Goal: Task Accomplishment & Management: Complete application form

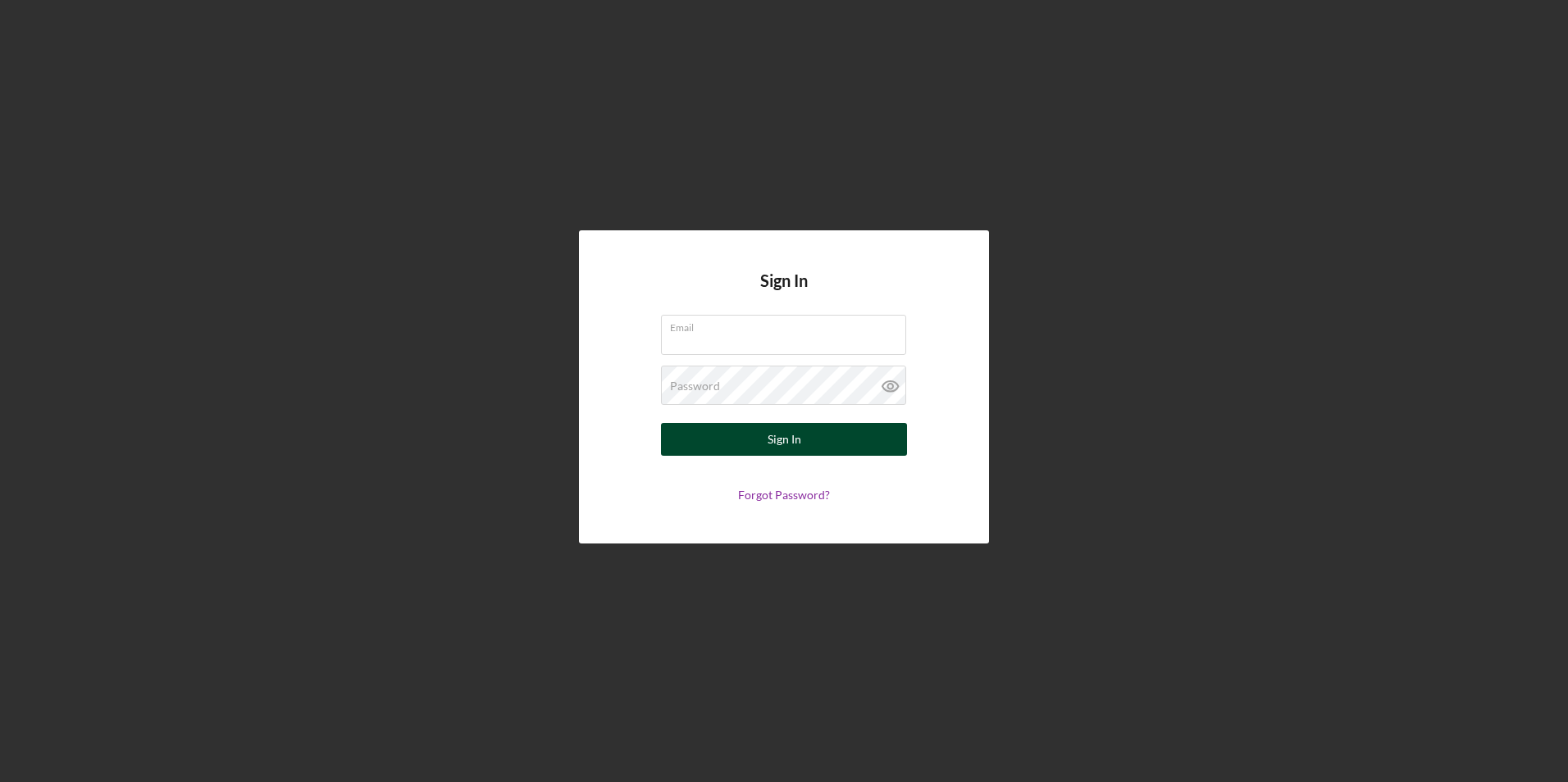
type input "[EMAIL_ADDRESS][DOMAIN_NAME]"
click at [753, 432] on button "Sign In" at bounding box center [784, 439] width 246 height 33
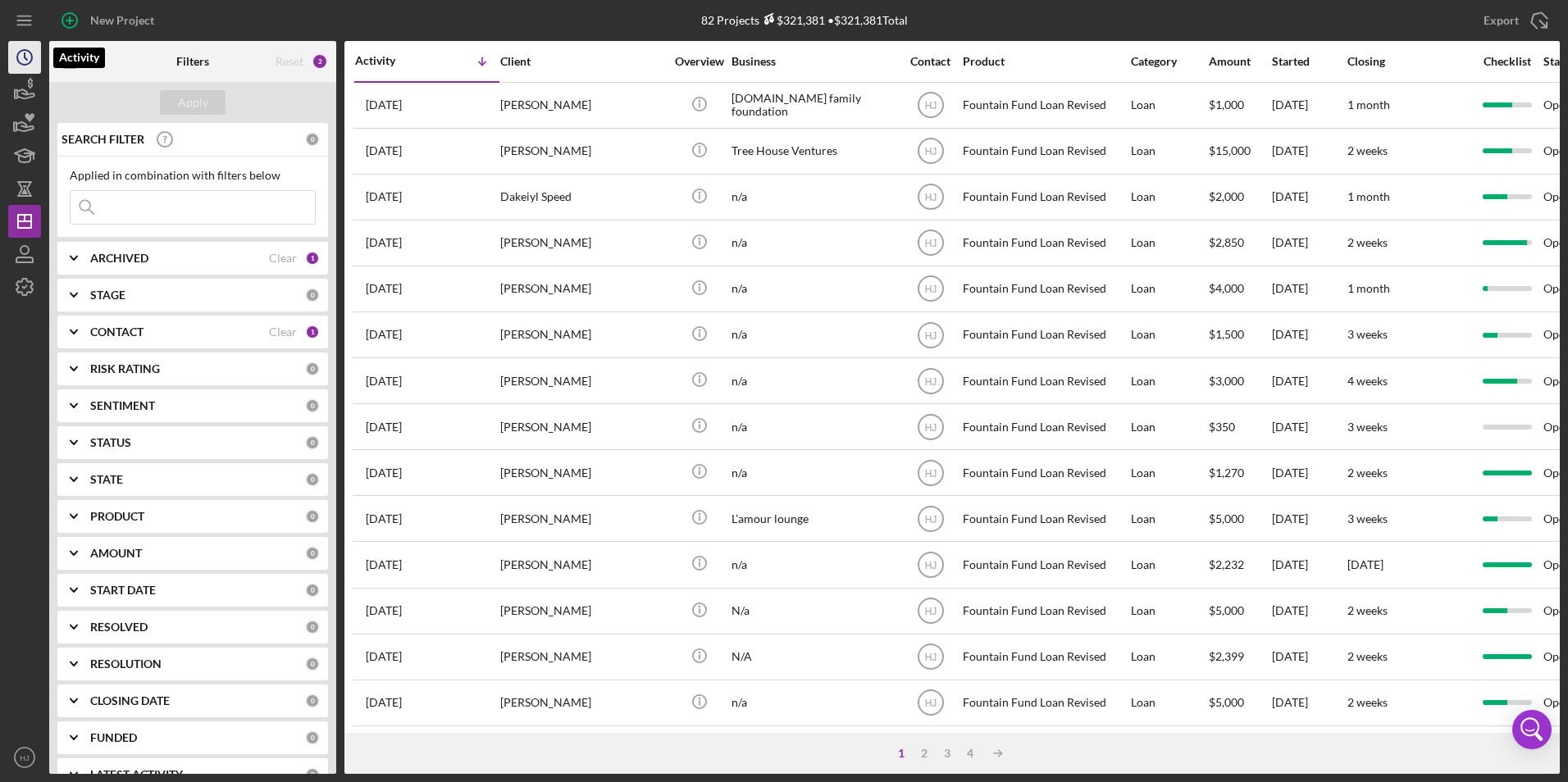
click at [28, 62] on icon "Icon/History" at bounding box center [24, 57] width 41 height 41
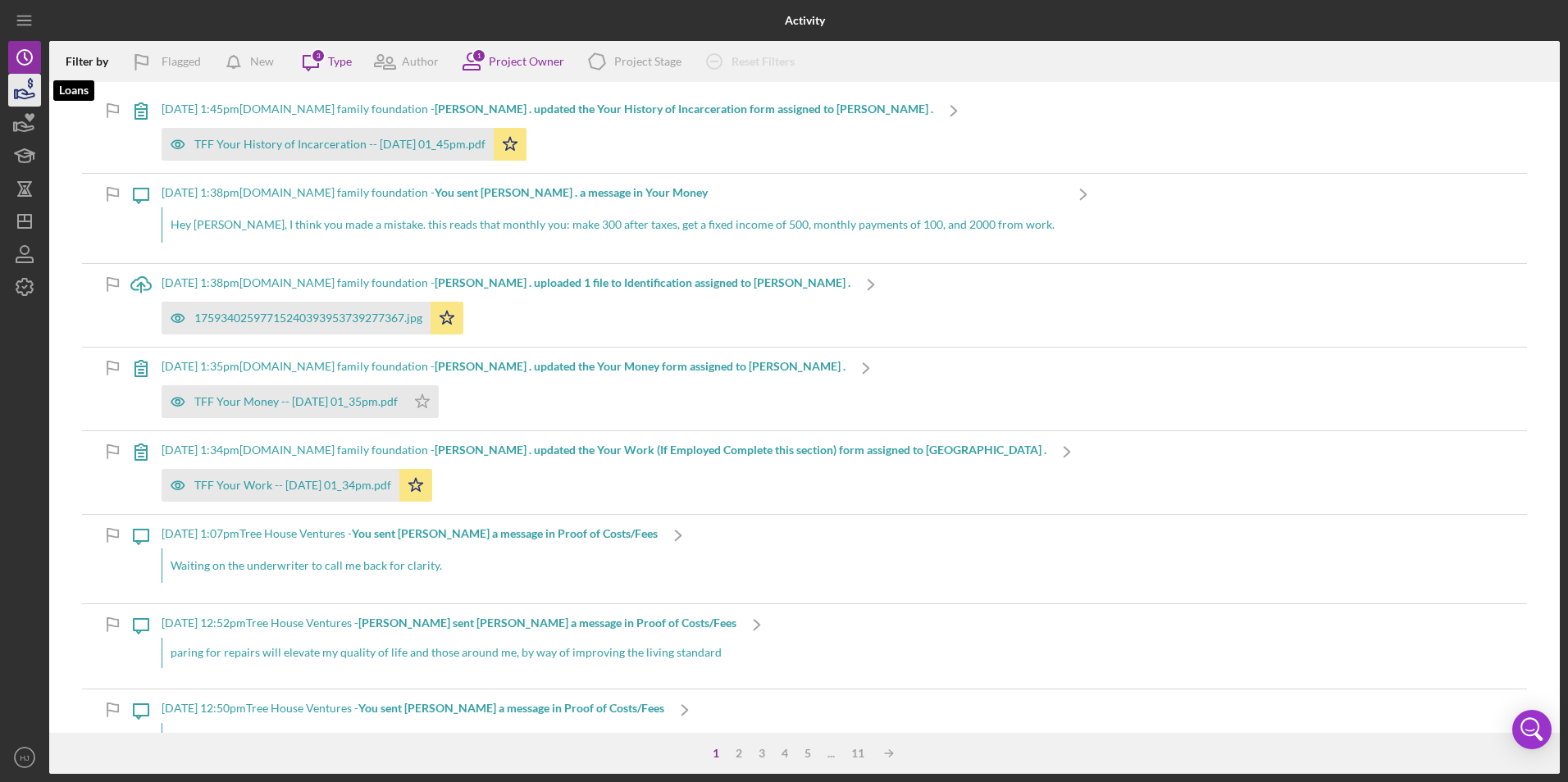
click at [17, 90] on polygon "button" at bounding box center [16, 94] width 3 height 8
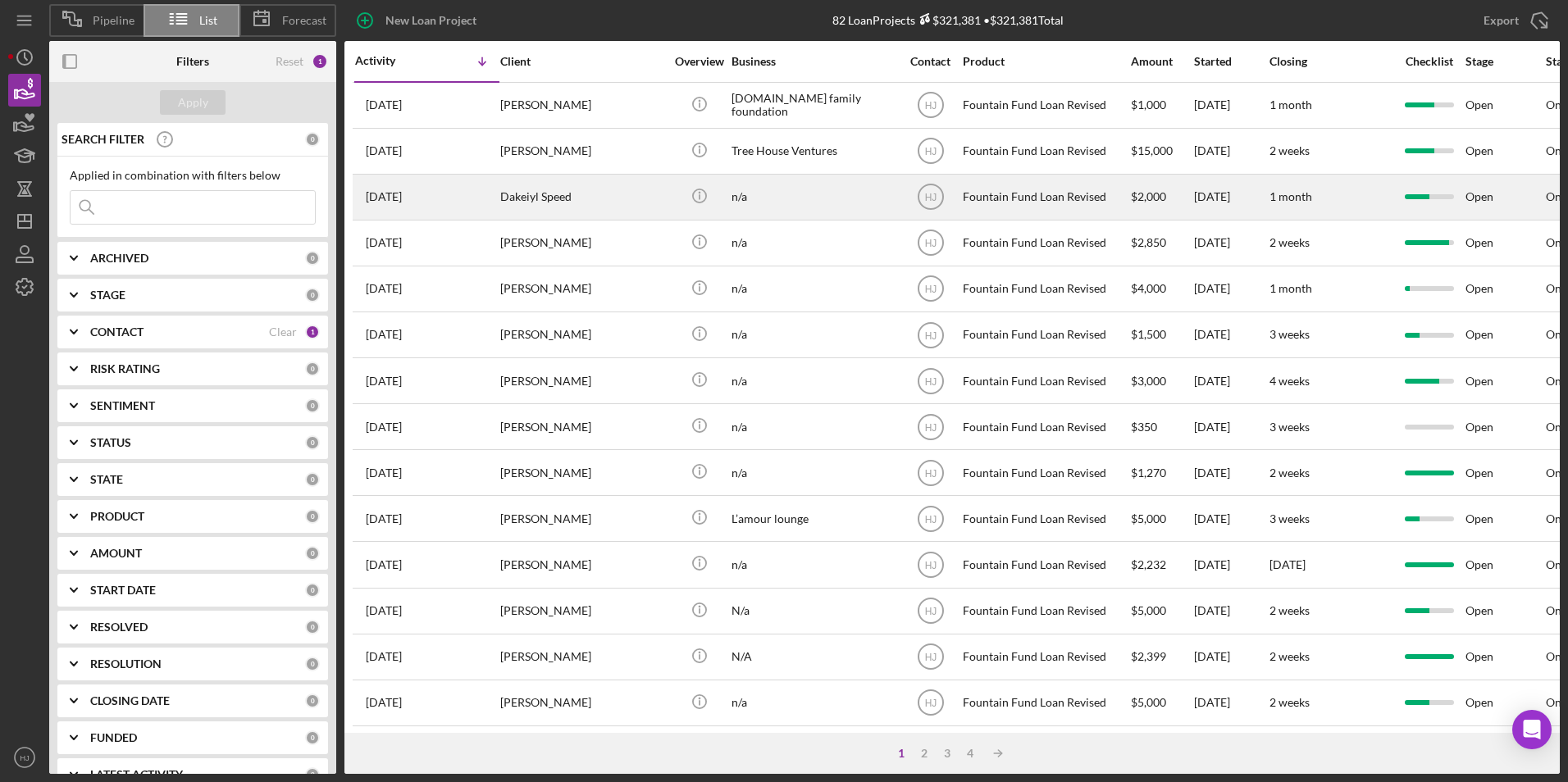
click at [625, 193] on div "Dakeiyl Speed" at bounding box center [583, 197] width 164 height 43
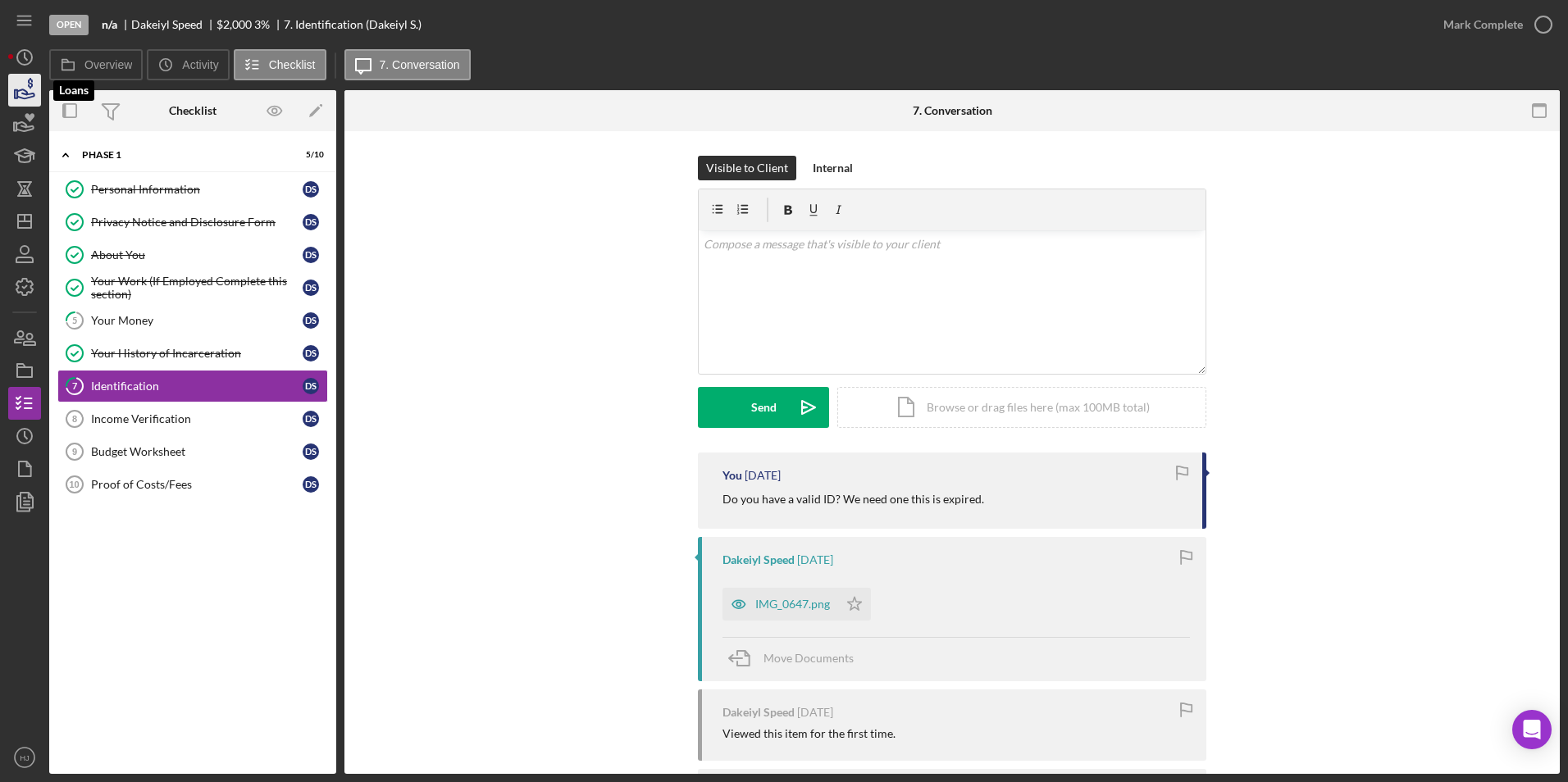
click at [26, 90] on icon "button" at bounding box center [26, 94] width 17 height 9
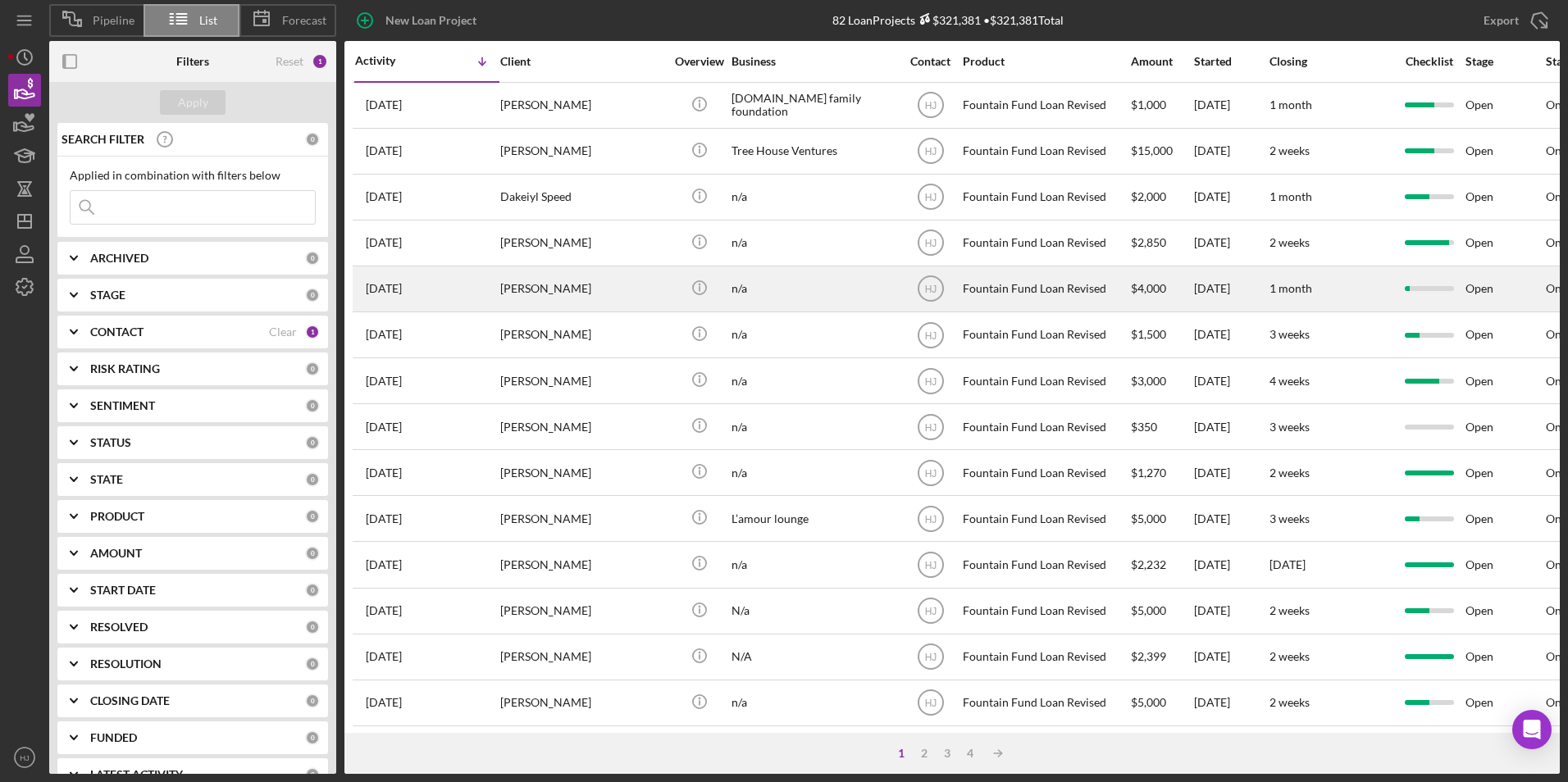
click at [593, 289] on div "[PERSON_NAME]" at bounding box center [583, 289] width 164 height 43
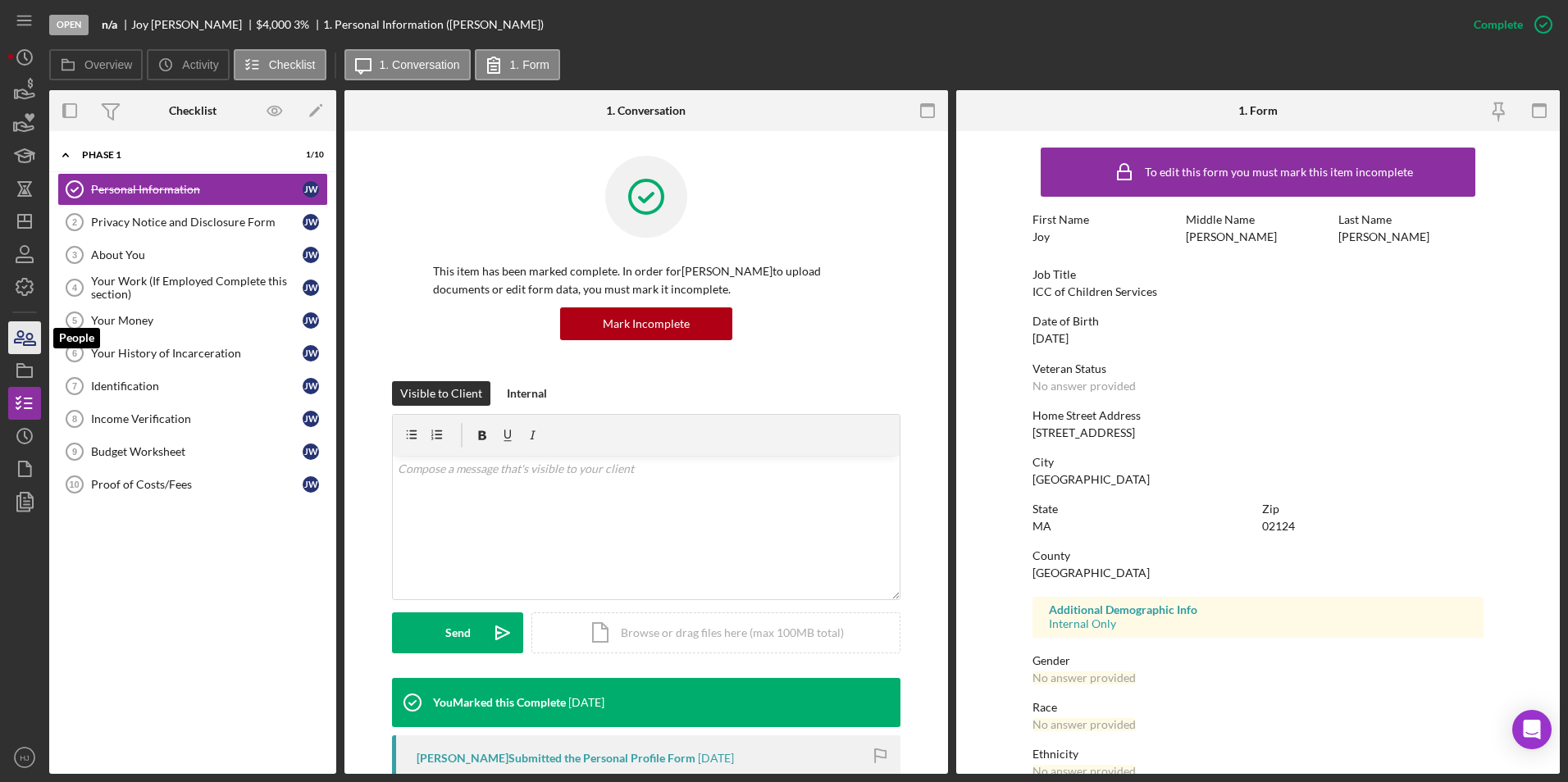
click at [38, 325] on icon "button" at bounding box center [24, 337] width 41 height 41
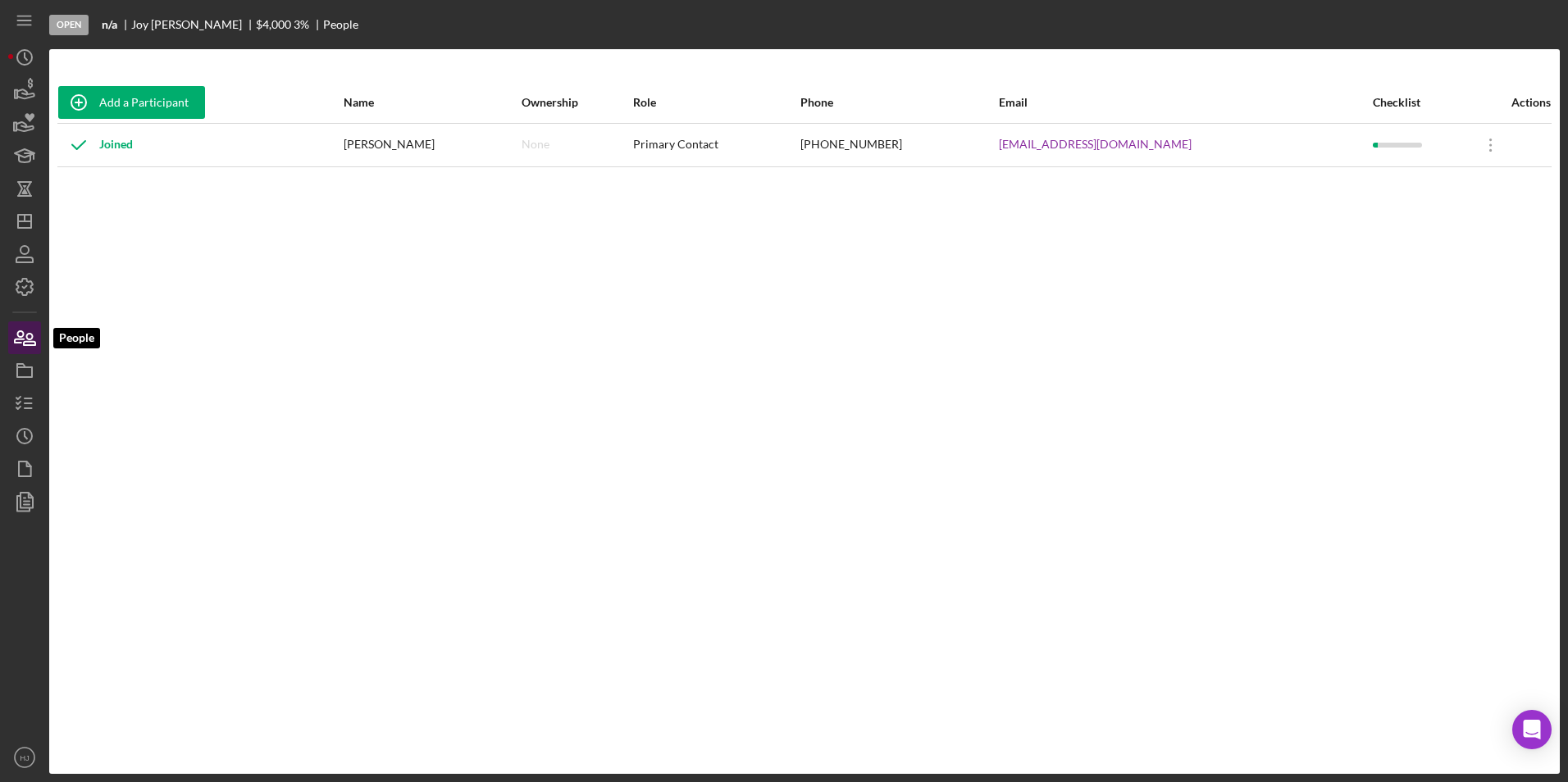
click at [38, 337] on icon "button" at bounding box center [24, 337] width 41 height 41
click at [30, 395] on icon "button" at bounding box center [24, 402] width 41 height 41
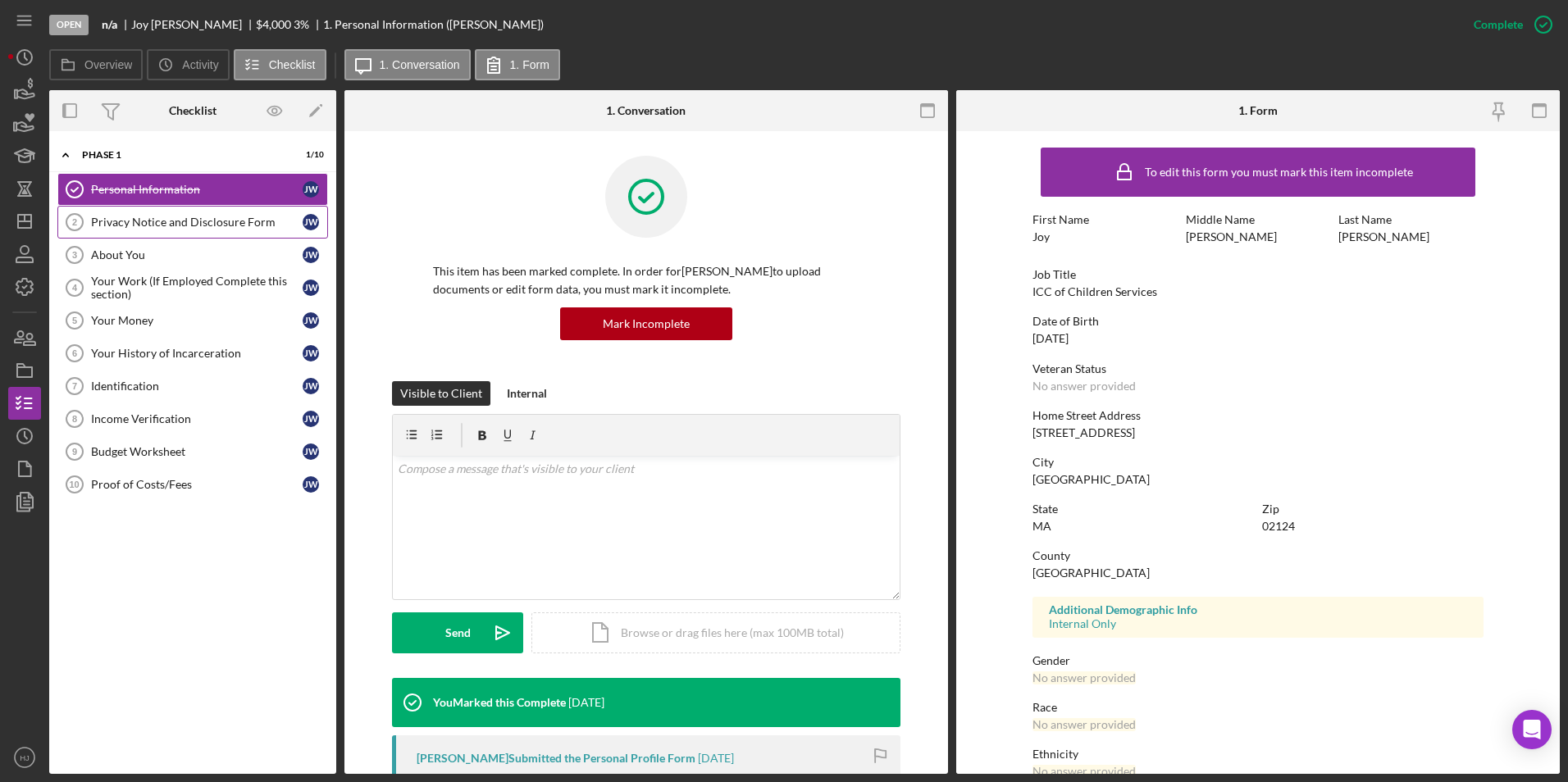
click at [192, 232] on link "Privacy Notice and Disclosure Form 2 Privacy Notice and Disclosure Form [PERSON…" at bounding box center [193, 222] width 270 height 33
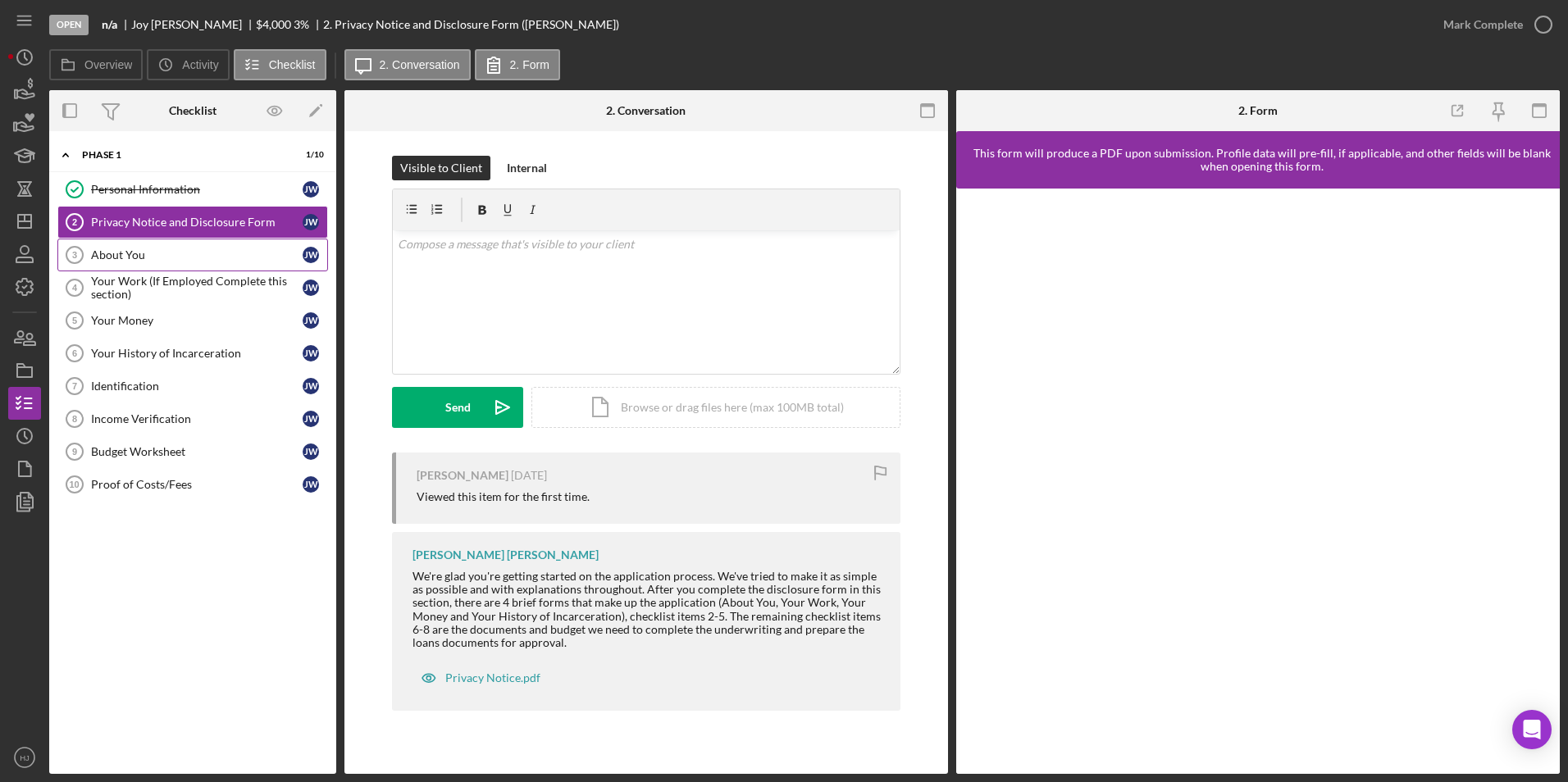
click at [109, 263] on link "About You 3 About You [PERSON_NAME]" at bounding box center [193, 255] width 270 height 33
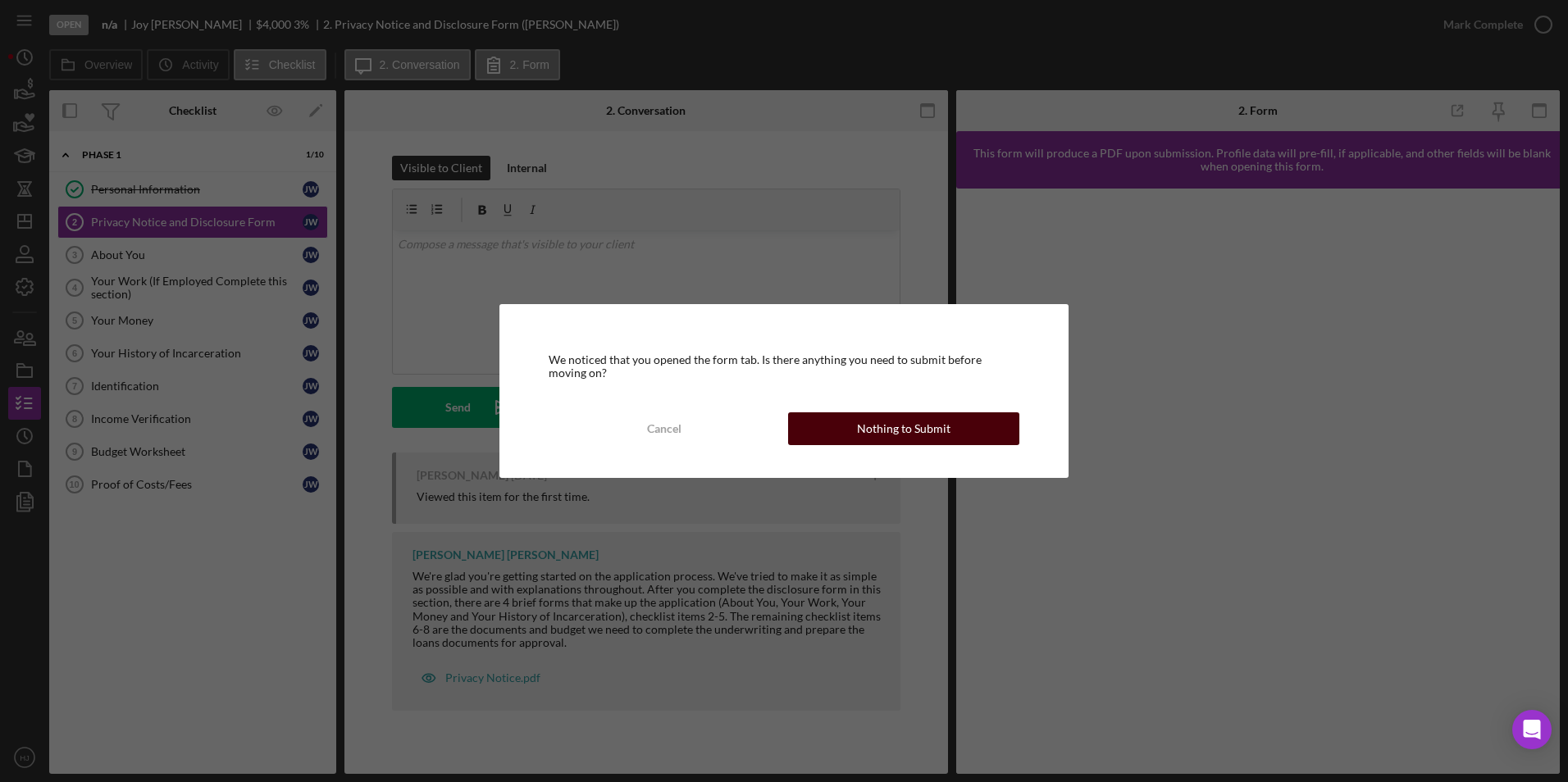
click at [882, 428] on div "Nothing to Submit" at bounding box center [903, 429] width 94 height 33
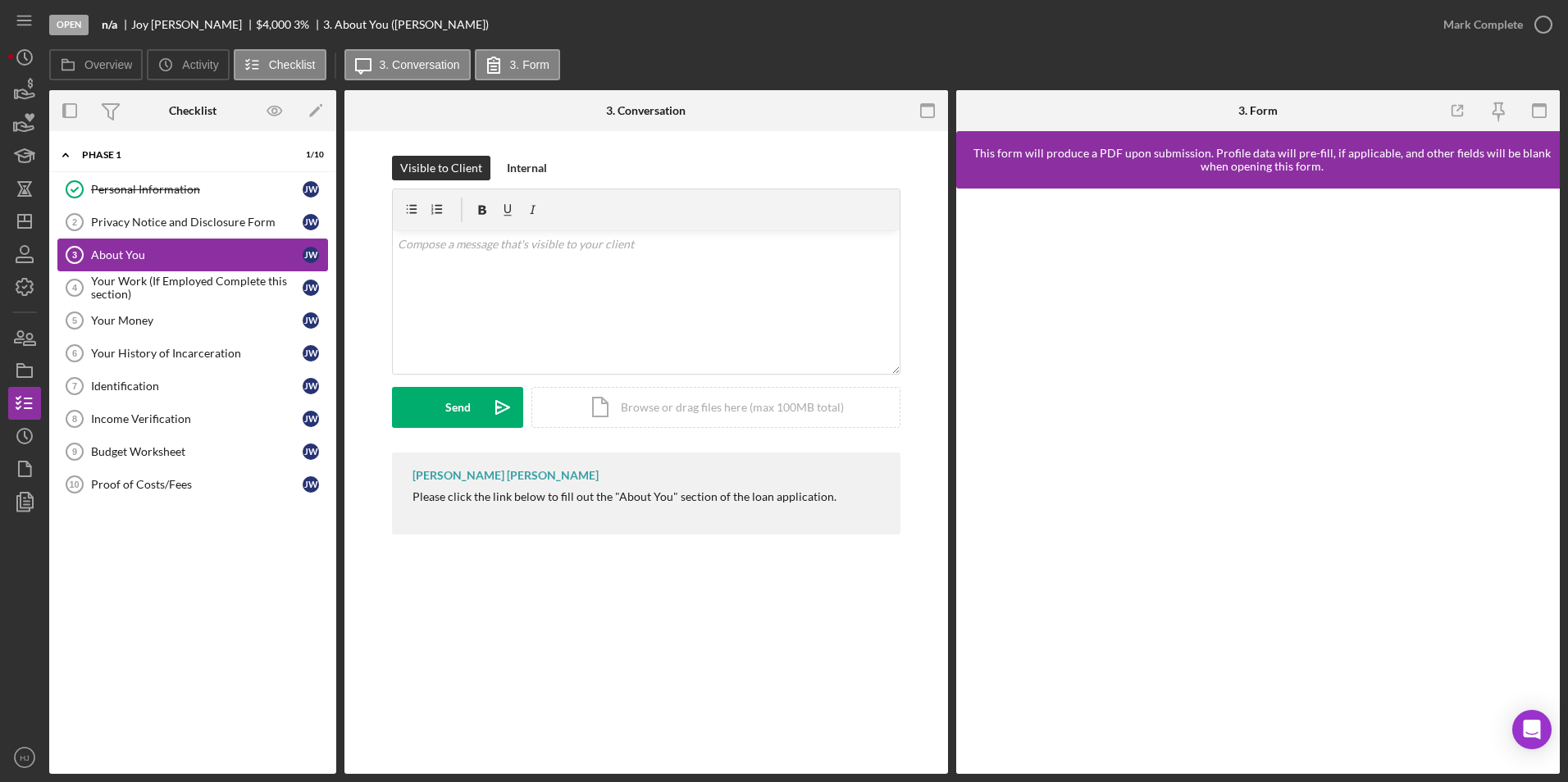
click at [122, 249] on div "About You" at bounding box center [196, 255] width 212 height 13
click at [136, 279] on div "Your Work (If Employed Complete this section)" at bounding box center [196, 288] width 212 height 26
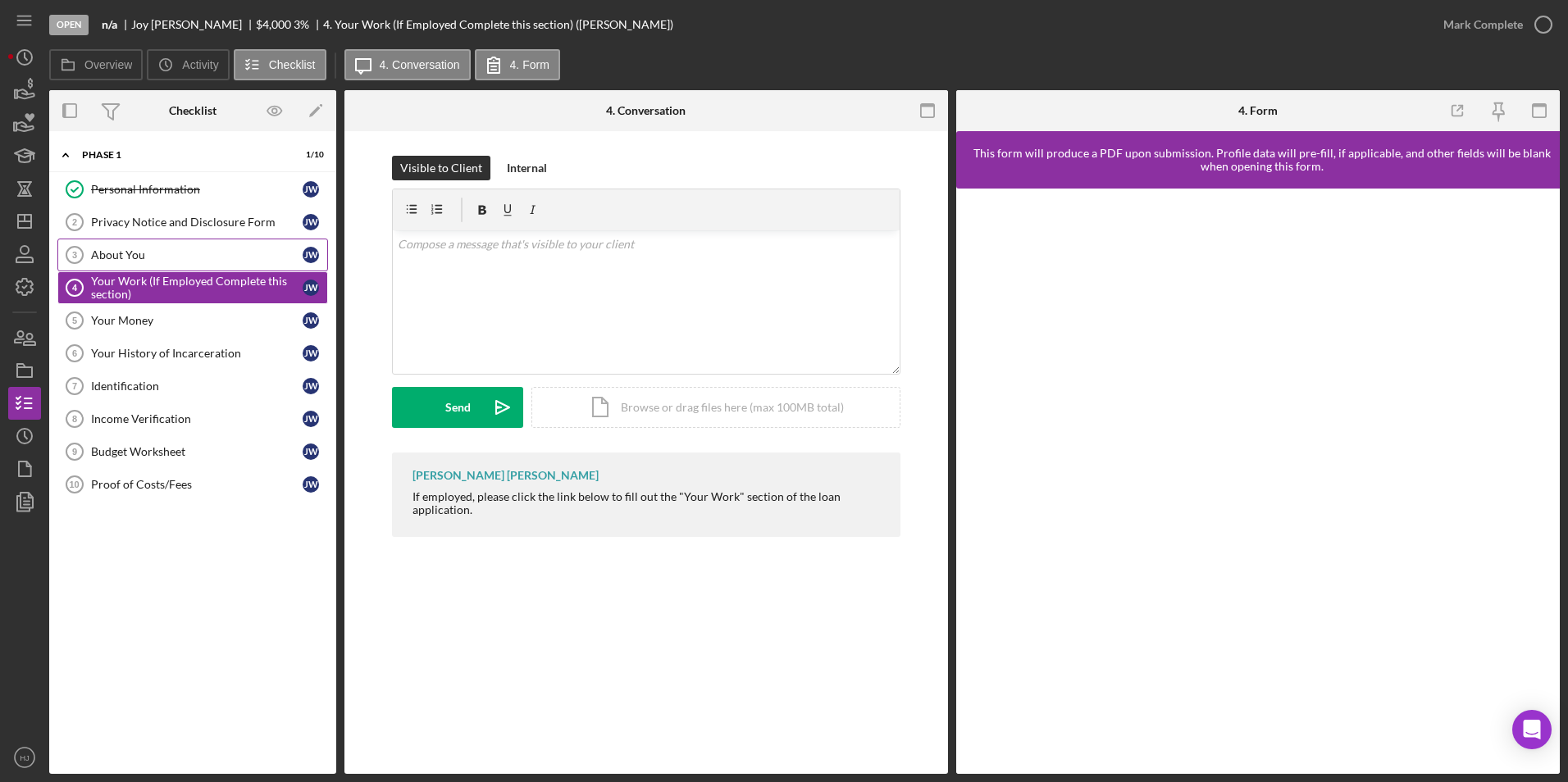
click at [128, 252] on div "About You" at bounding box center [196, 255] width 212 height 13
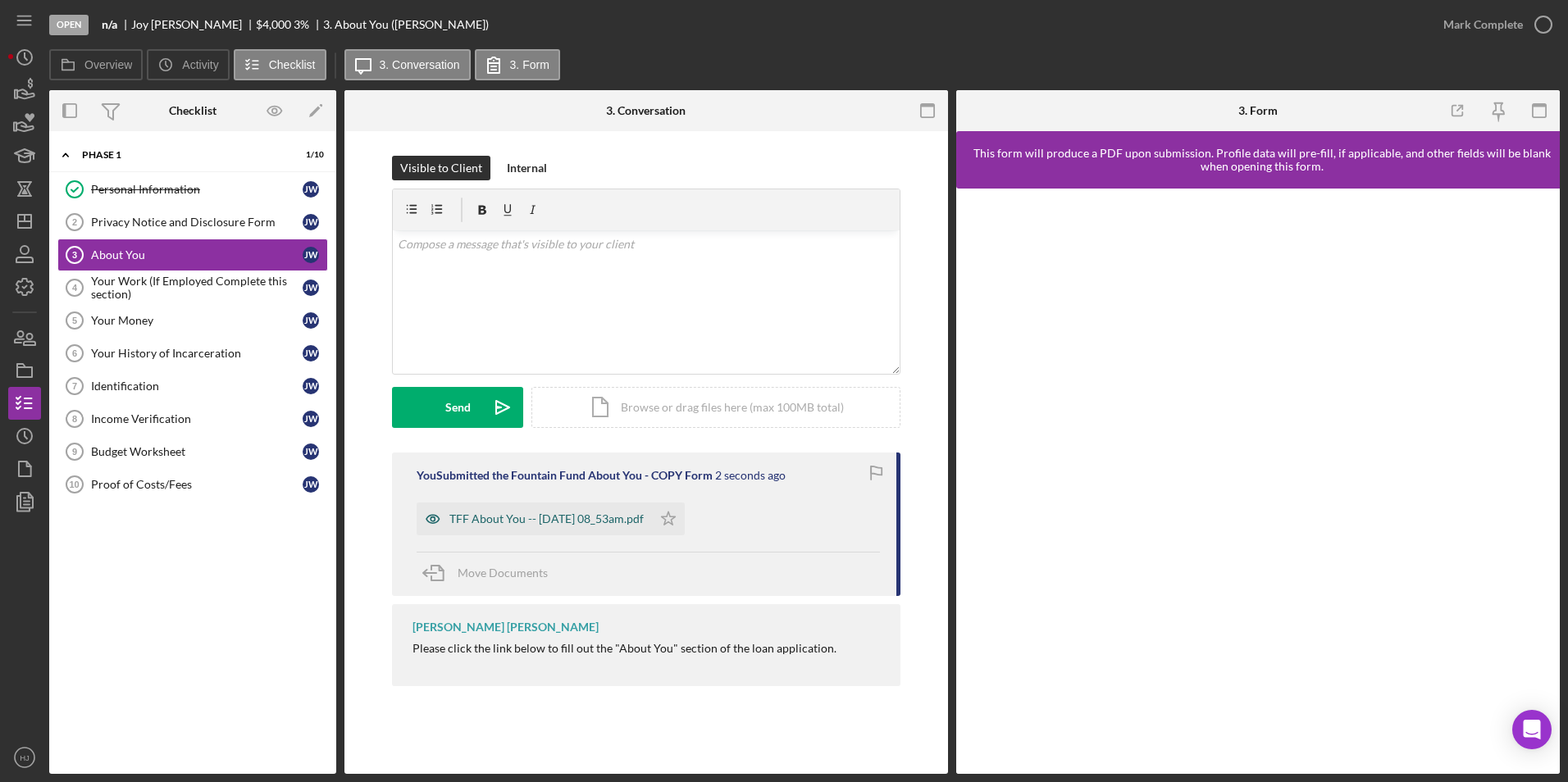
click at [594, 518] on div "TFF About You -- [DATE] 08_53am.pdf" at bounding box center [547, 519] width 195 height 13
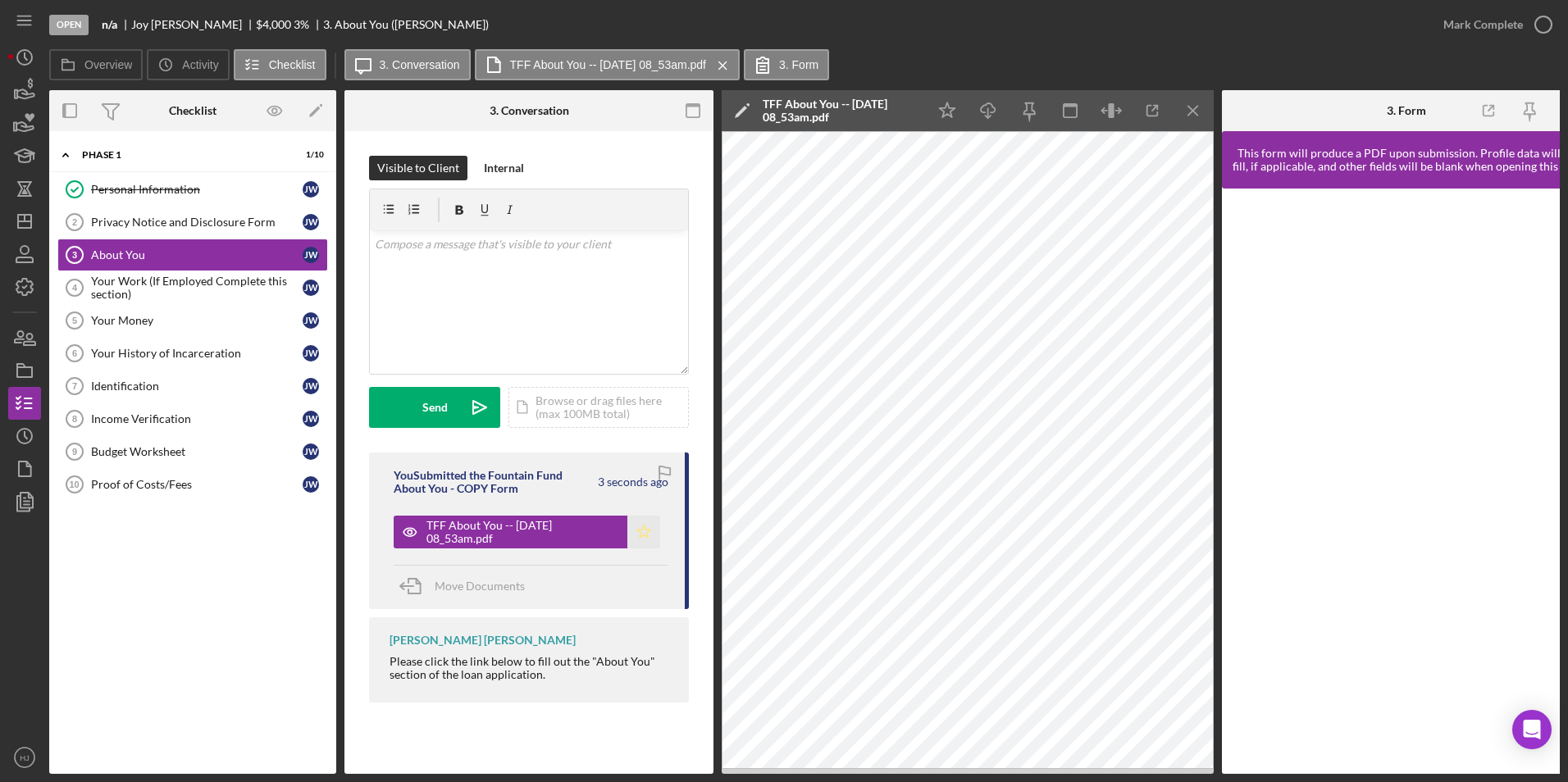
click at [643, 529] on polygon "button" at bounding box center [644, 532] width 14 height 13
click at [161, 277] on div "Your Work (If Employed Complete this section)" at bounding box center [196, 288] width 212 height 26
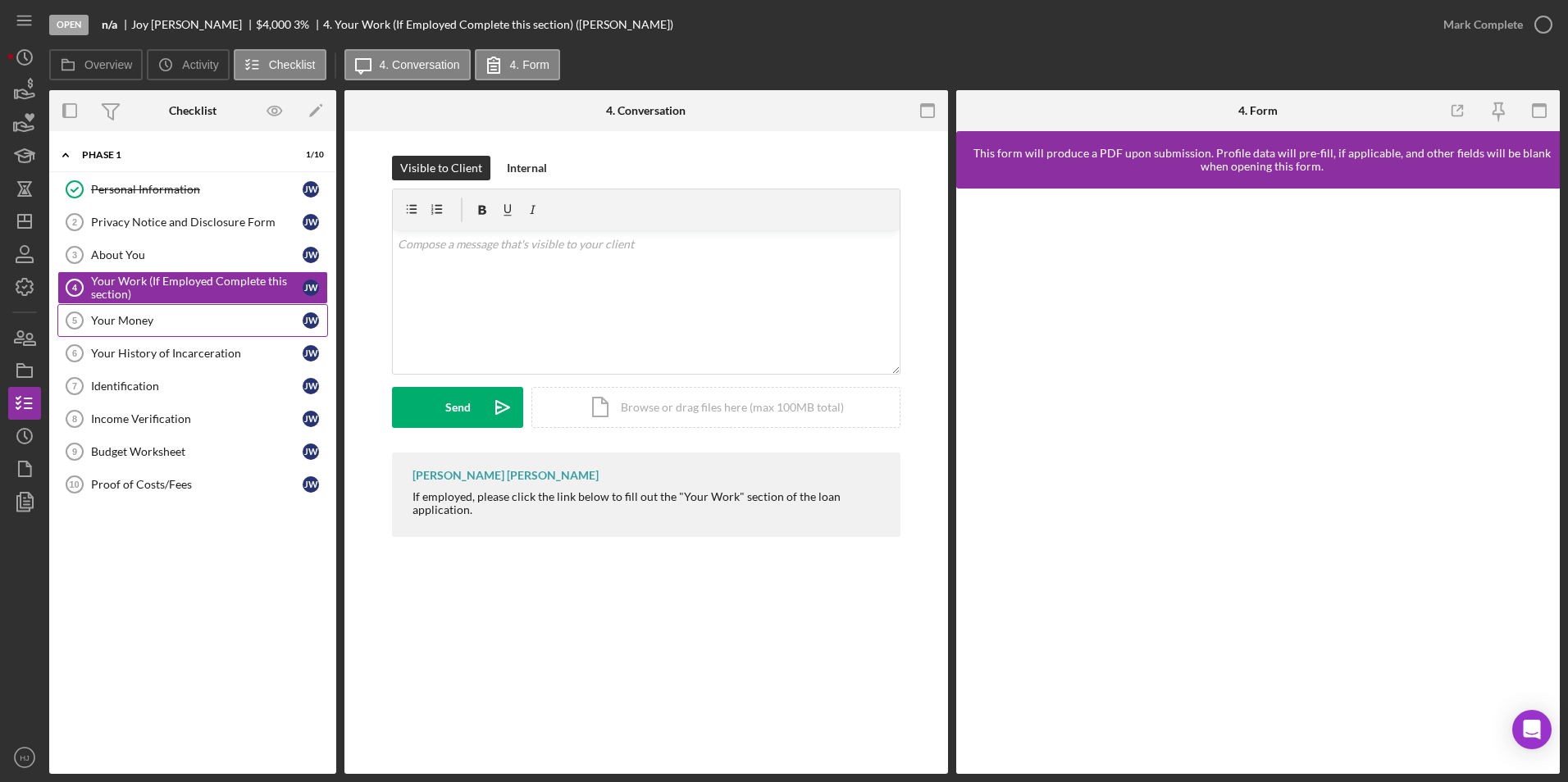
click at [150, 314] on div "Your Money" at bounding box center [196, 320] width 212 height 13
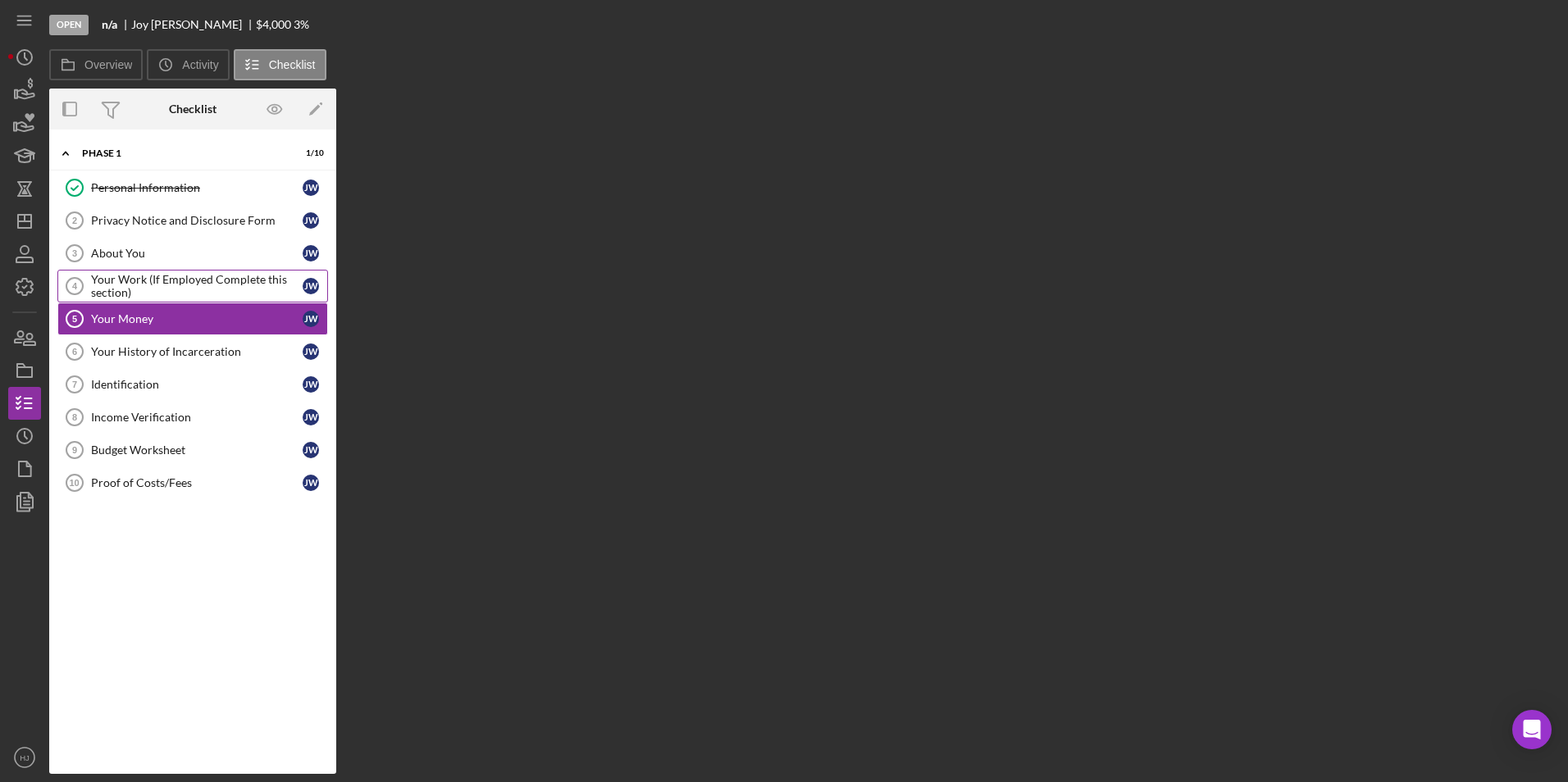
click at [132, 288] on div "Your Work (If Employed Complete this section)" at bounding box center [196, 286] width 212 height 26
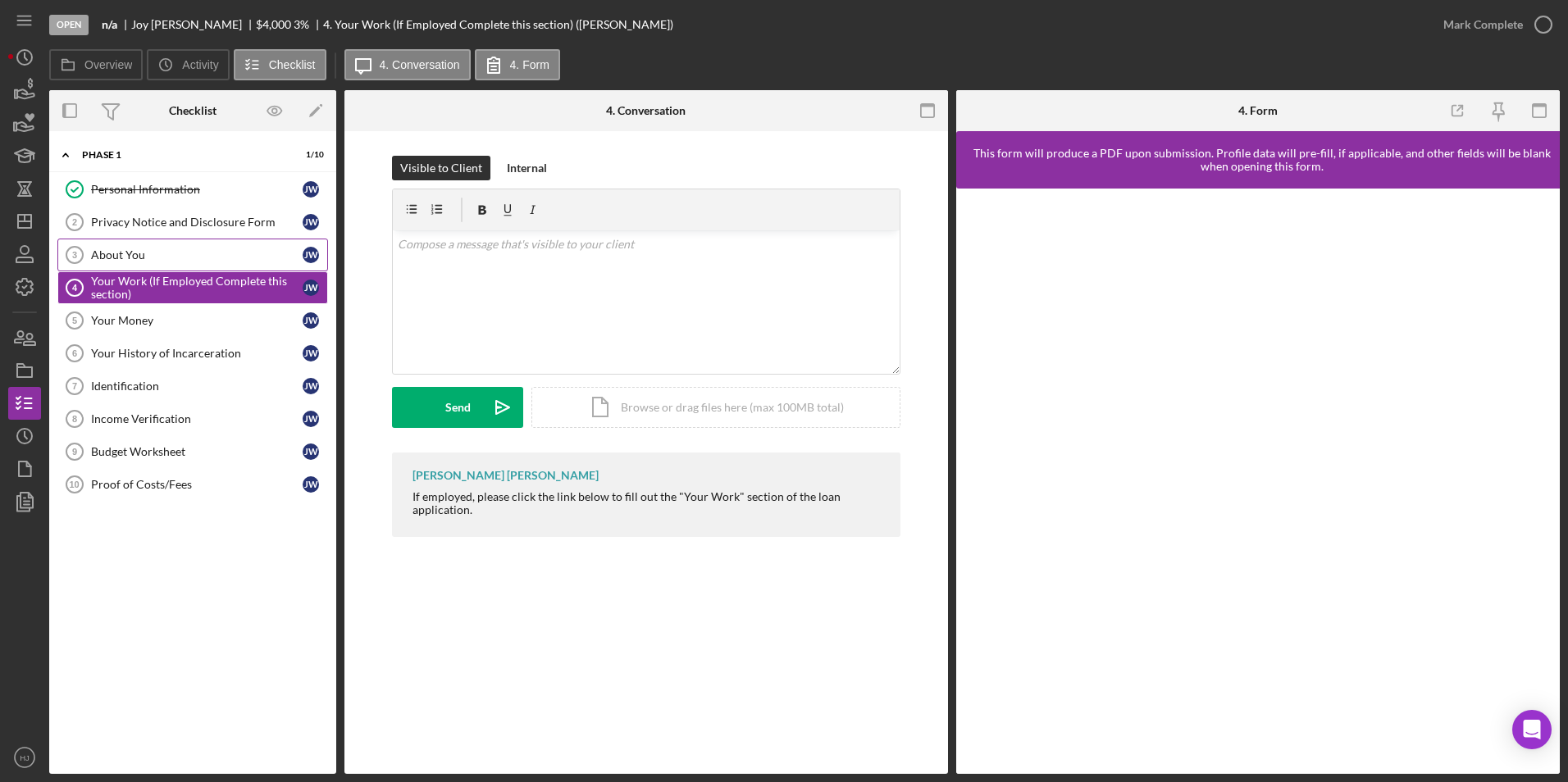
click at [142, 261] on div "About You" at bounding box center [196, 255] width 212 height 13
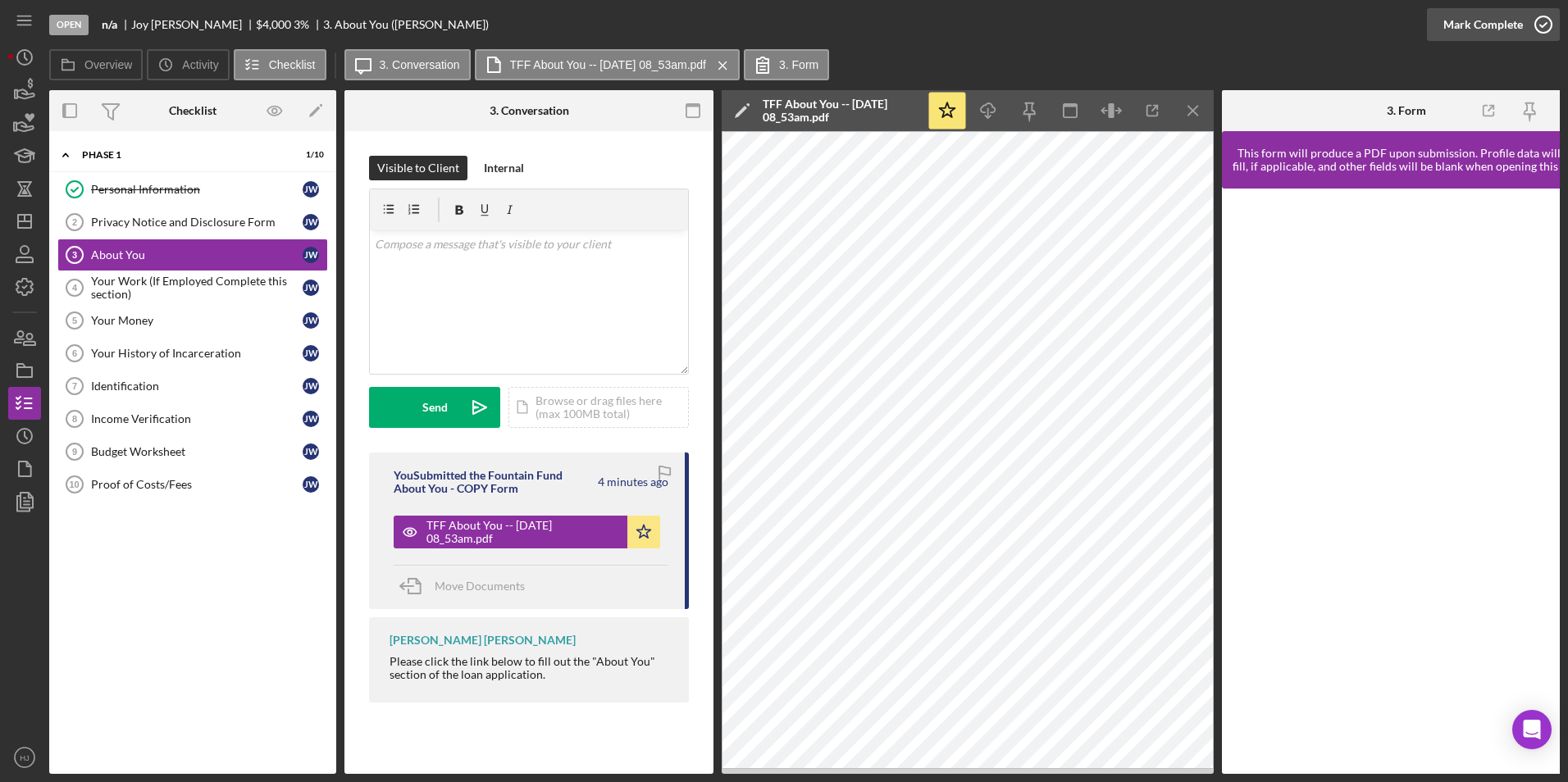
click at [1530, 14] on icon "button" at bounding box center [1542, 24] width 41 height 41
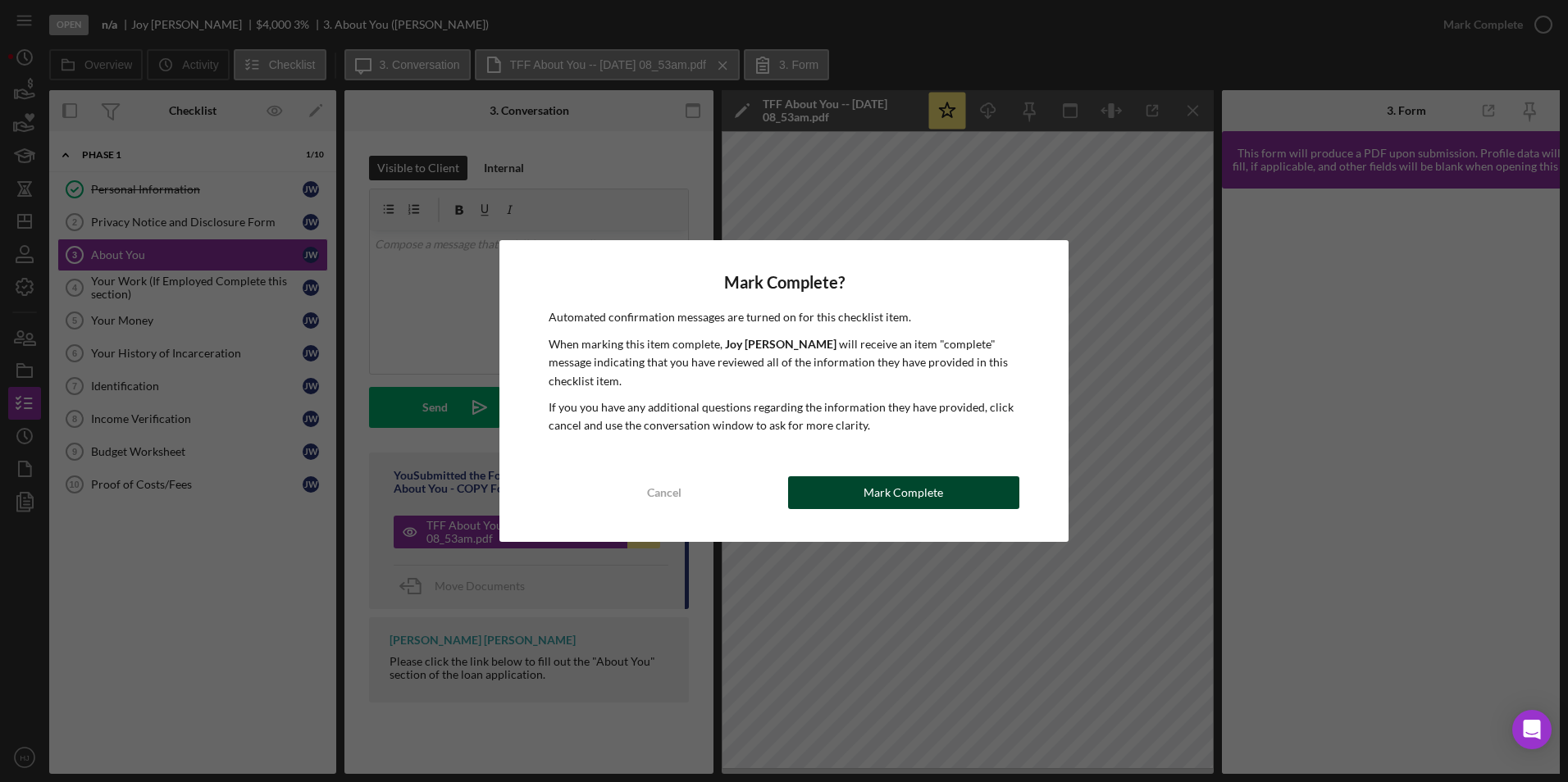
click at [916, 485] on div "Mark Complete" at bounding box center [903, 492] width 79 height 33
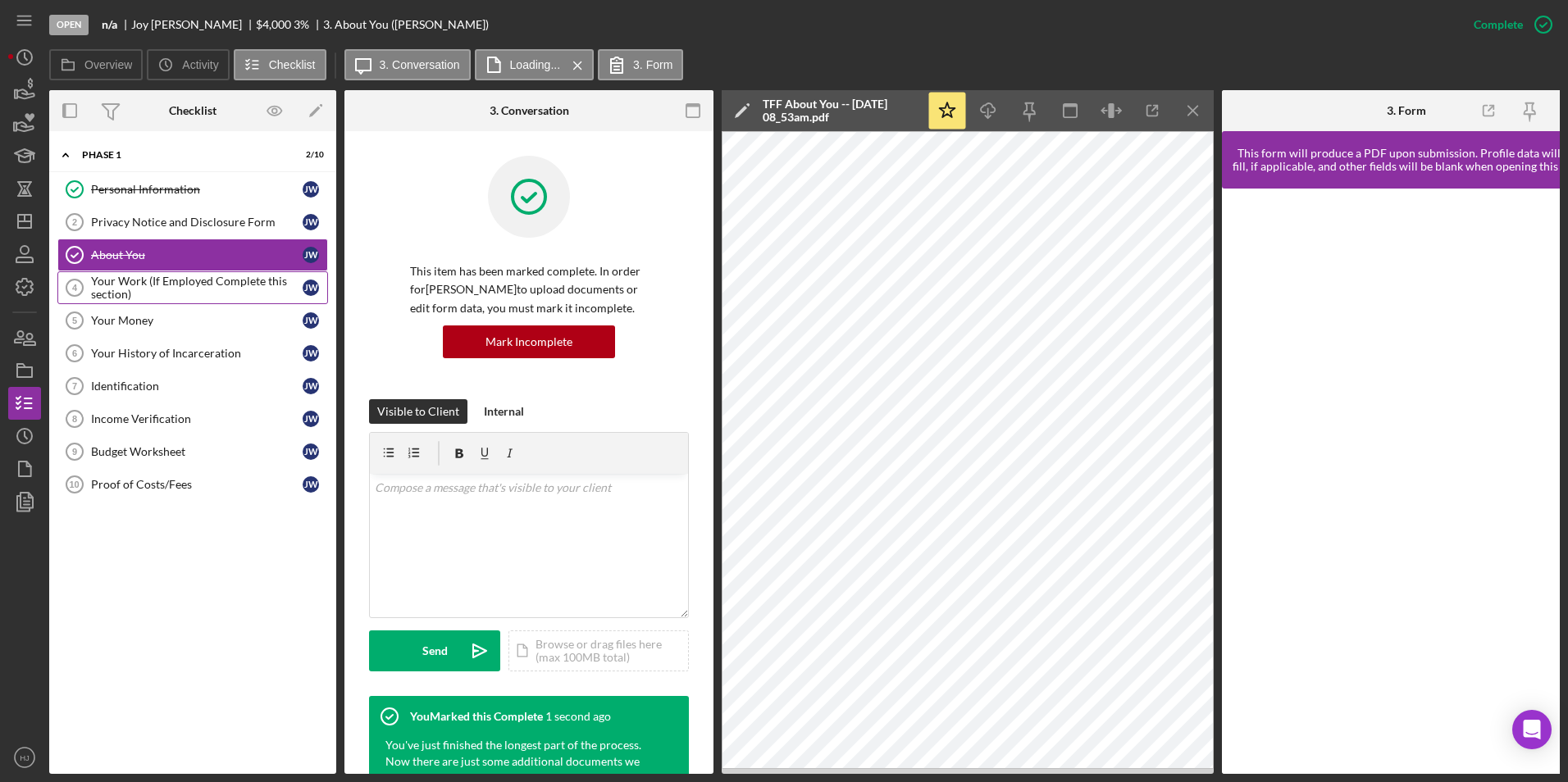
click at [146, 277] on div "Your Work (If Employed Complete this section)" at bounding box center [196, 288] width 212 height 26
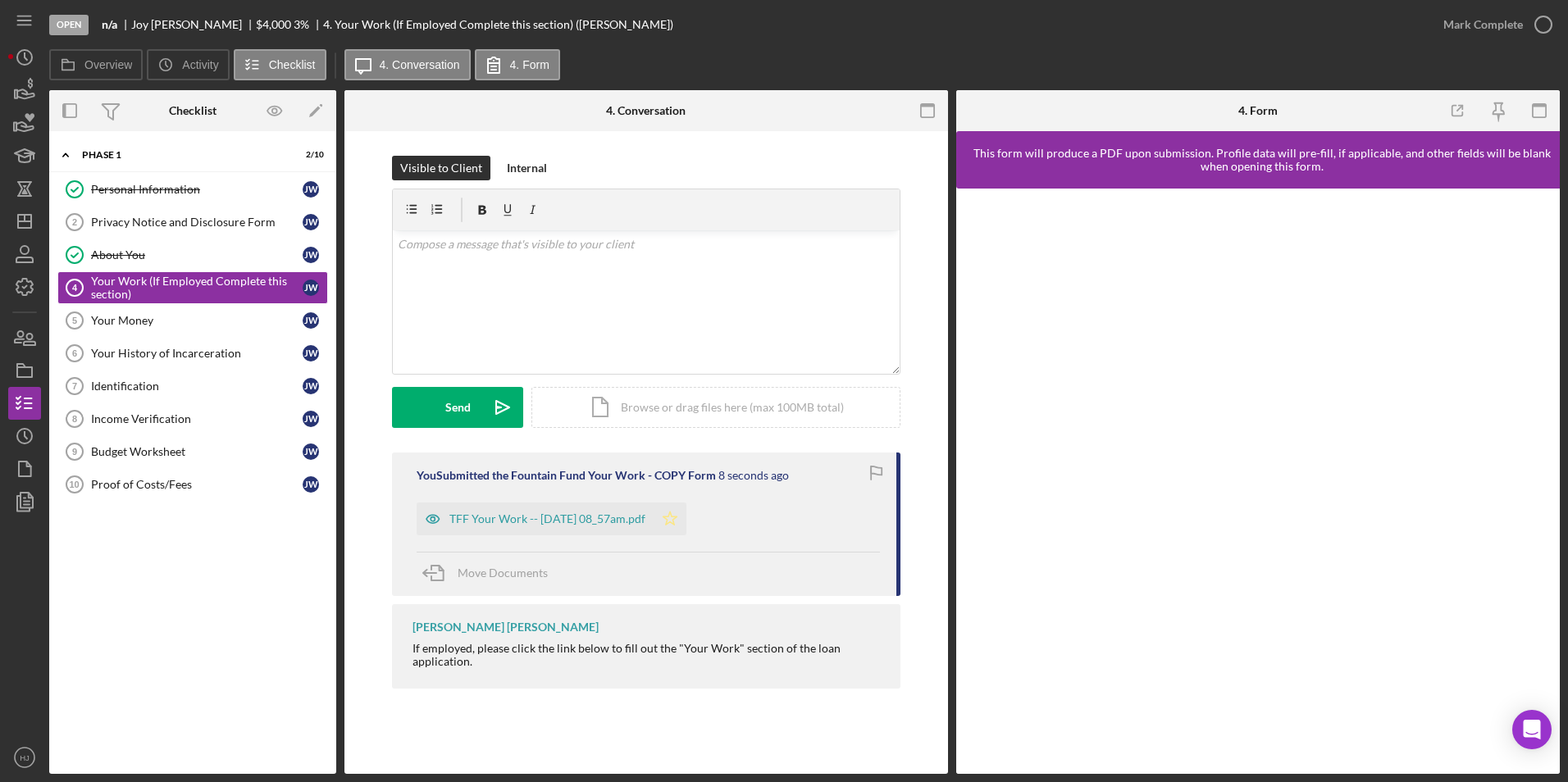
click at [687, 524] on icon "Icon/Star" at bounding box center [670, 518] width 33 height 33
click at [1487, 15] on div "Mark Complete" at bounding box center [1483, 25] width 79 height 33
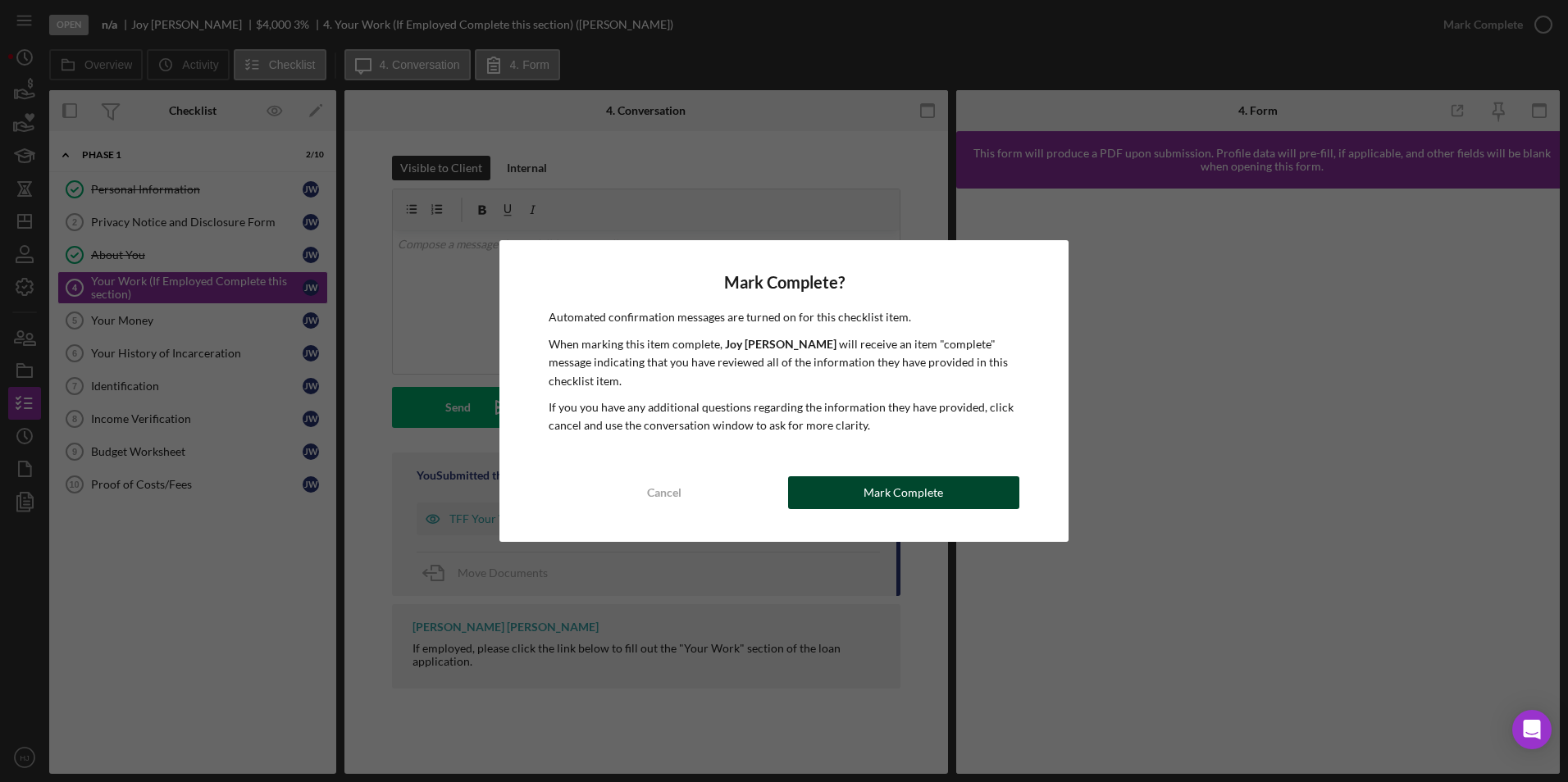
click at [947, 492] on button "Mark Complete" at bounding box center [903, 492] width 231 height 33
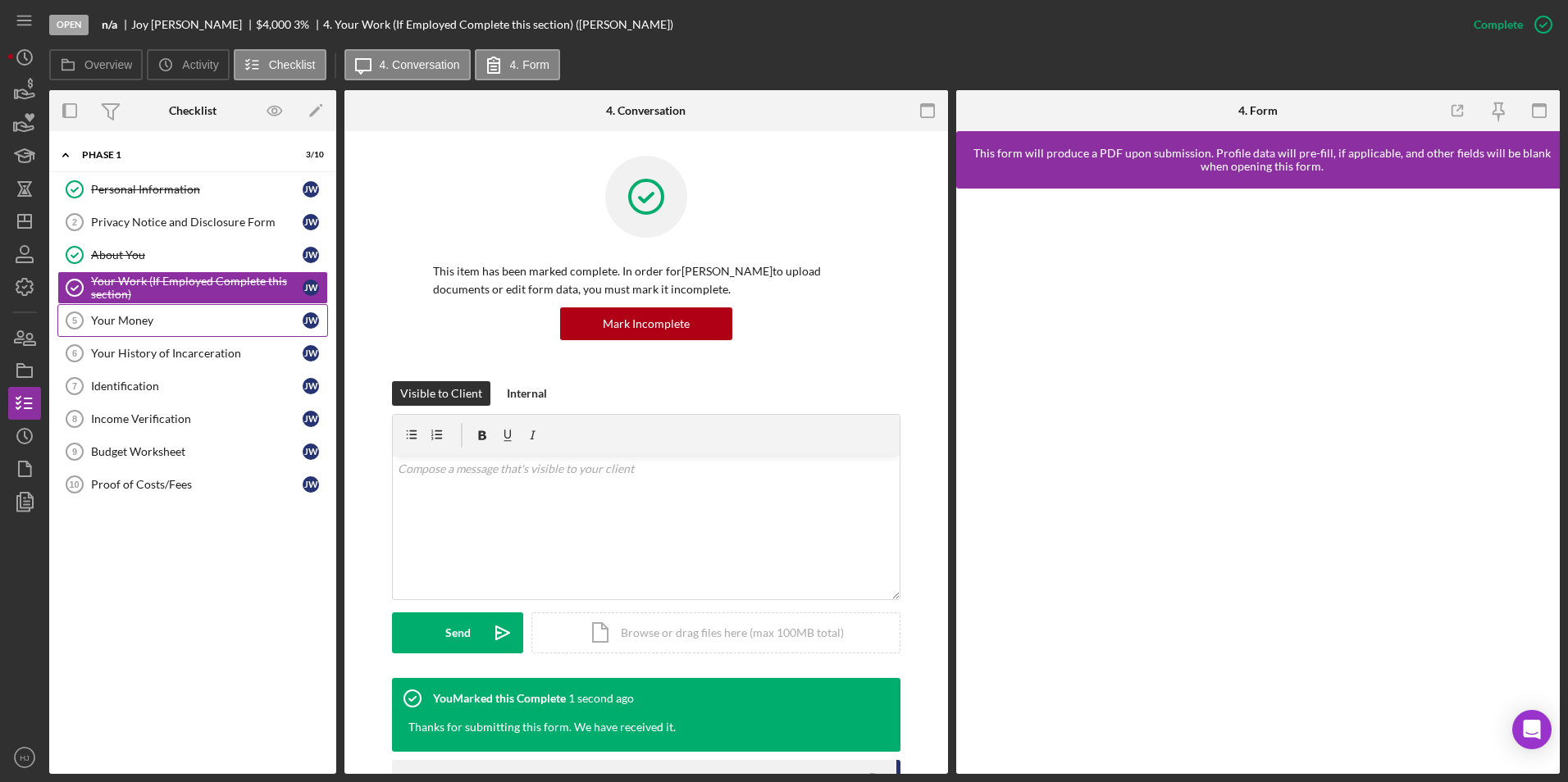
click at [130, 322] on div "Your Money" at bounding box center [196, 320] width 212 height 13
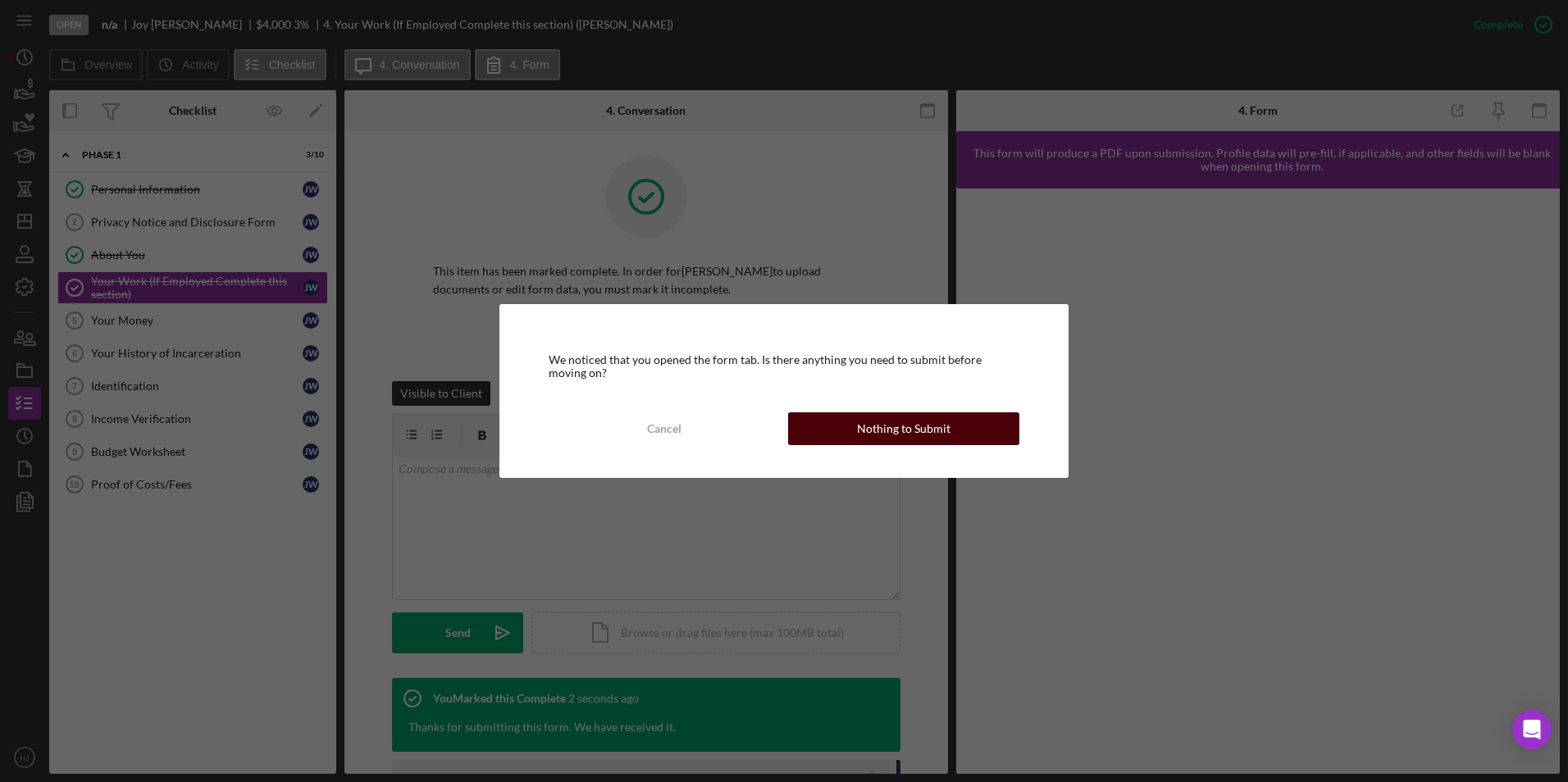
click at [964, 419] on button "Nothing to Submit" at bounding box center [903, 429] width 231 height 33
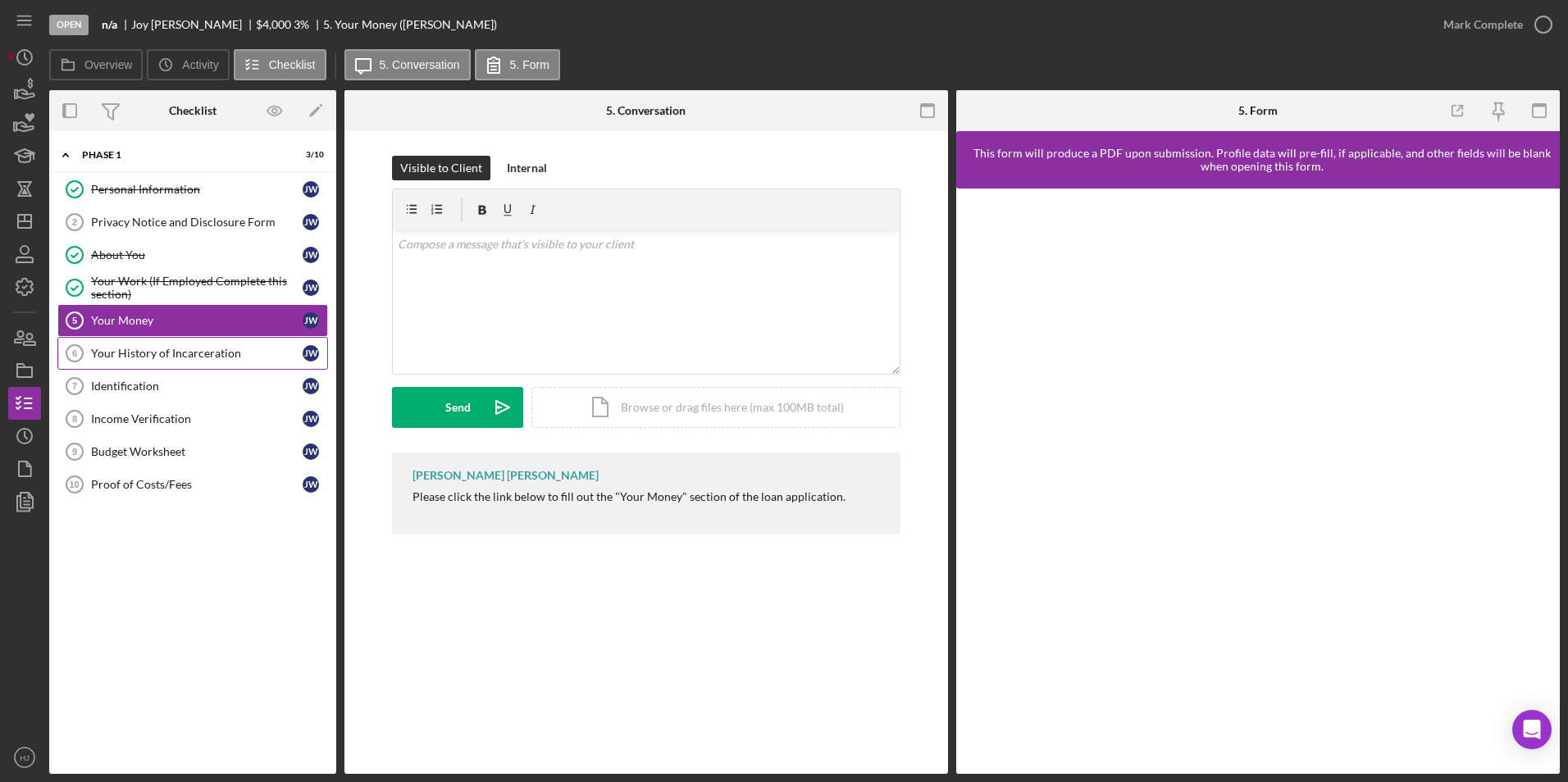
click at [140, 350] on div "Your History of Incarceration" at bounding box center [196, 353] width 212 height 13
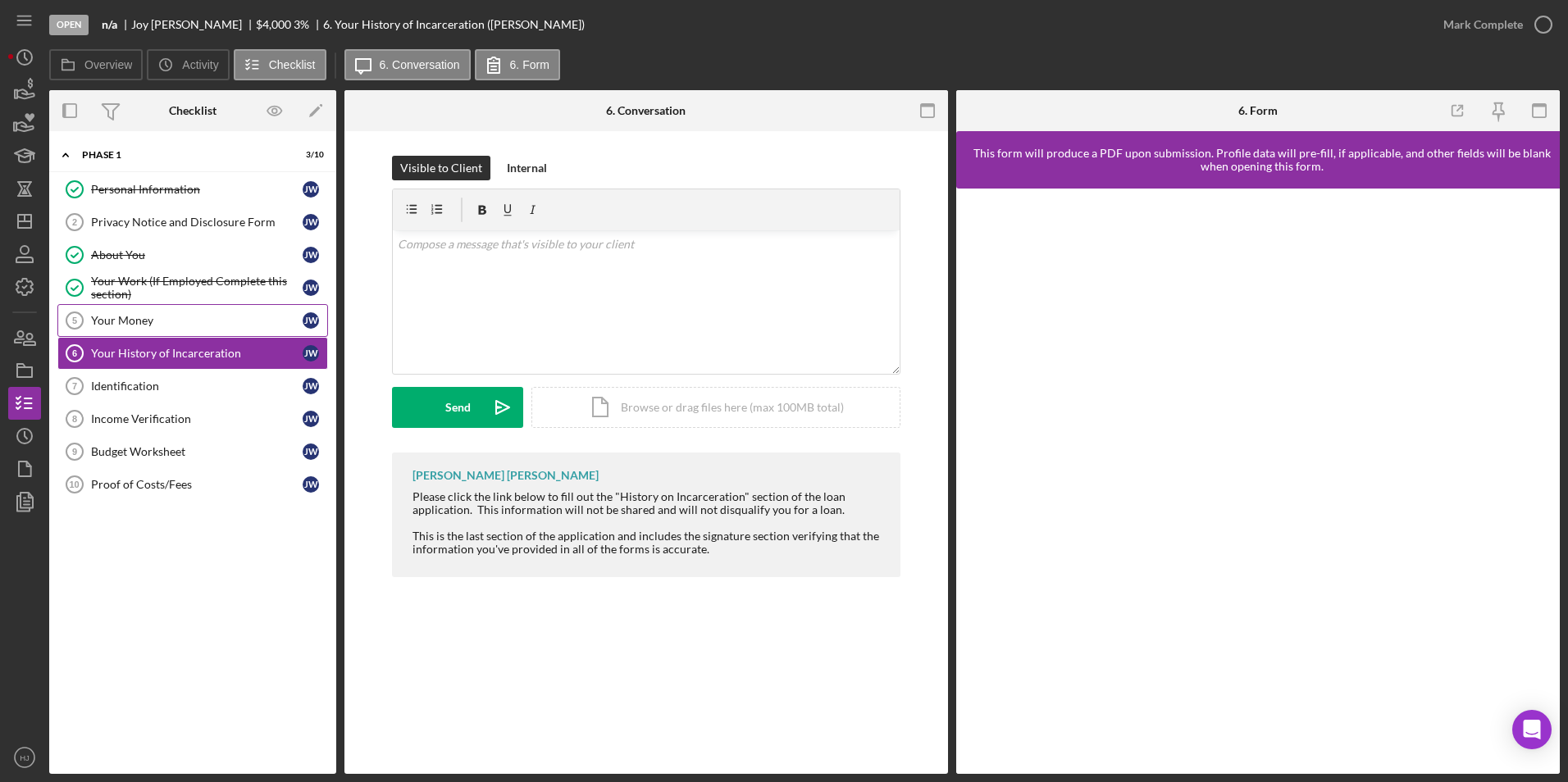
click at [112, 320] on div "Your Money" at bounding box center [196, 320] width 212 height 13
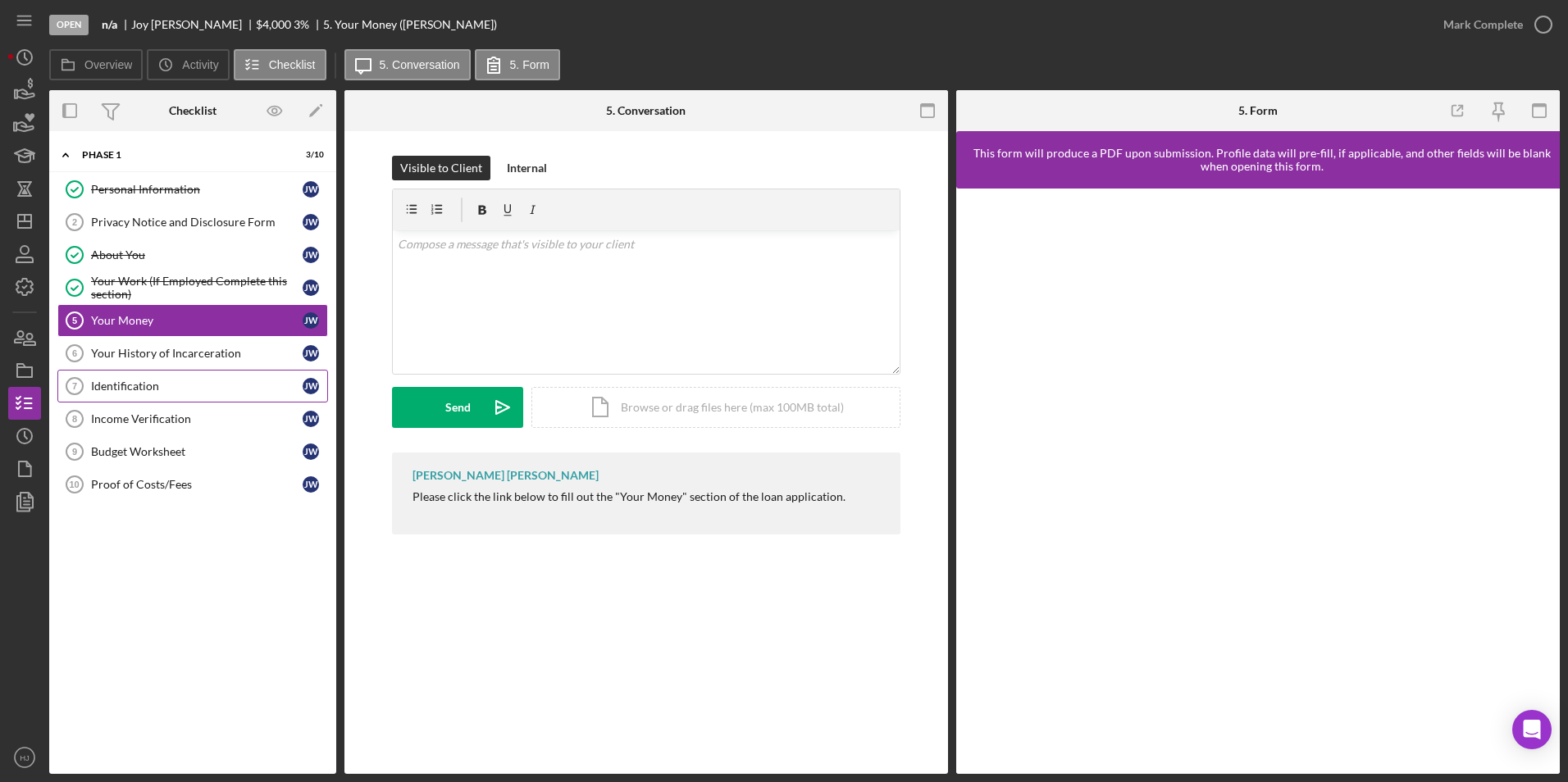
click at [149, 371] on link "Identification 7 Identification [PERSON_NAME]" at bounding box center [193, 386] width 270 height 33
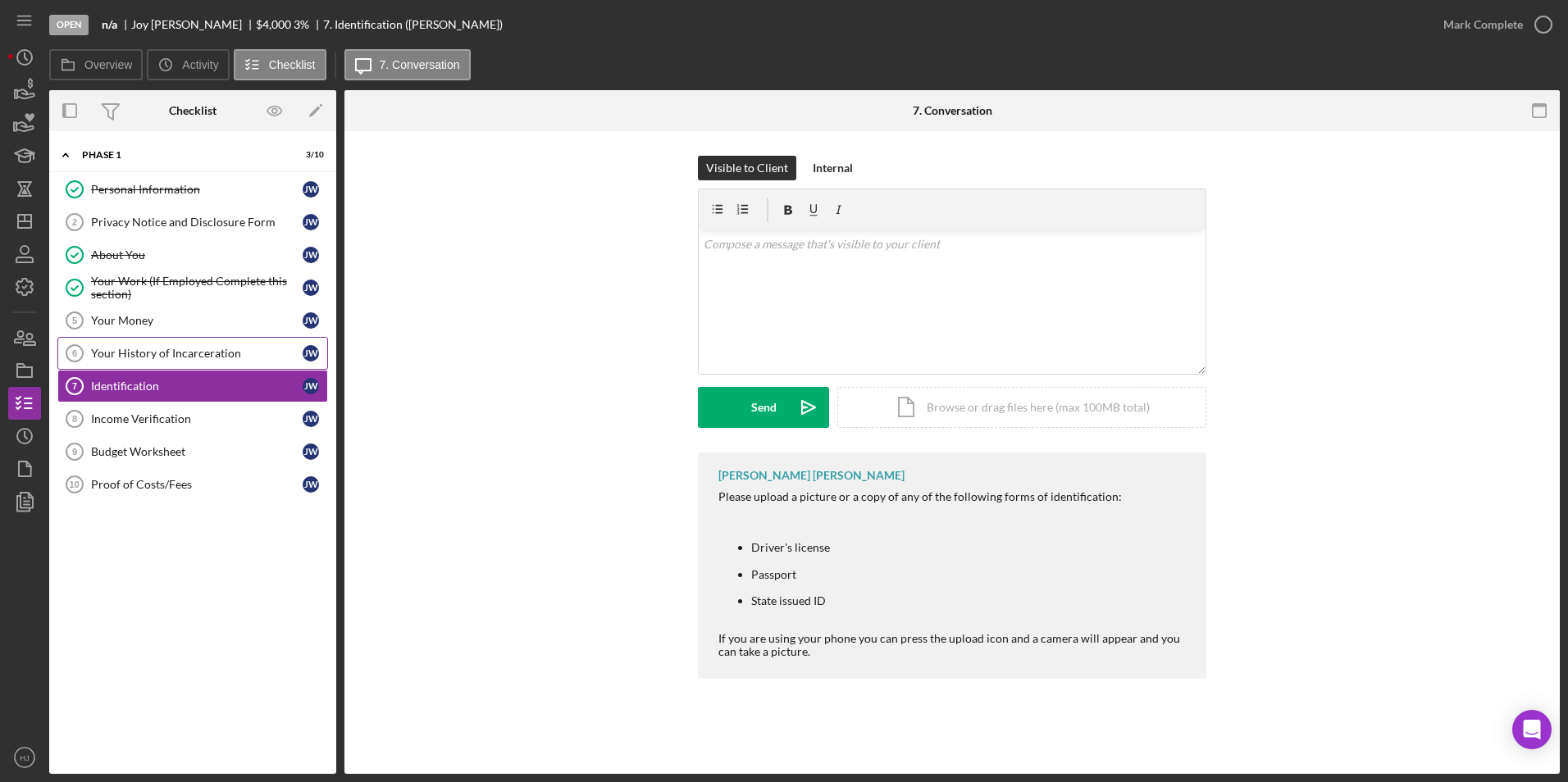
click at [145, 351] on div "Your History of Incarceration" at bounding box center [196, 353] width 212 height 13
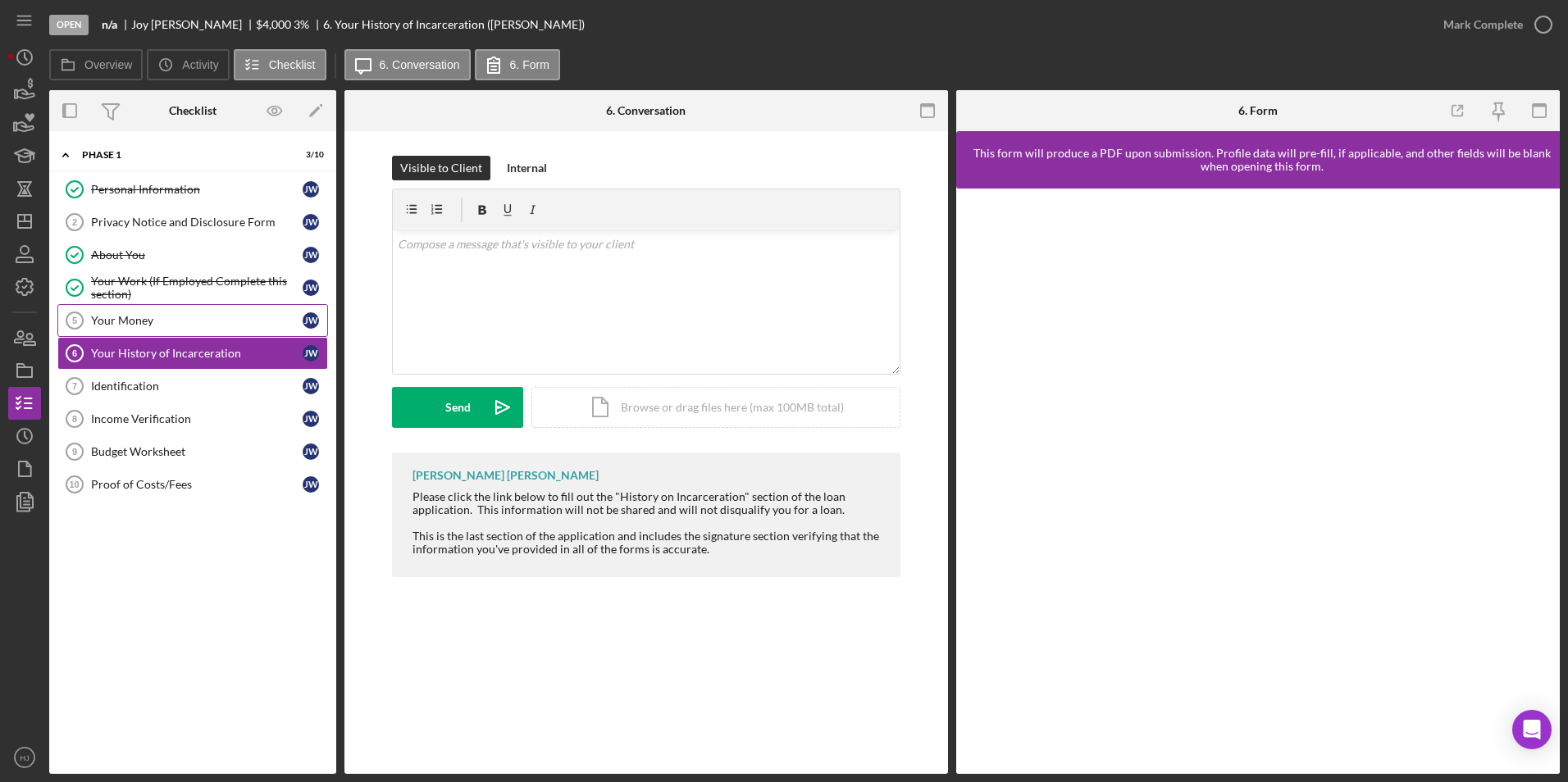
click at [137, 319] on div "Your Money" at bounding box center [196, 320] width 212 height 13
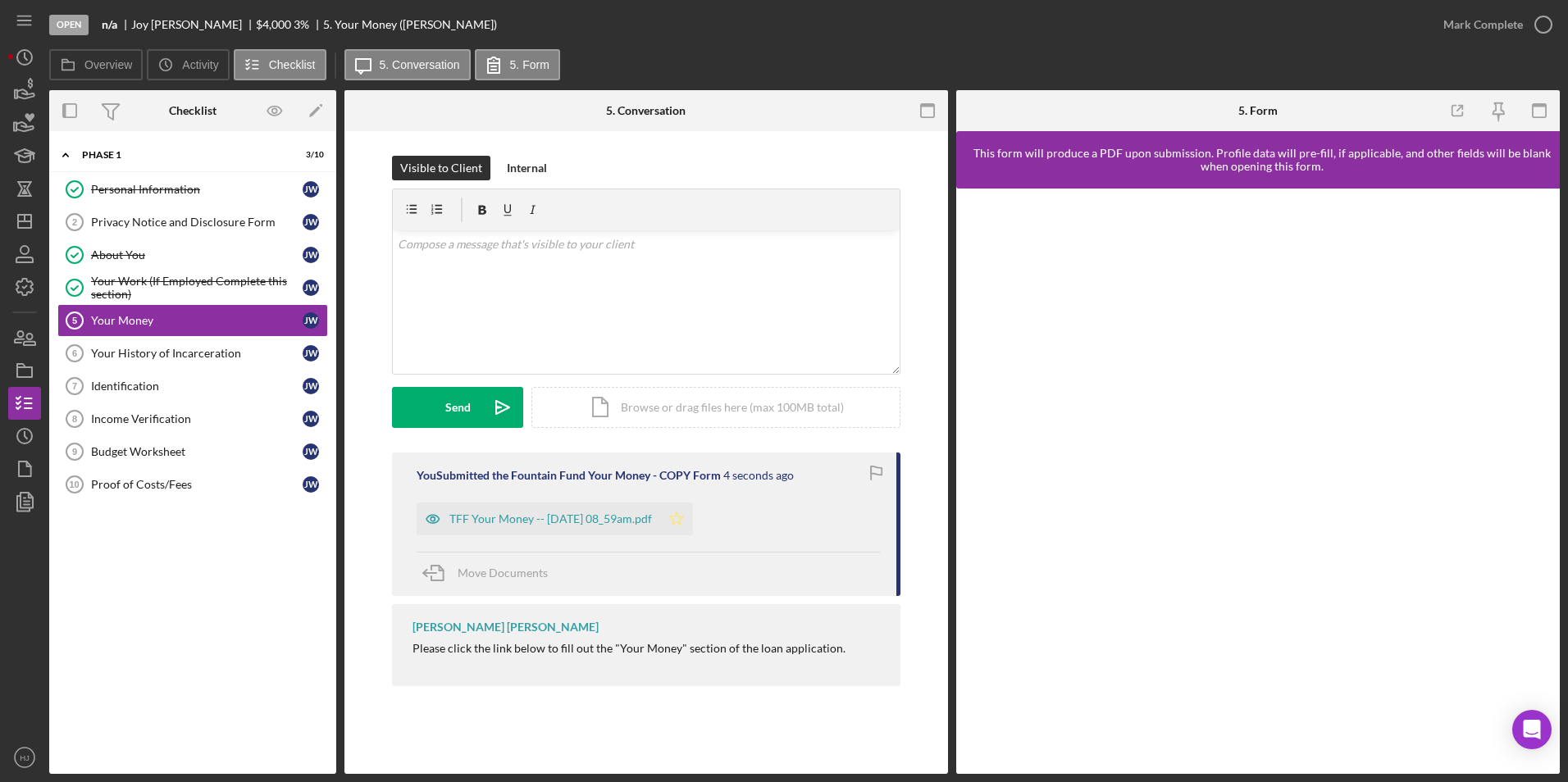
click at [693, 512] on icon "Icon/Star" at bounding box center [676, 518] width 33 height 33
click at [1508, 19] on div "Mark Complete" at bounding box center [1483, 25] width 79 height 33
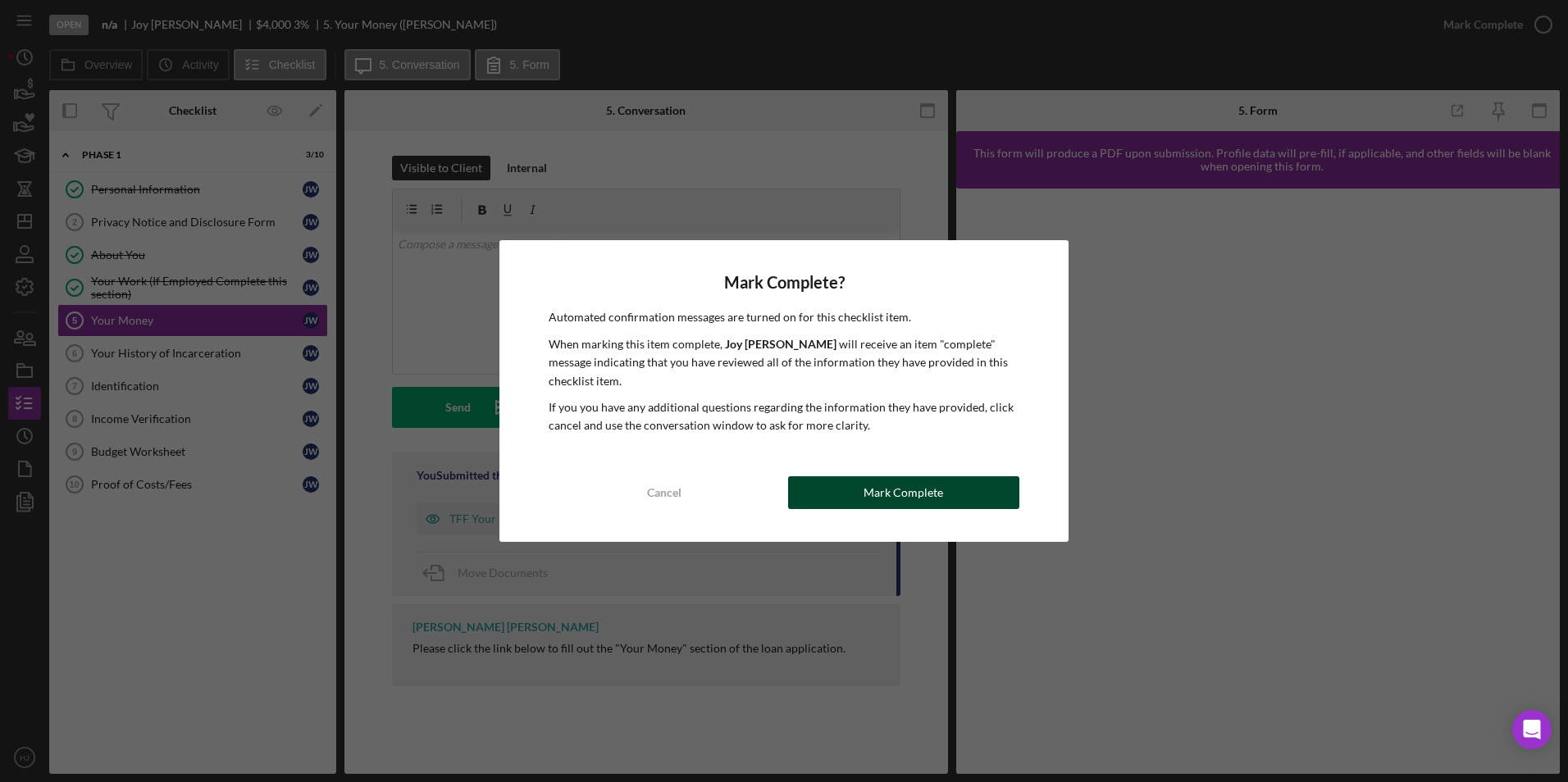
click at [874, 486] on div "Mark Complete" at bounding box center [903, 492] width 79 height 33
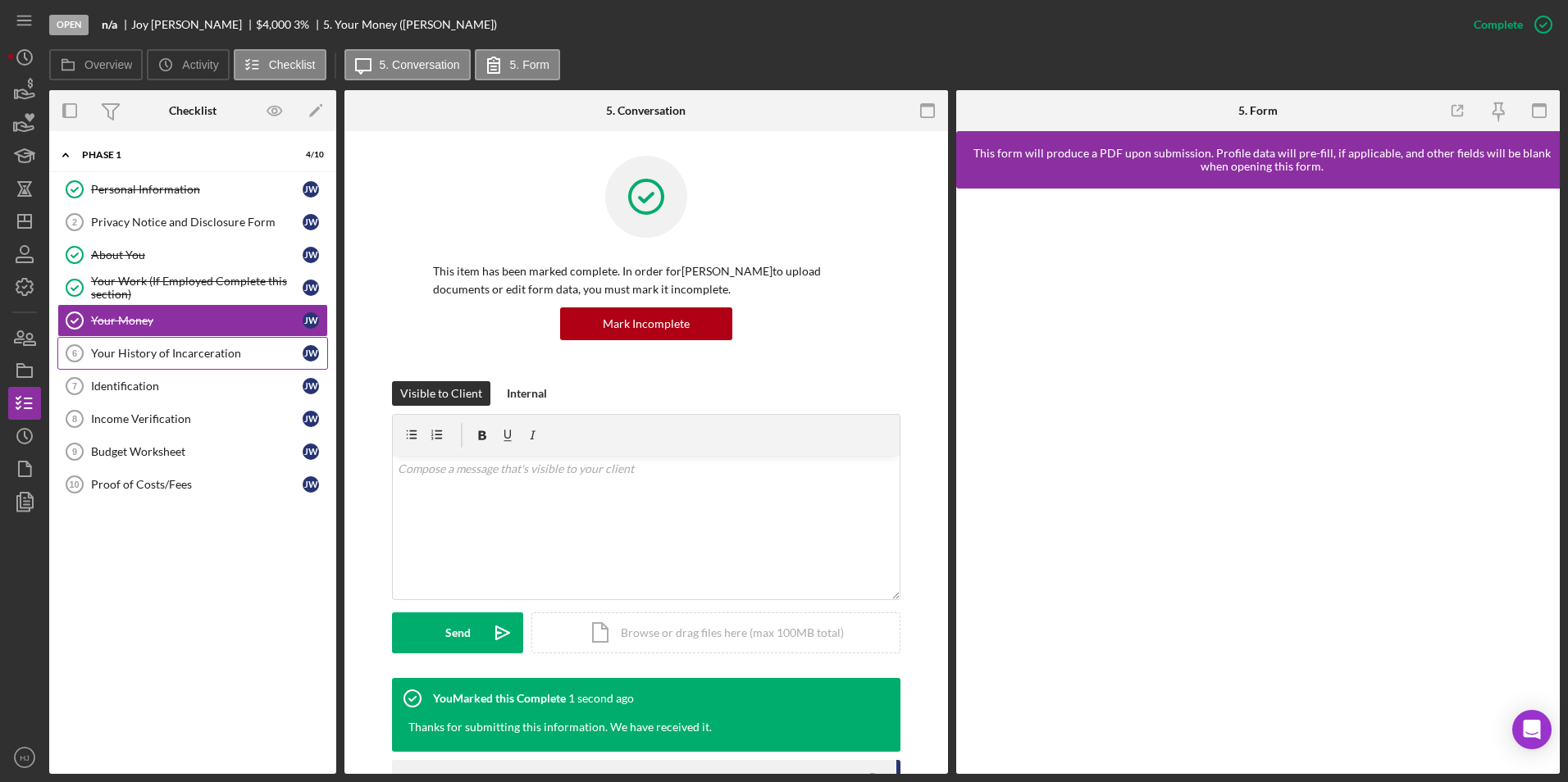
click at [133, 353] on div "Your History of Incarceration" at bounding box center [196, 353] width 212 height 13
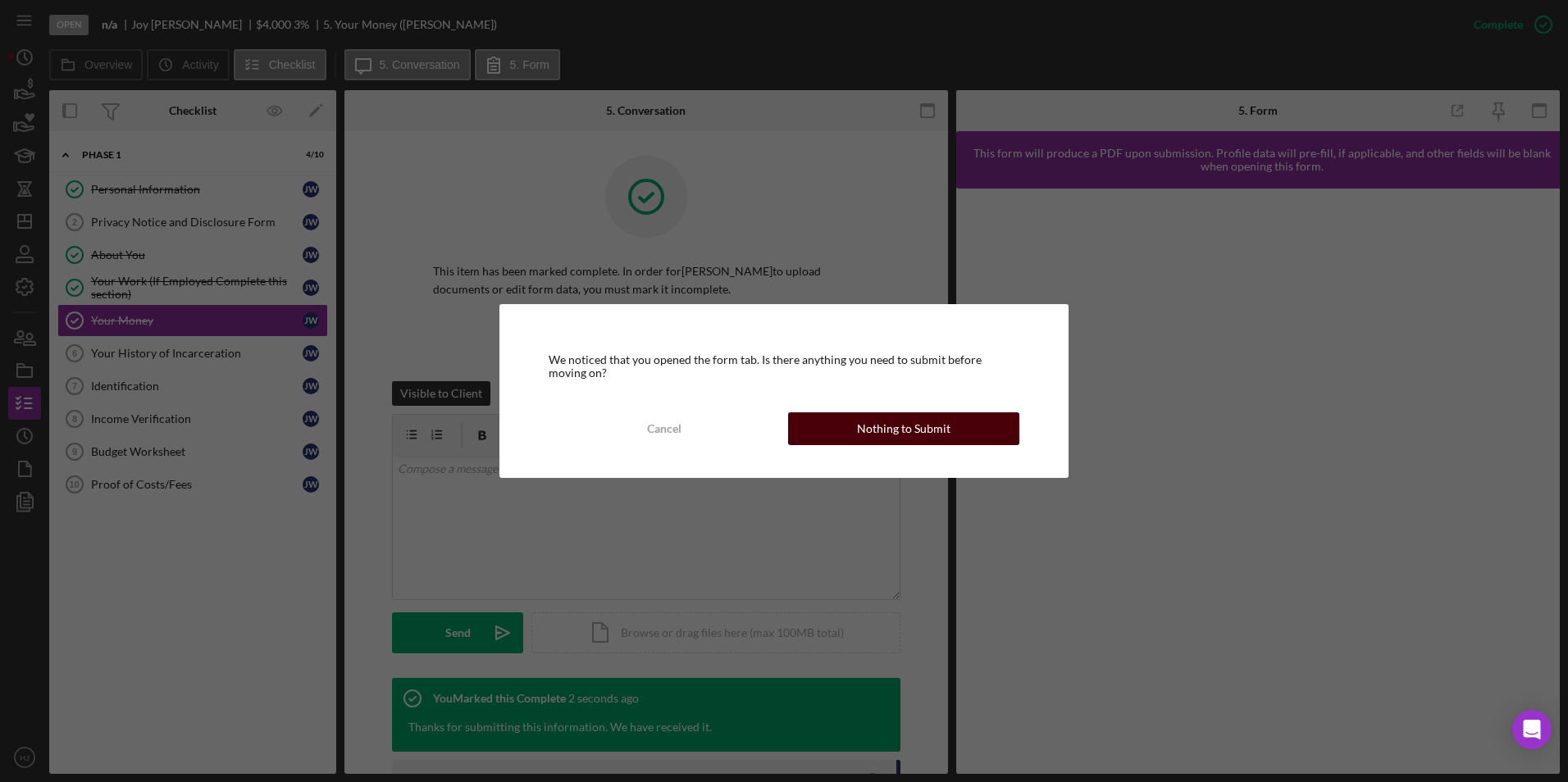
click at [915, 433] on div "Nothing to Submit" at bounding box center [903, 429] width 94 height 33
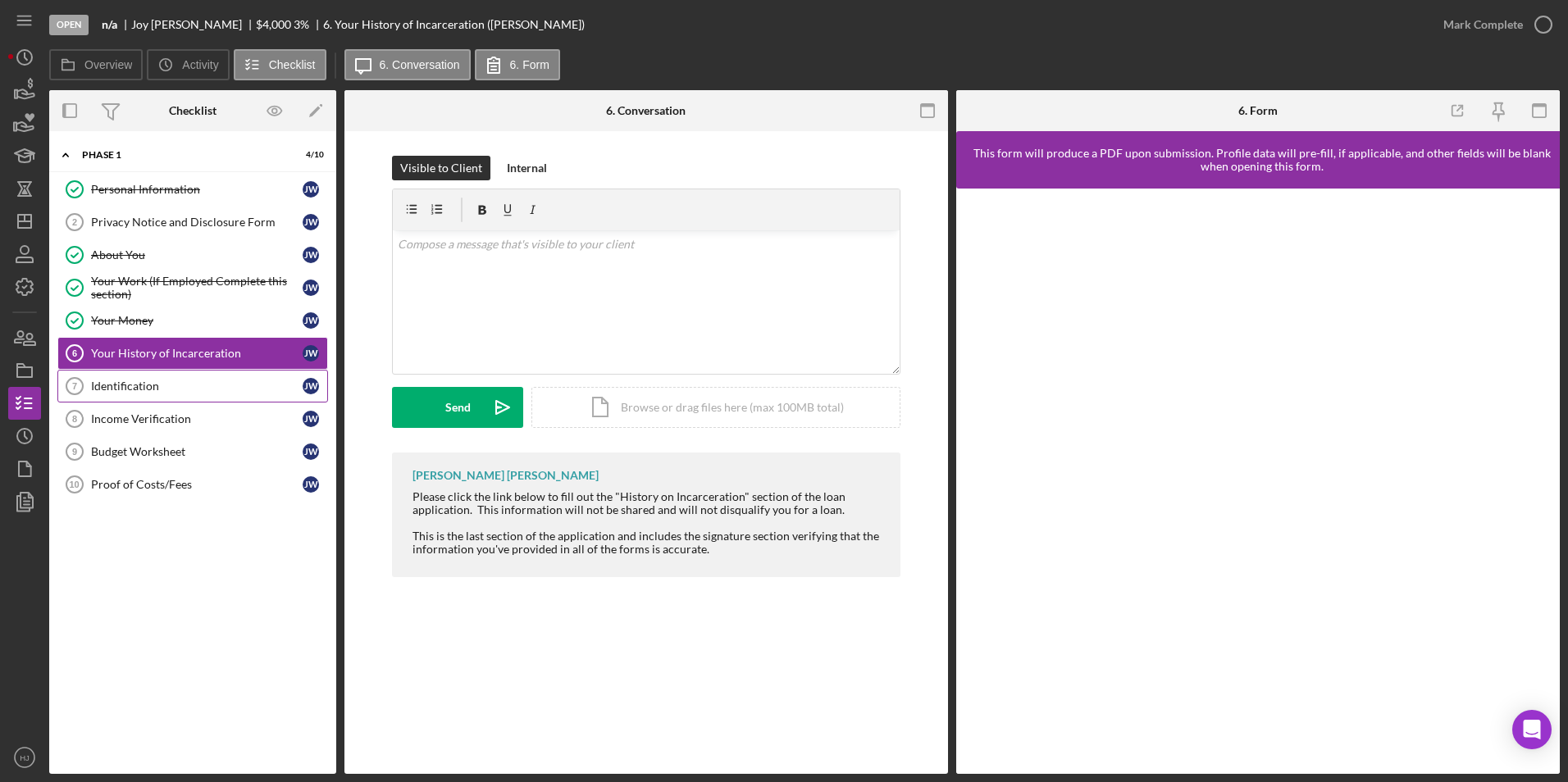
click at [139, 376] on link "Identification 7 Identification [PERSON_NAME]" at bounding box center [193, 386] width 270 height 33
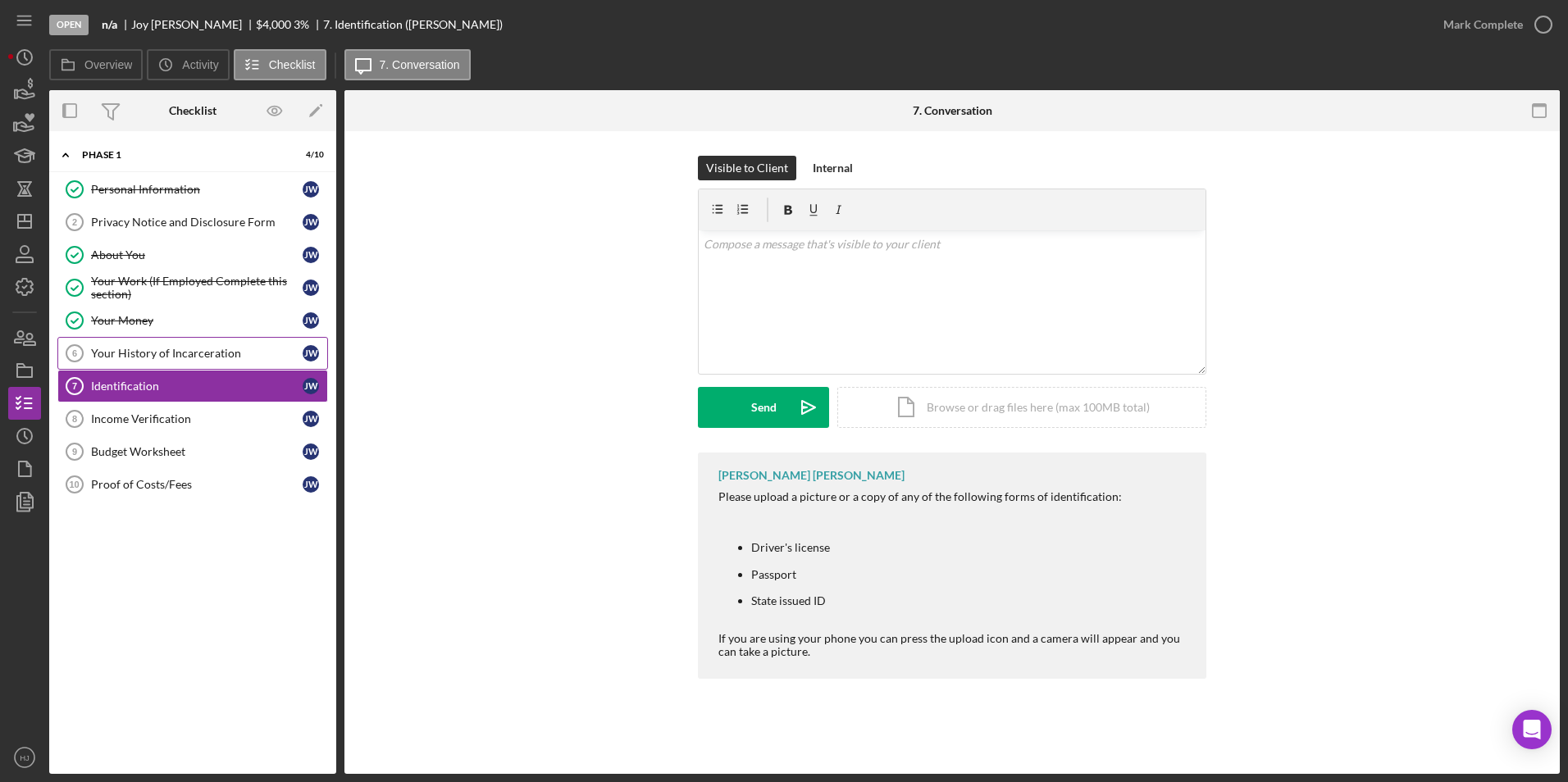
click at [152, 356] on div "Your History of Incarceration" at bounding box center [196, 353] width 212 height 13
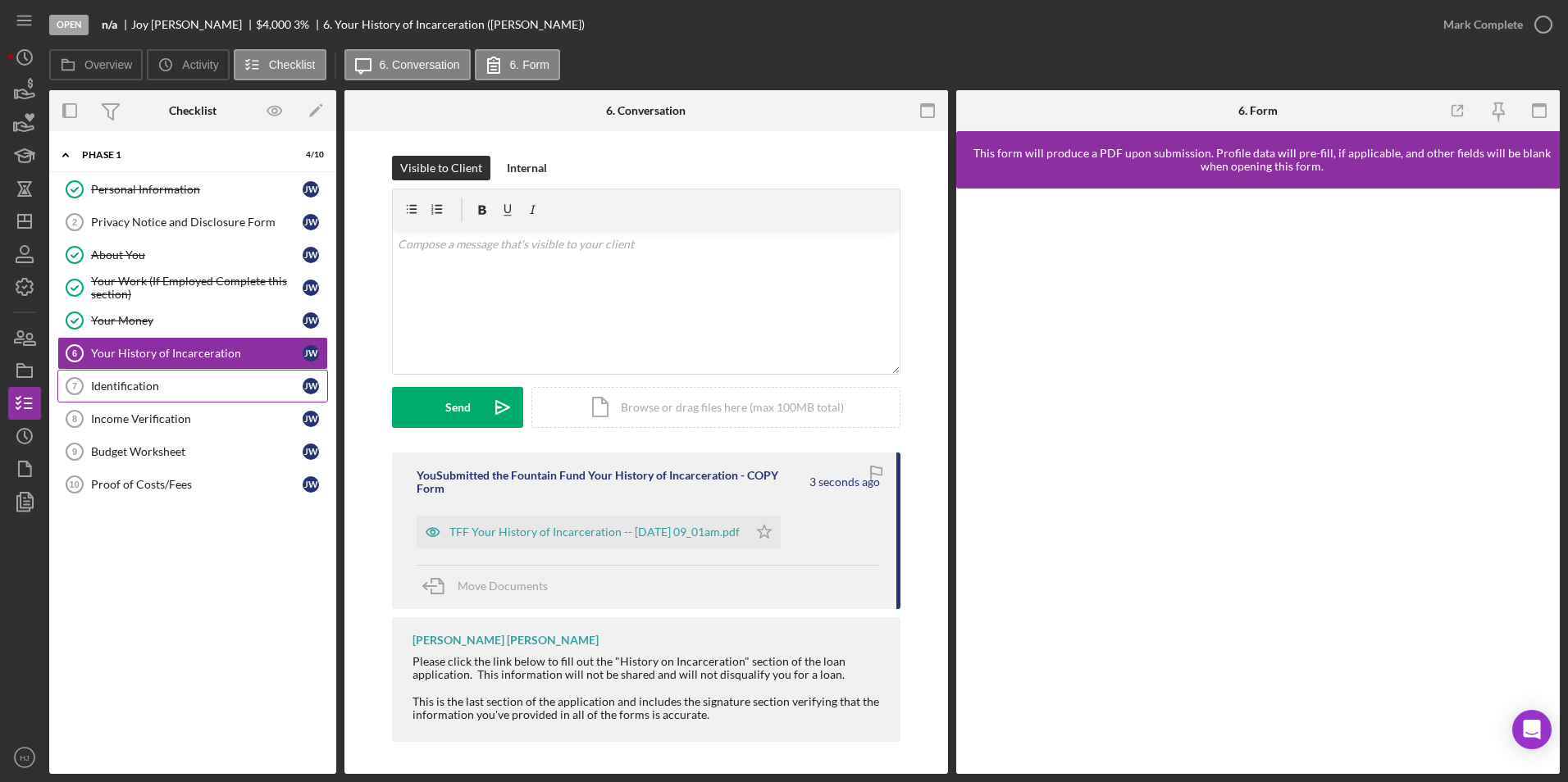
click at [137, 382] on div "Identification" at bounding box center [196, 386] width 212 height 13
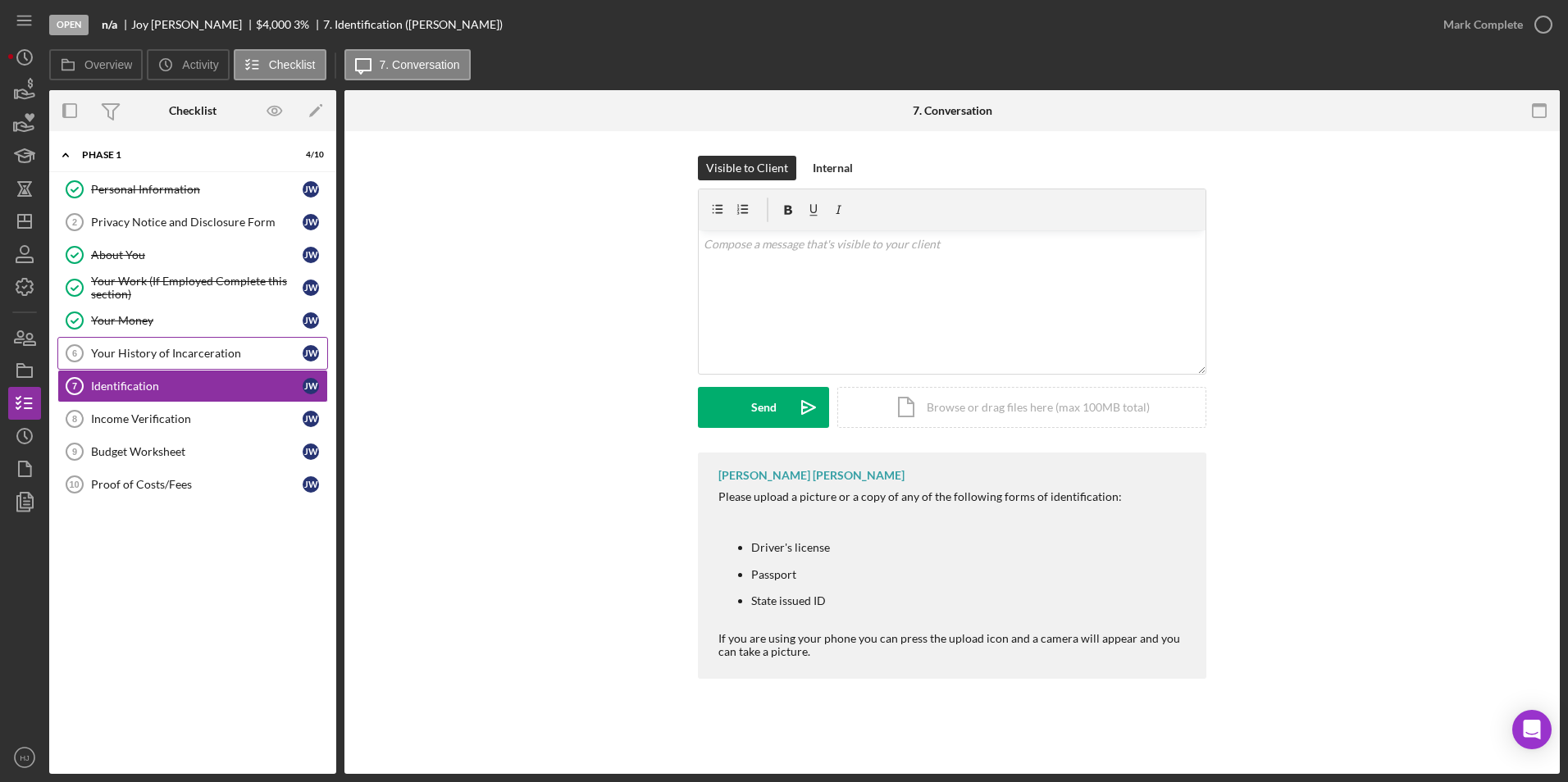
click at [134, 360] on link "Your History of Incarceration 6 Your History of Incarceration [PERSON_NAME]" at bounding box center [193, 353] width 270 height 33
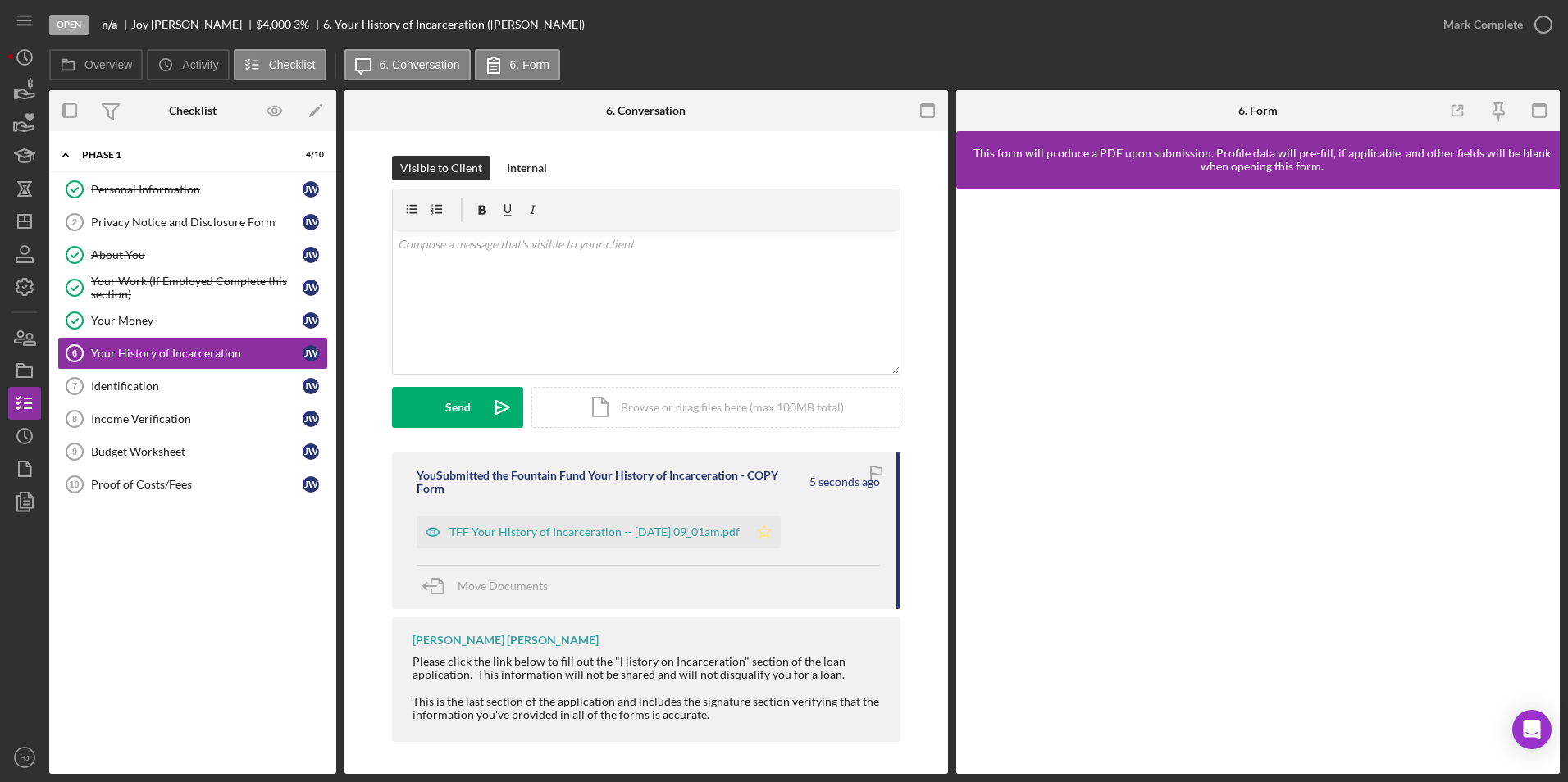
click at [776, 527] on icon "Icon/Star" at bounding box center [764, 532] width 33 height 33
click at [175, 382] on div "Identification" at bounding box center [196, 386] width 212 height 13
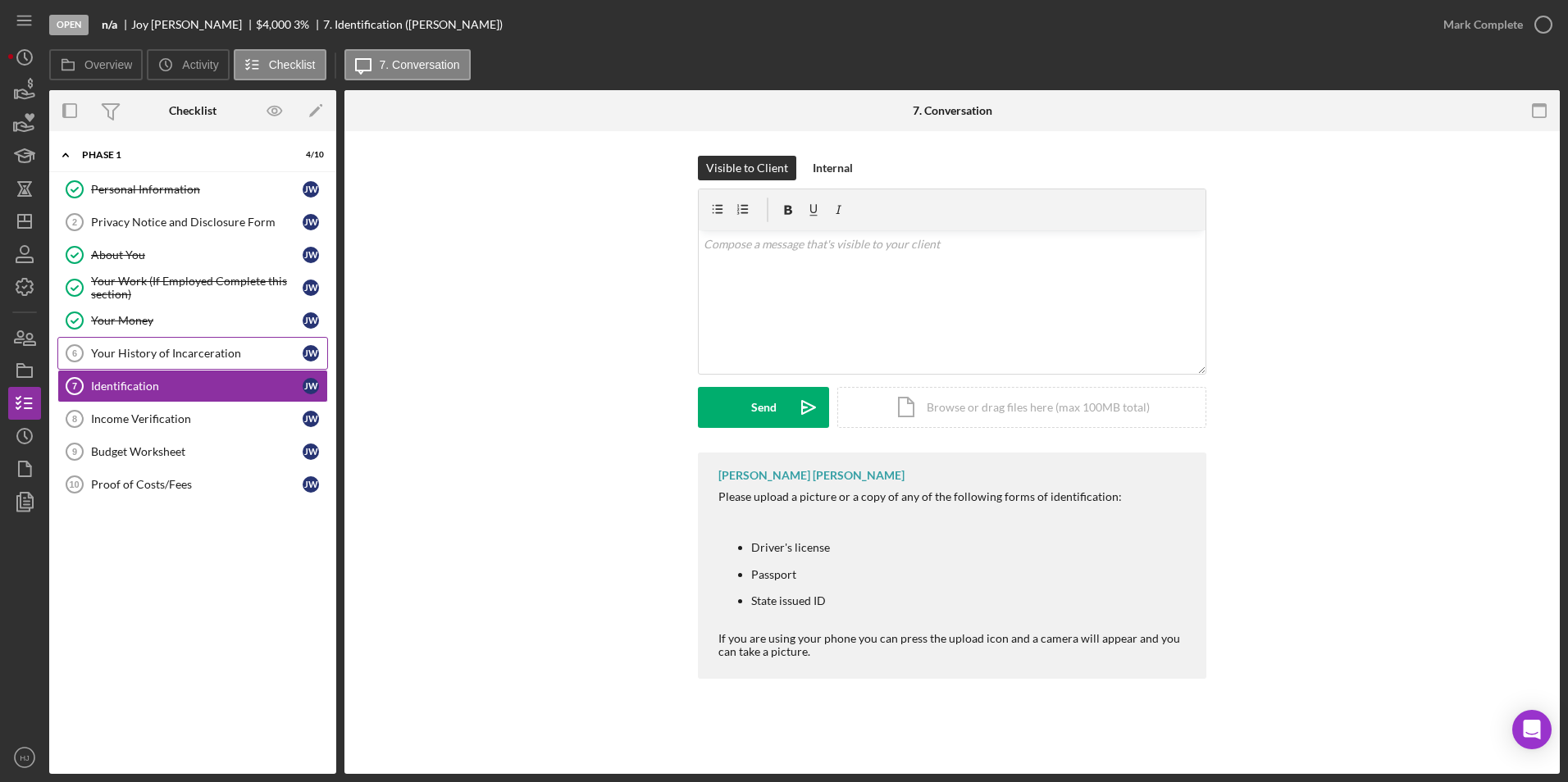
click at [131, 347] on div "Your History of Incarceration" at bounding box center [196, 353] width 212 height 13
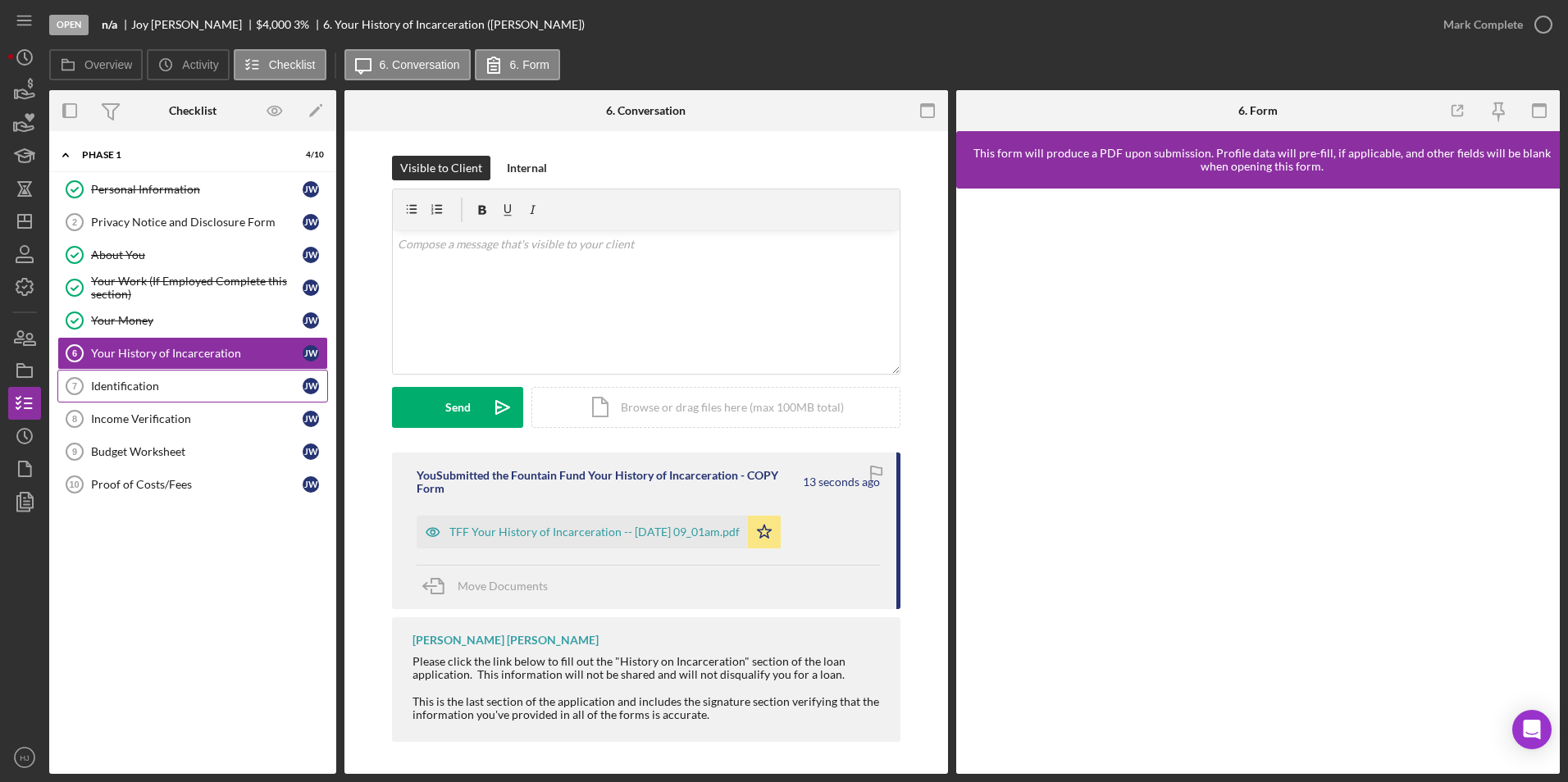
click at [143, 382] on div "Identification" at bounding box center [196, 386] width 212 height 13
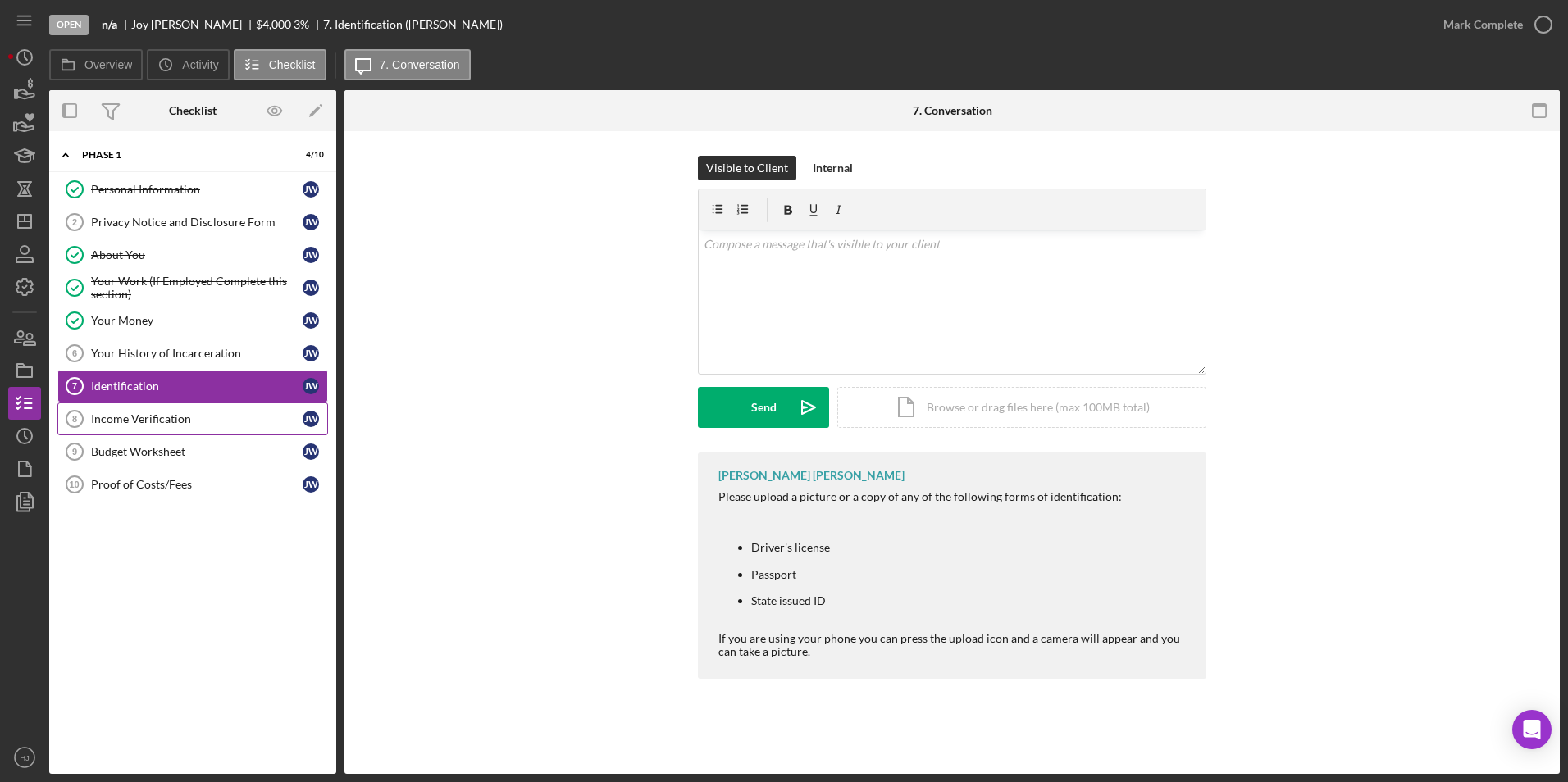
click at [159, 418] on div "Income Verification" at bounding box center [196, 419] width 212 height 13
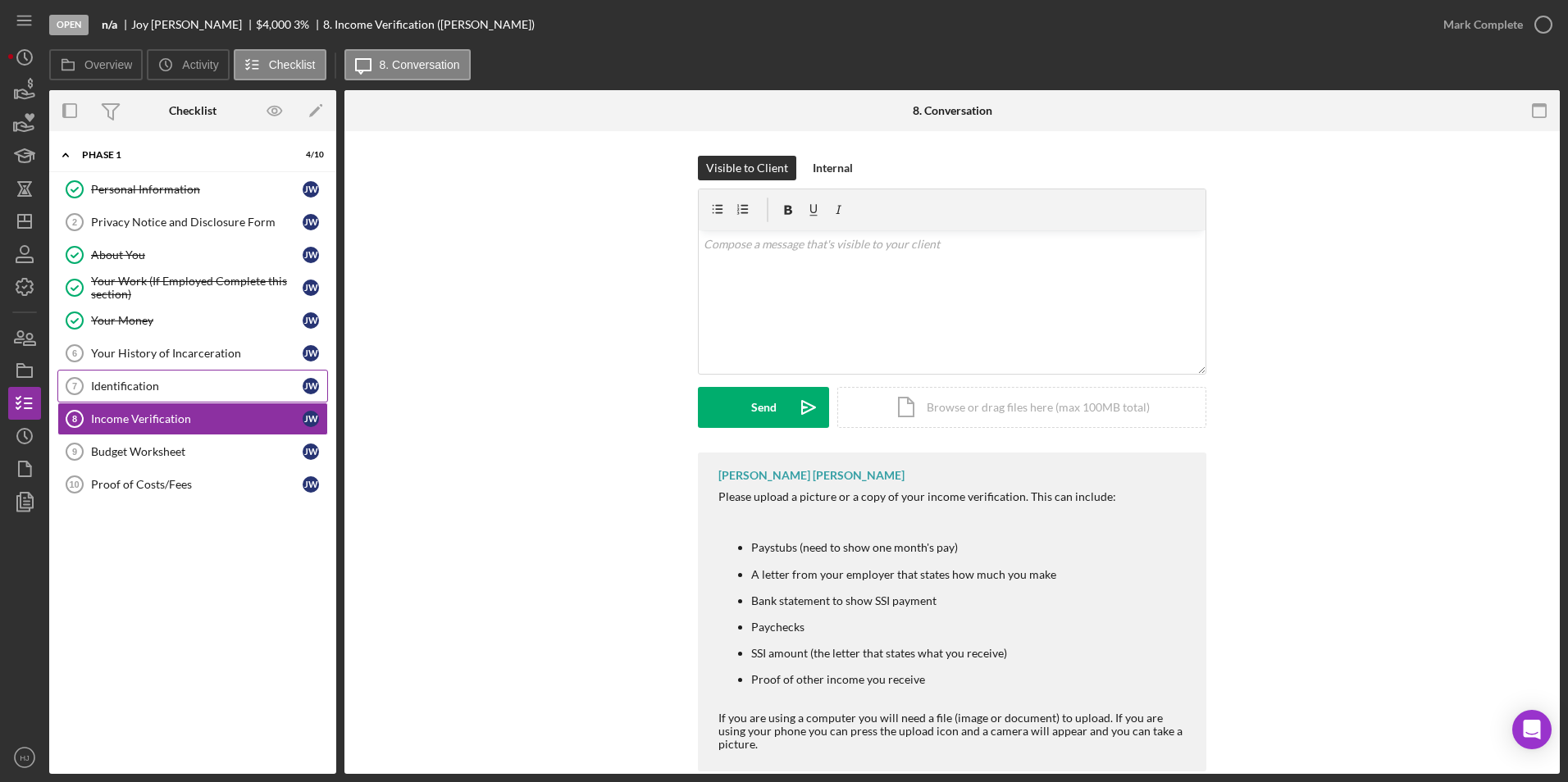
click at [140, 382] on div "Identification" at bounding box center [196, 386] width 212 height 13
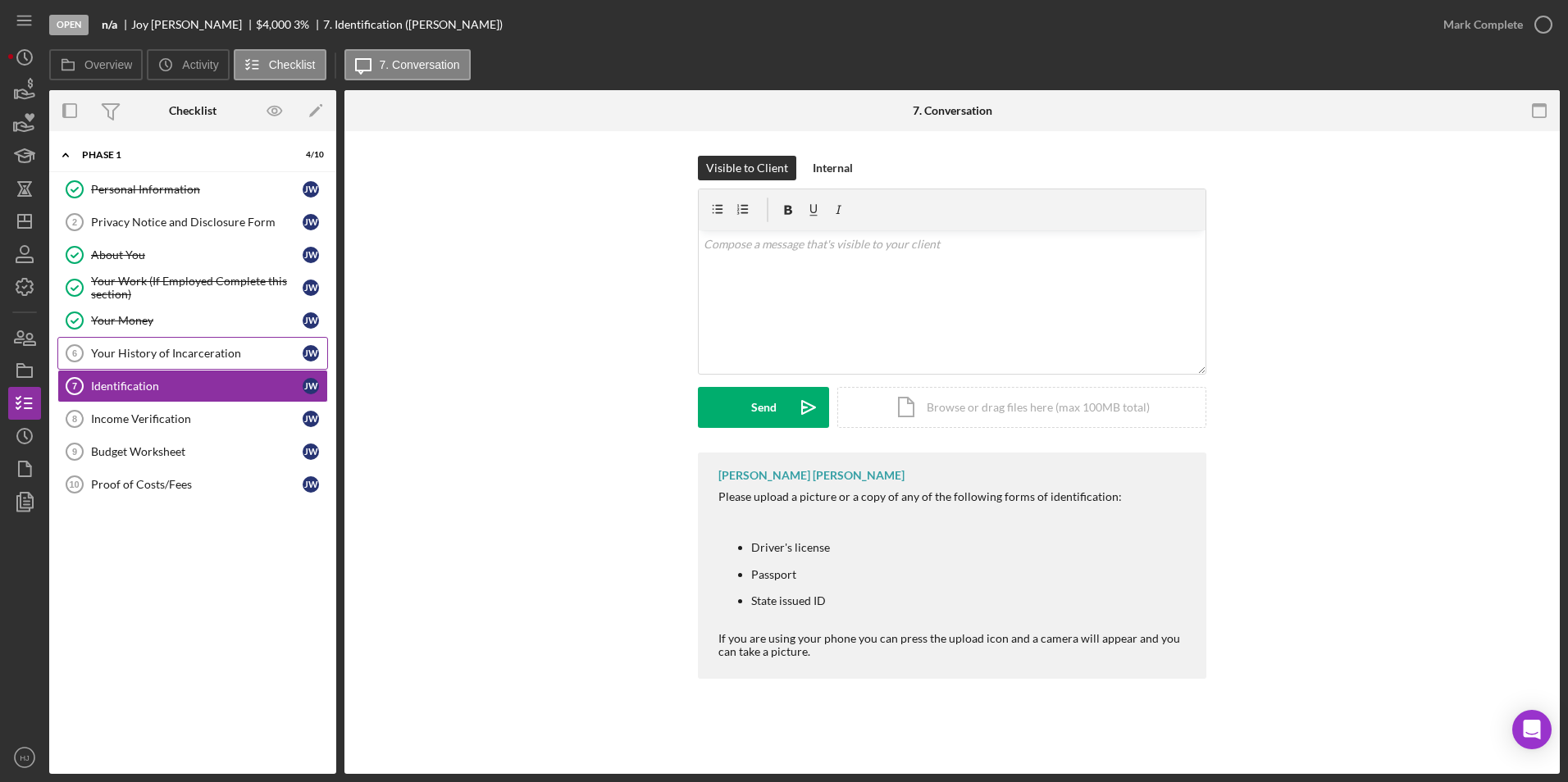
click at [158, 354] on div "Your History of Incarceration" at bounding box center [196, 353] width 212 height 13
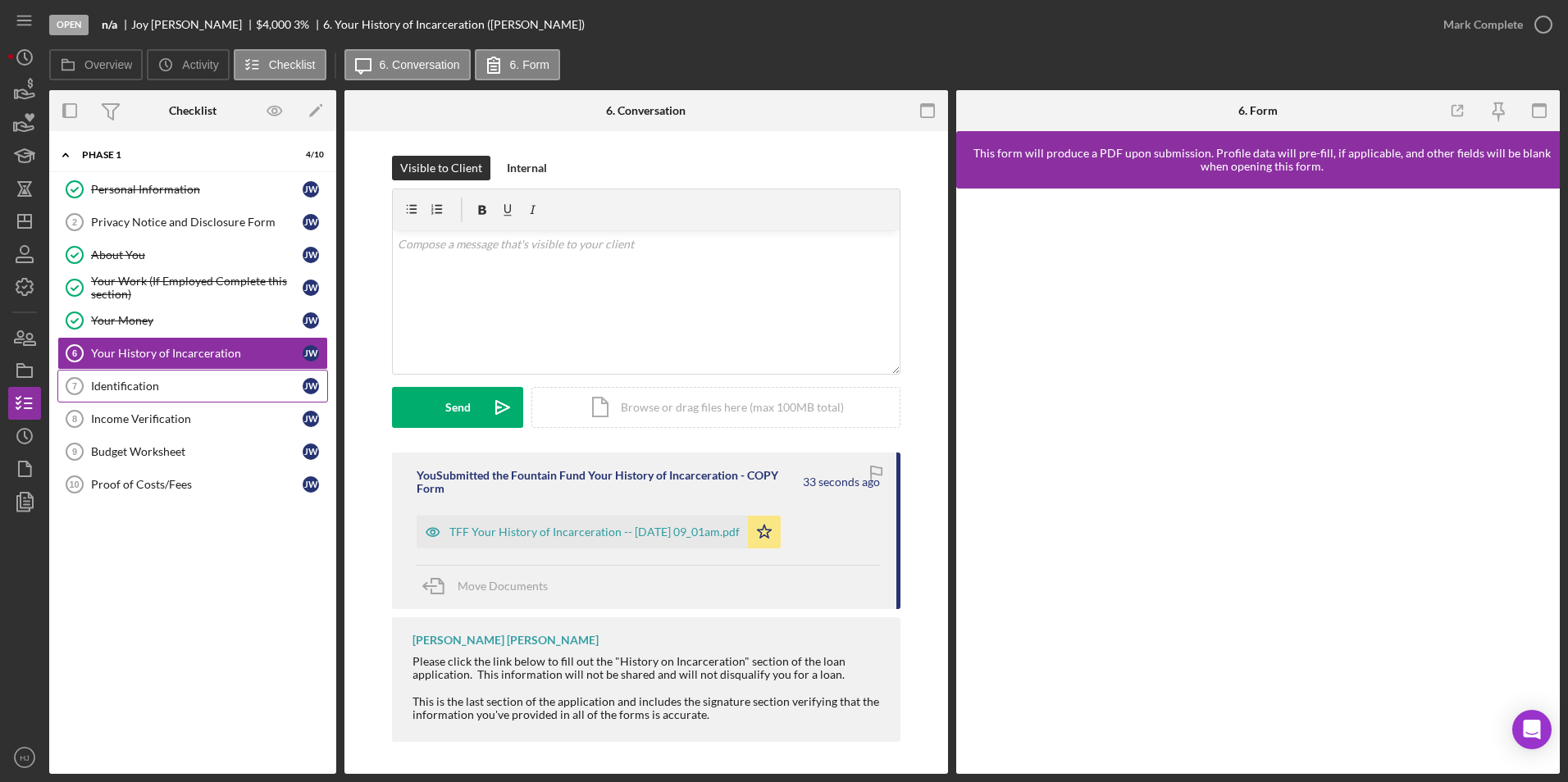
click at [133, 395] on link "Identification 7 Identification [PERSON_NAME]" at bounding box center [193, 386] width 270 height 33
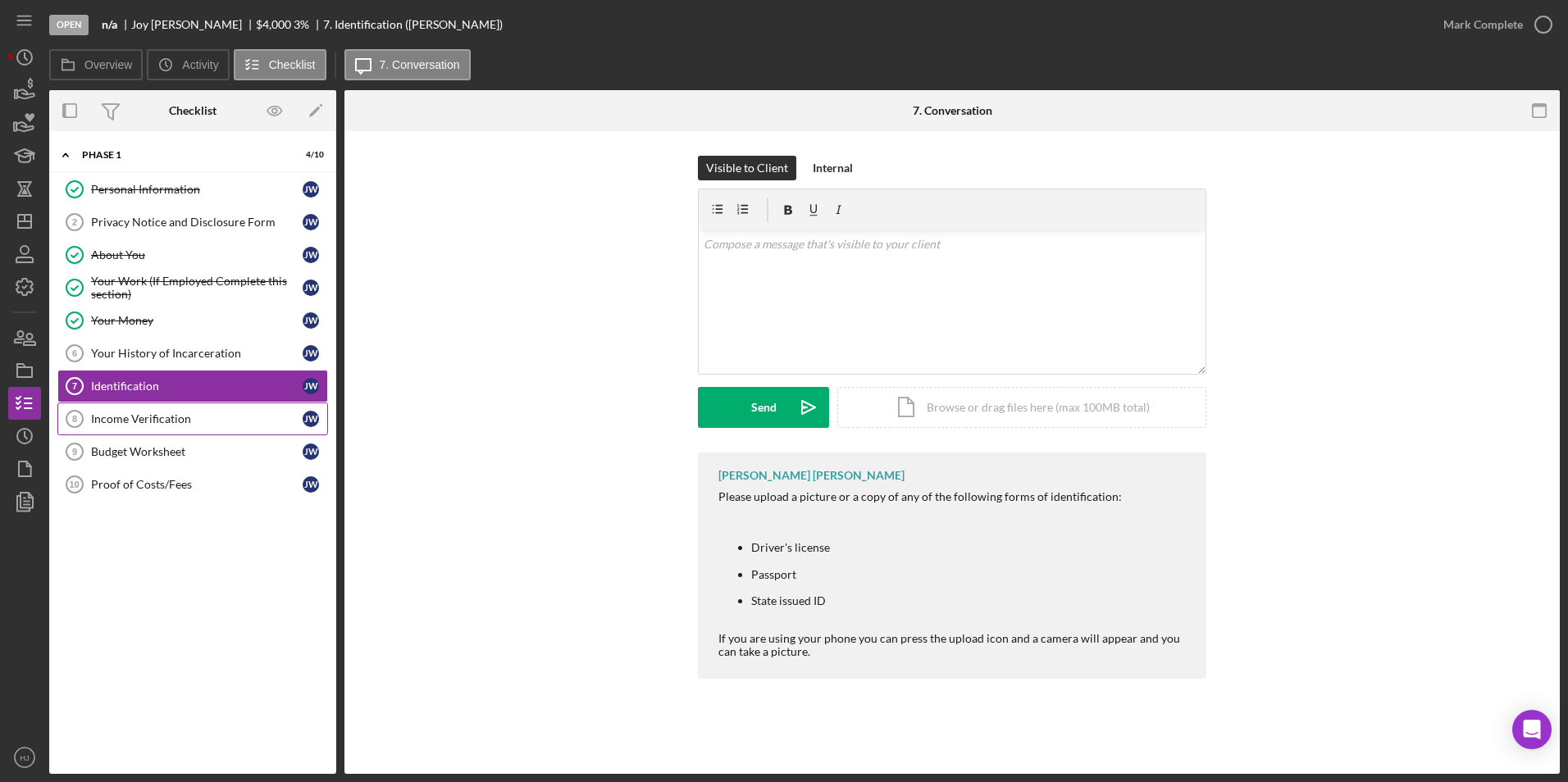
click at [172, 408] on link "Income Verification 8 Income Verification [PERSON_NAME]" at bounding box center [193, 418] width 270 height 33
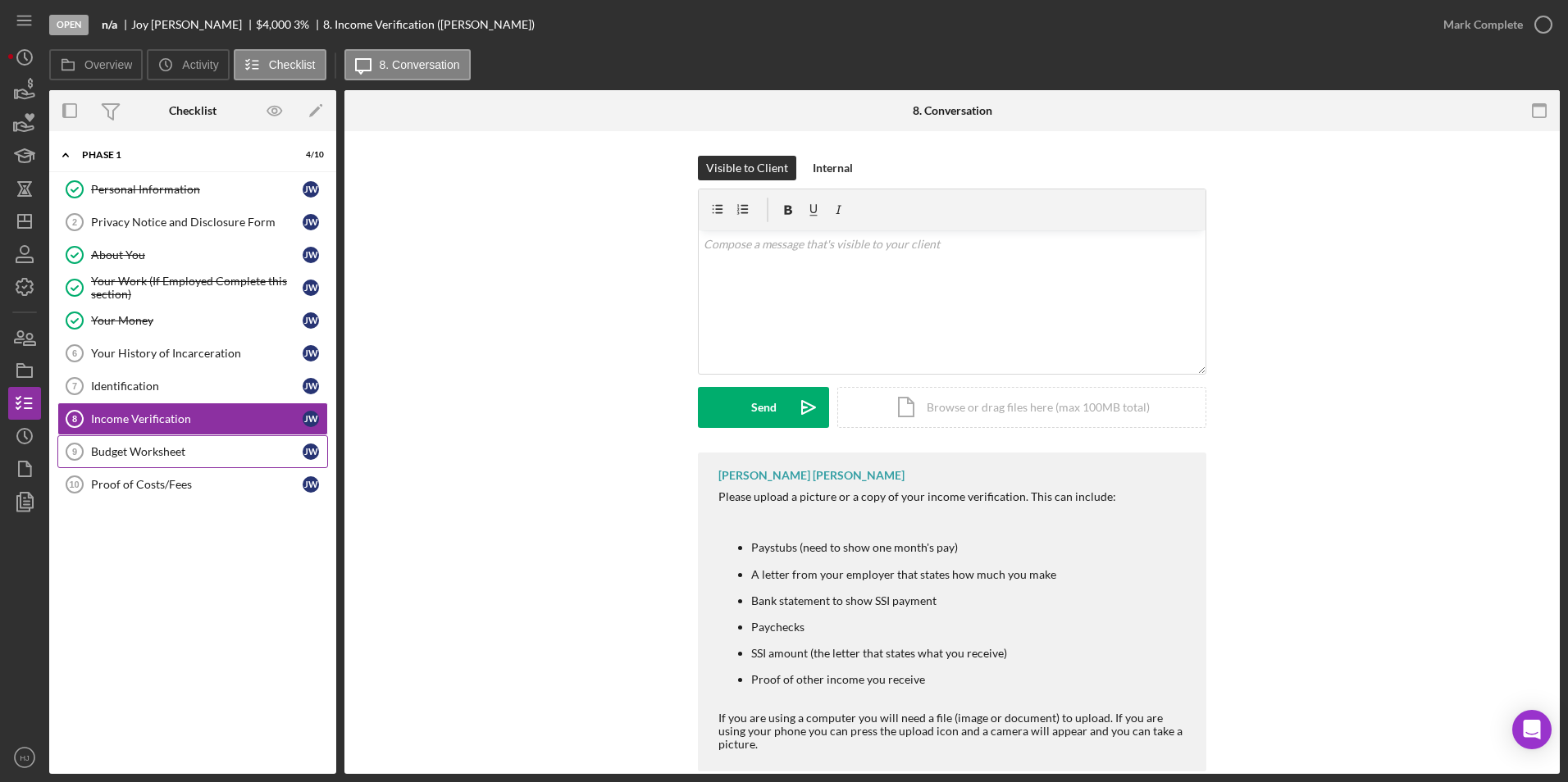
click at [164, 457] on div "Budget Worksheet" at bounding box center [196, 451] width 212 height 13
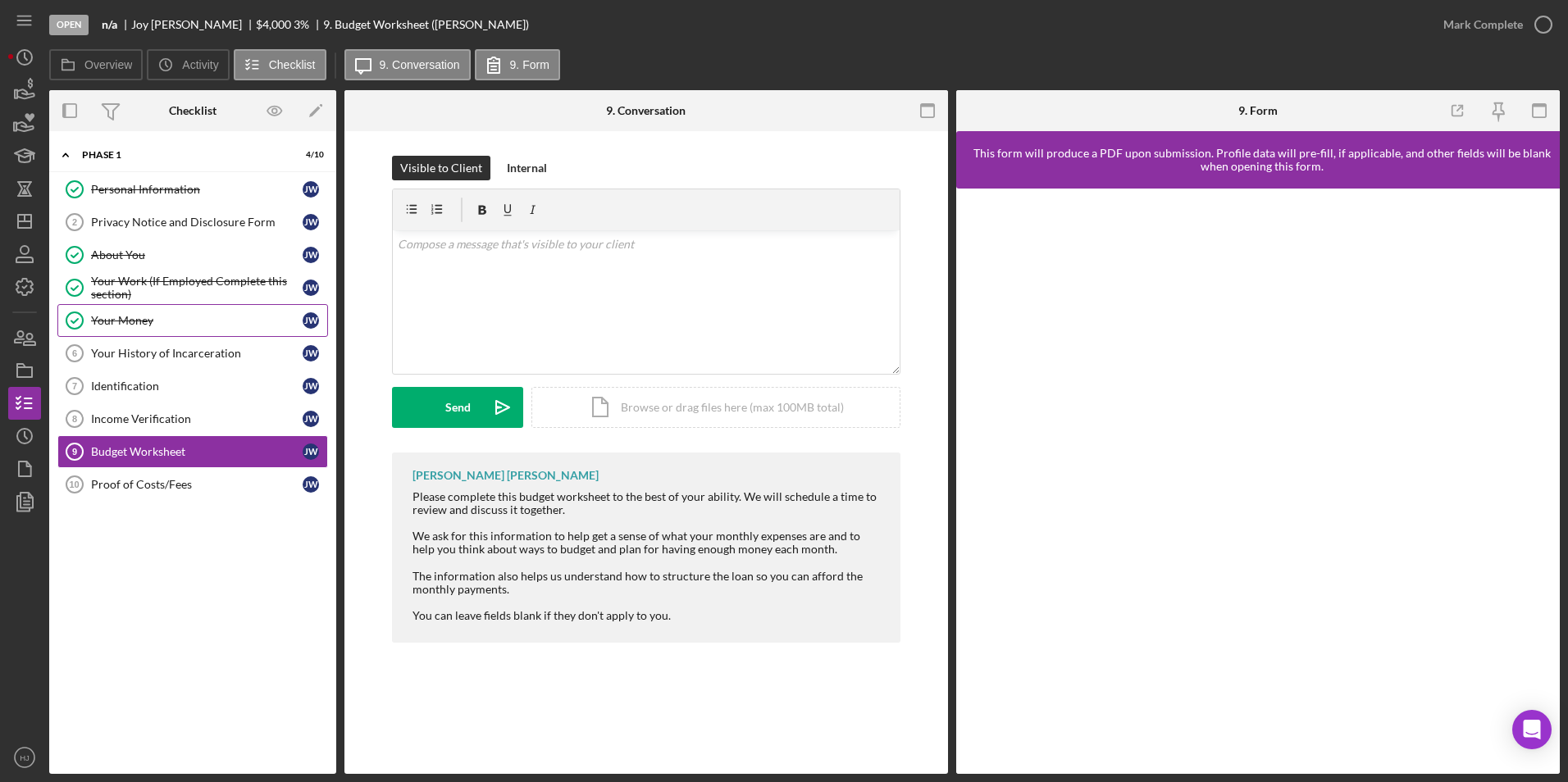
click at [107, 312] on link "Your Money Your Money [PERSON_NAME]" at bounding box center [193, 320] width 270 height 33
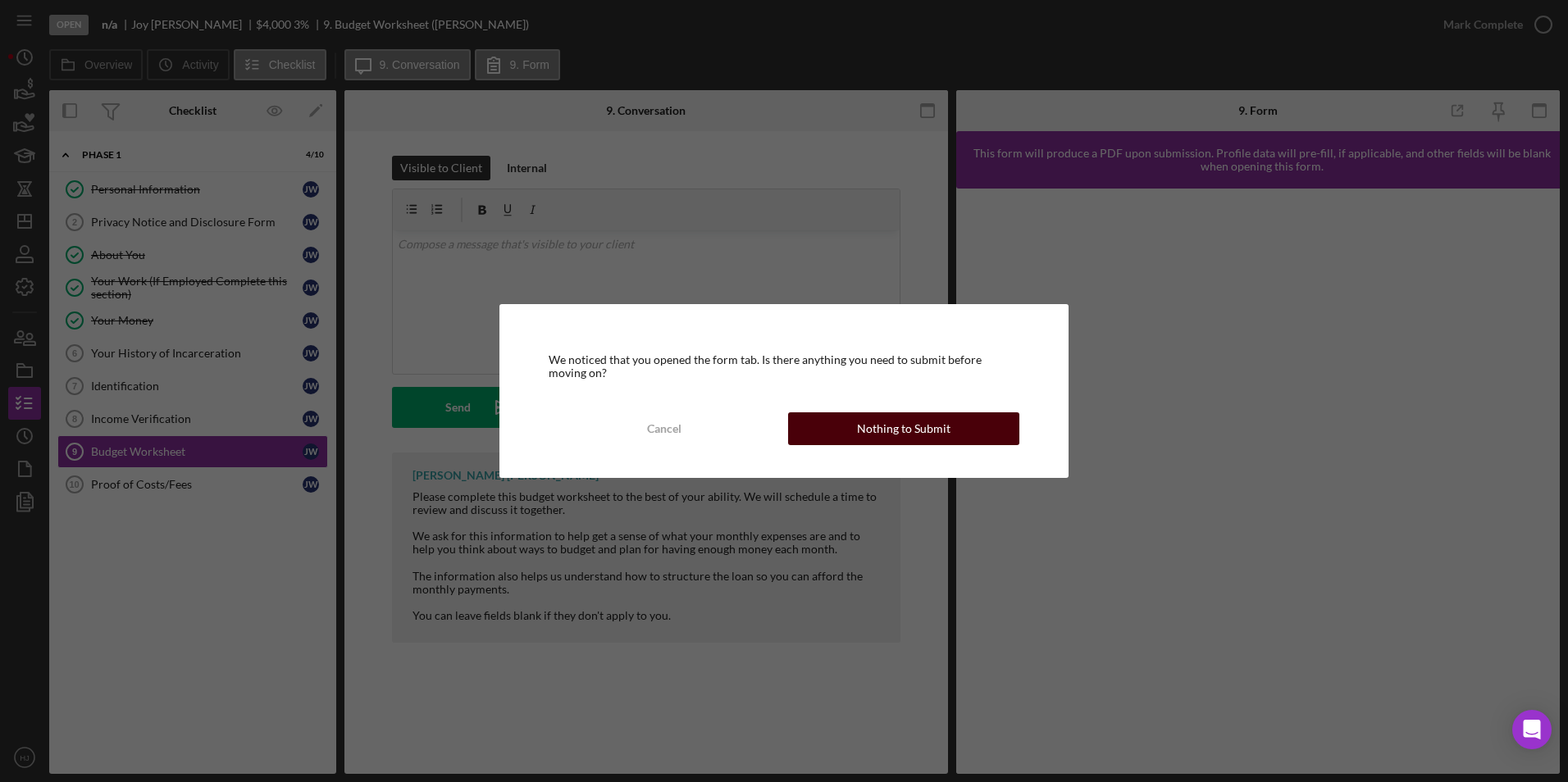
click at [896, 422] on div "Nothing to Submit" at bounding box center [903, 429] width 94 height 33
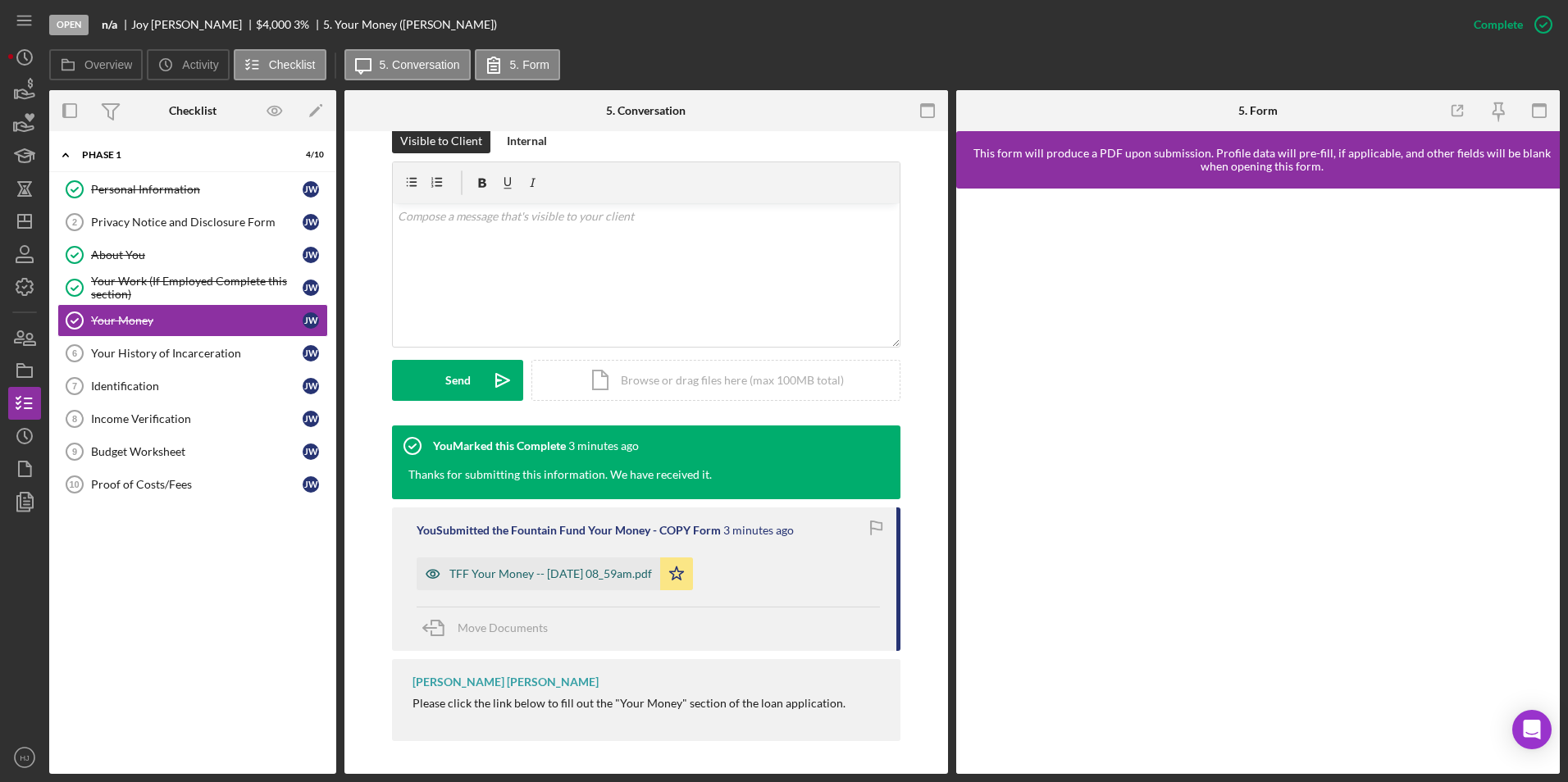
click at [590, 568] on div "TFF Your Money -- [DATE] 08_59am.pdf" at bounding box center [551, 574] width 202 height 13
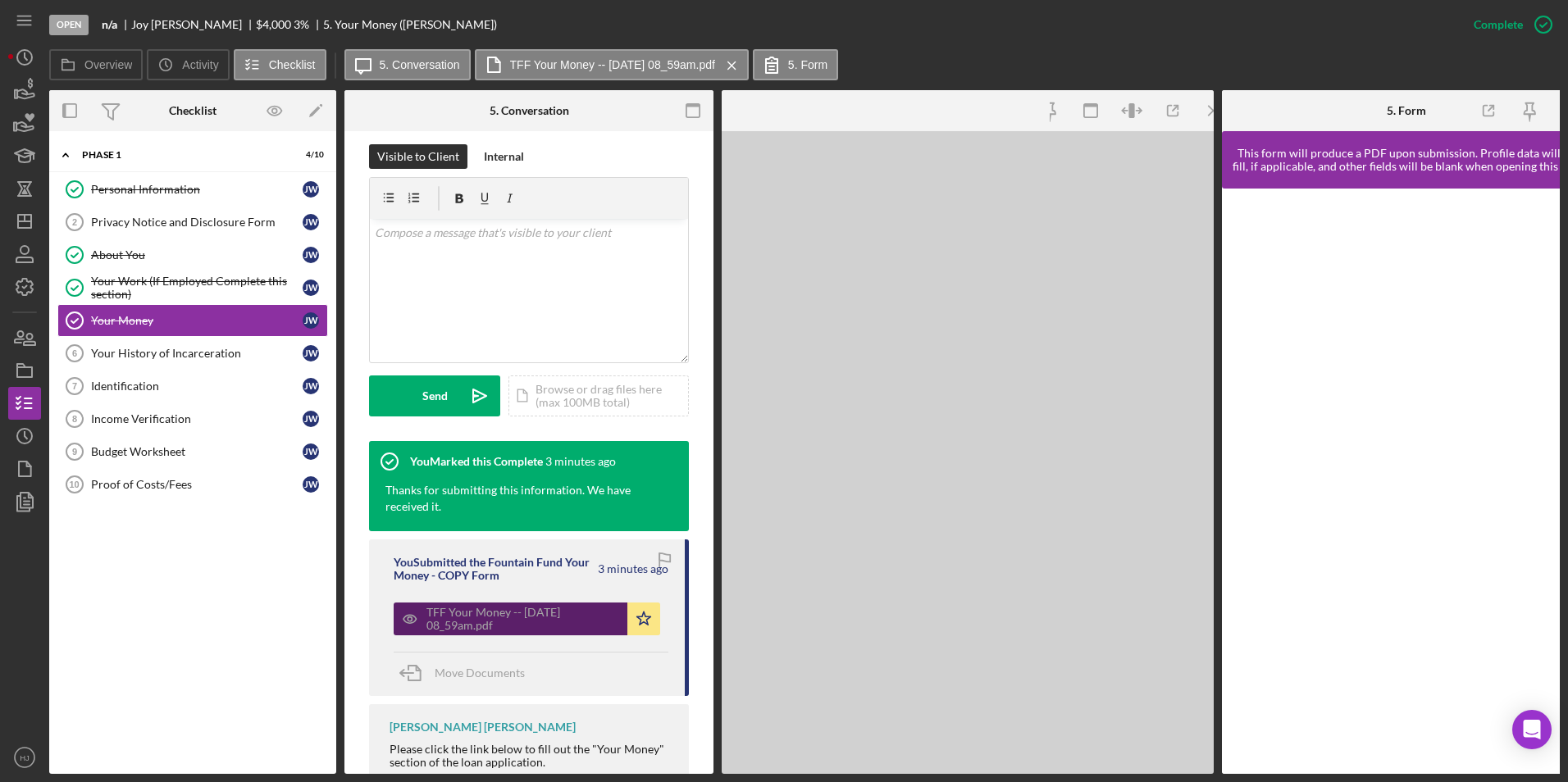
scroll to position [273, 0]
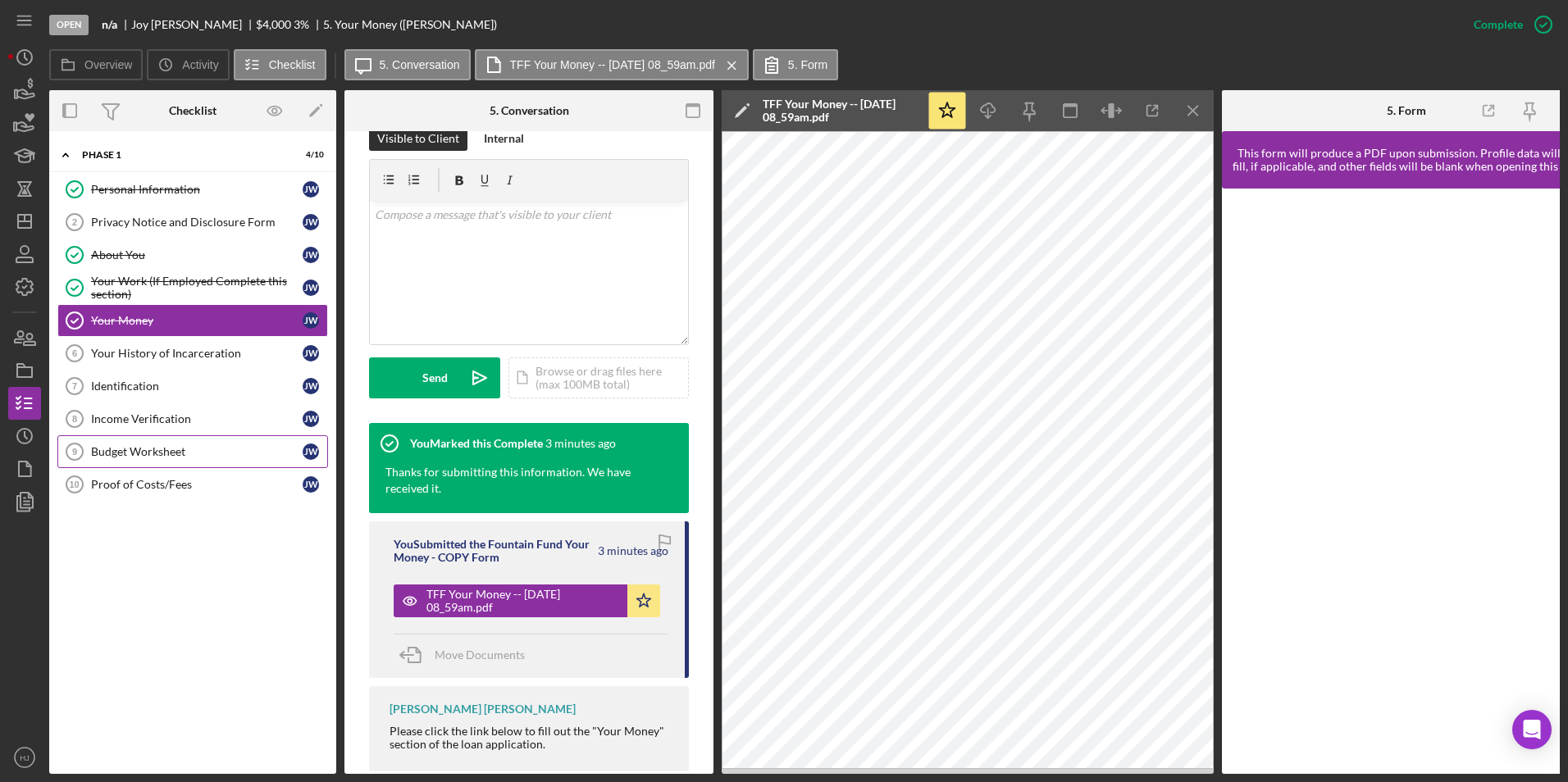
click at [162, 447] on div "Budget Worksheet" at bounding box center [196, 451] width 212 height 13
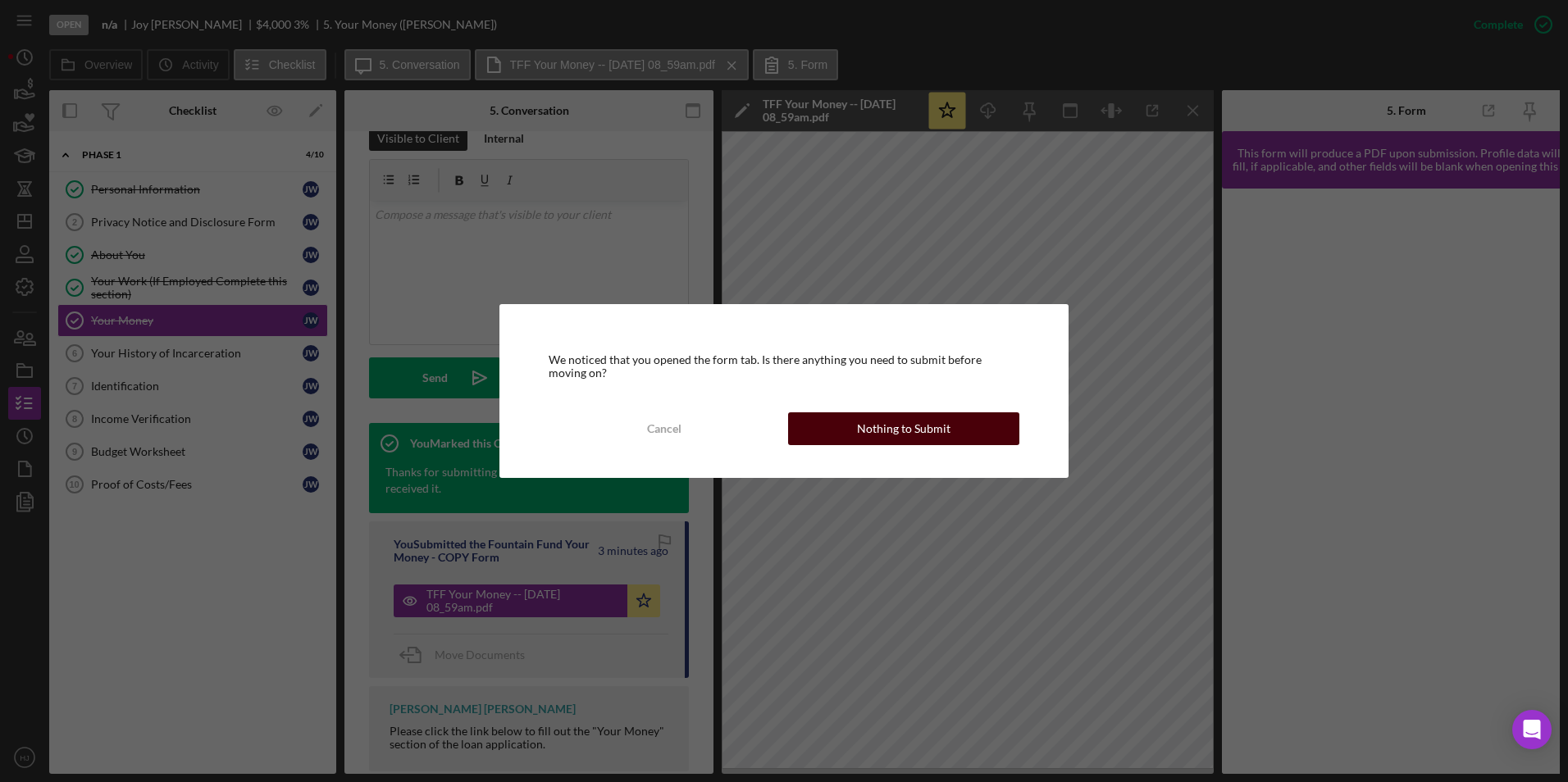
click at [900, 435] on div "Nothing to Submit" at bounding box center [903, 429] width 94 height 33
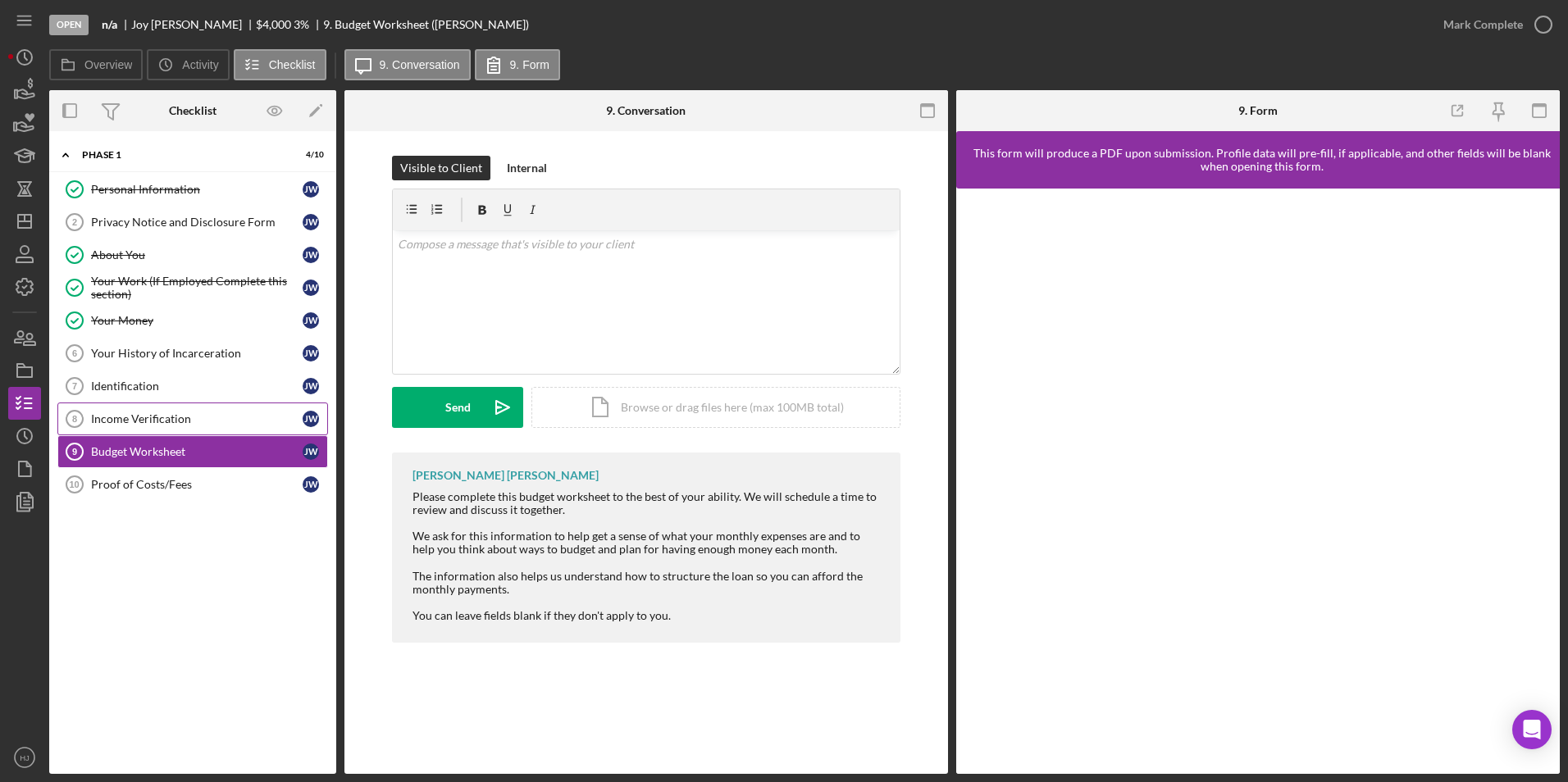
click at [161, 415] on div "Income Verification" at bounding box center [196, 419] width 212 height 13
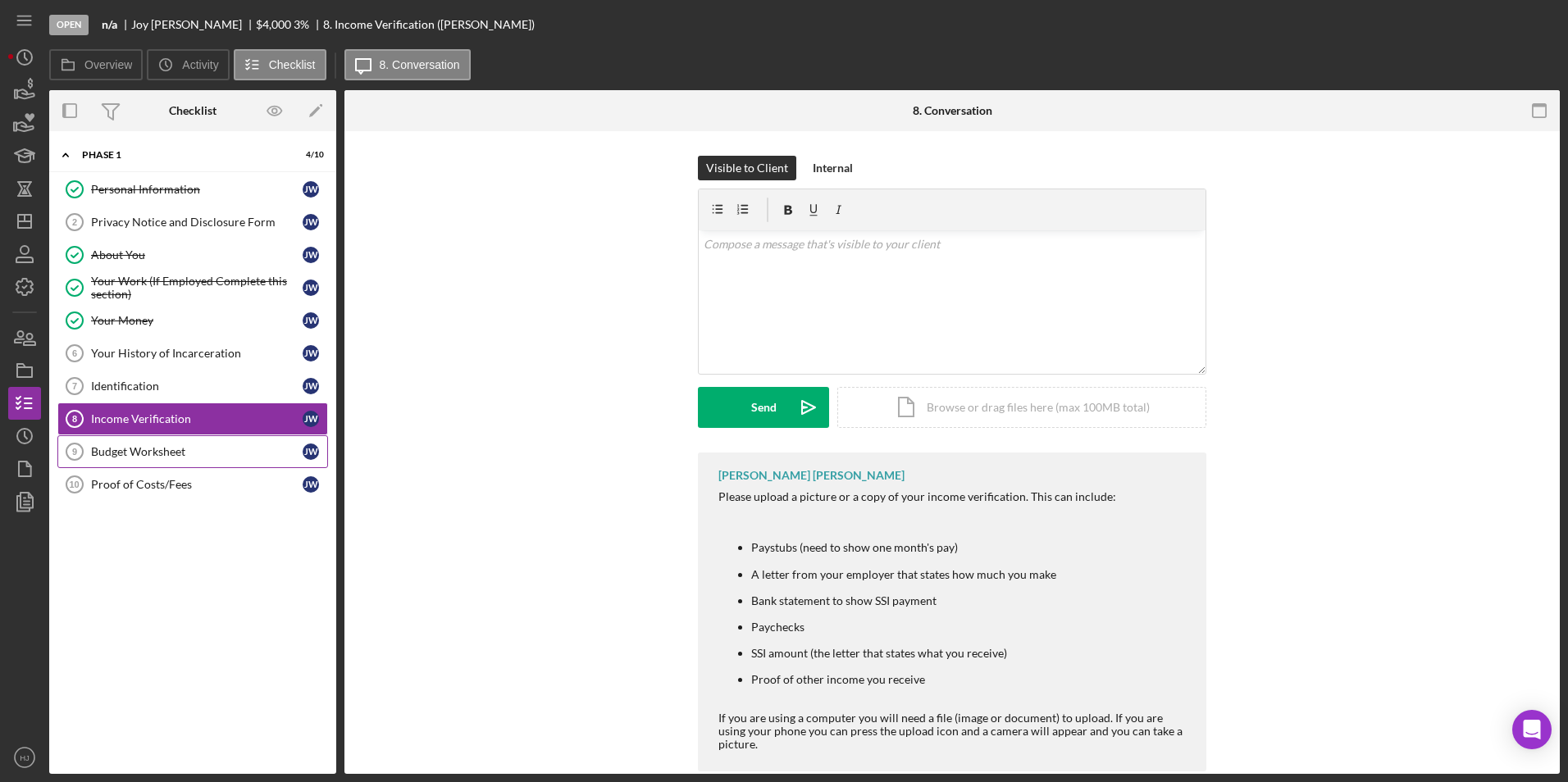
click at [159, 445] on div "Budget Worksheet" at bounding box center [196, 451] width 212 height 13
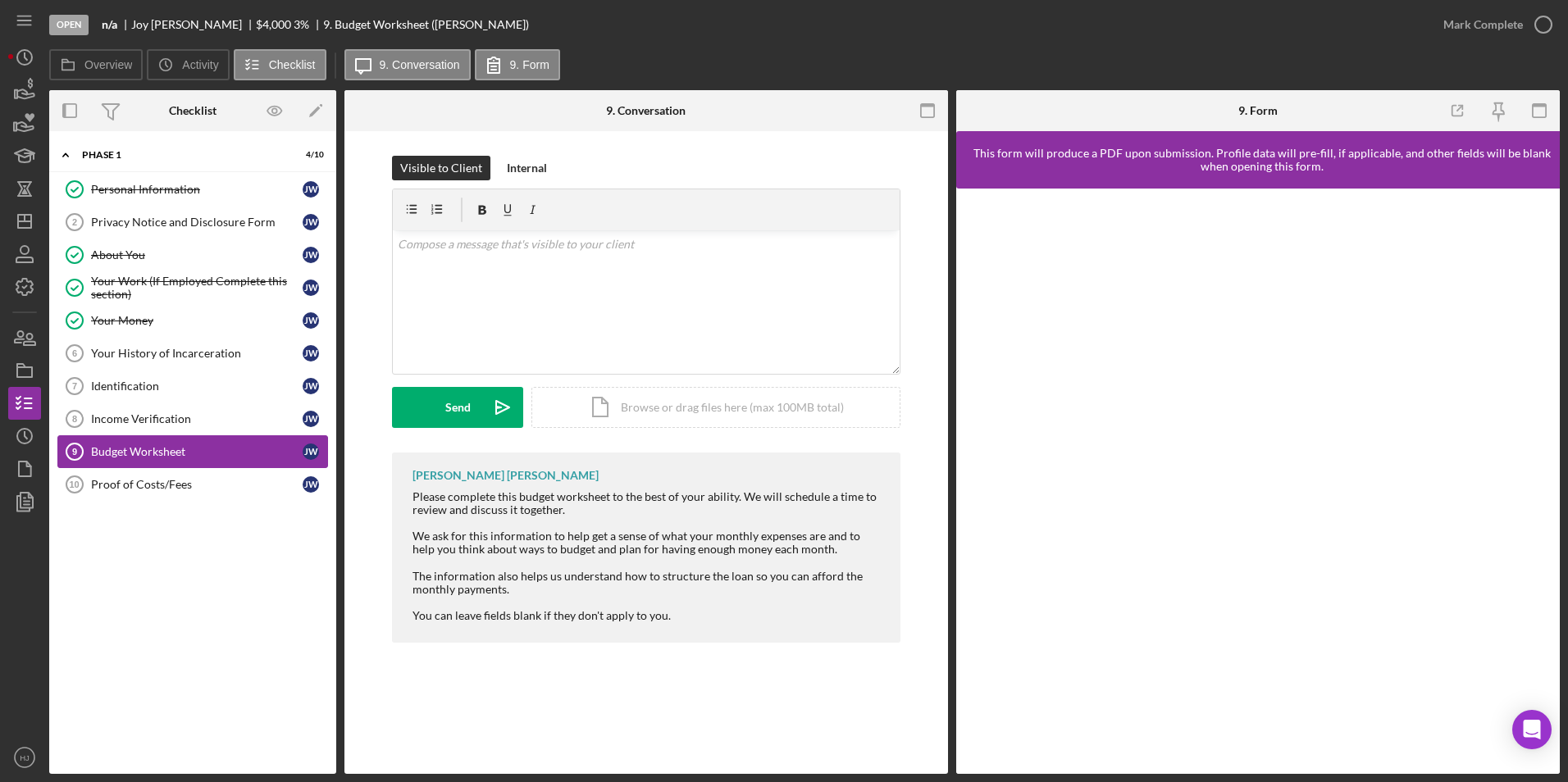
click at [147, 467] on link "Budget Worksheet 9 Budget Worksheet [PERSON_NAME]" at bounding box center [193, 451] width 270 height 33
click at [130, 414] on div "Income Verification" at bounding box center [196, 419] width 212 height 13
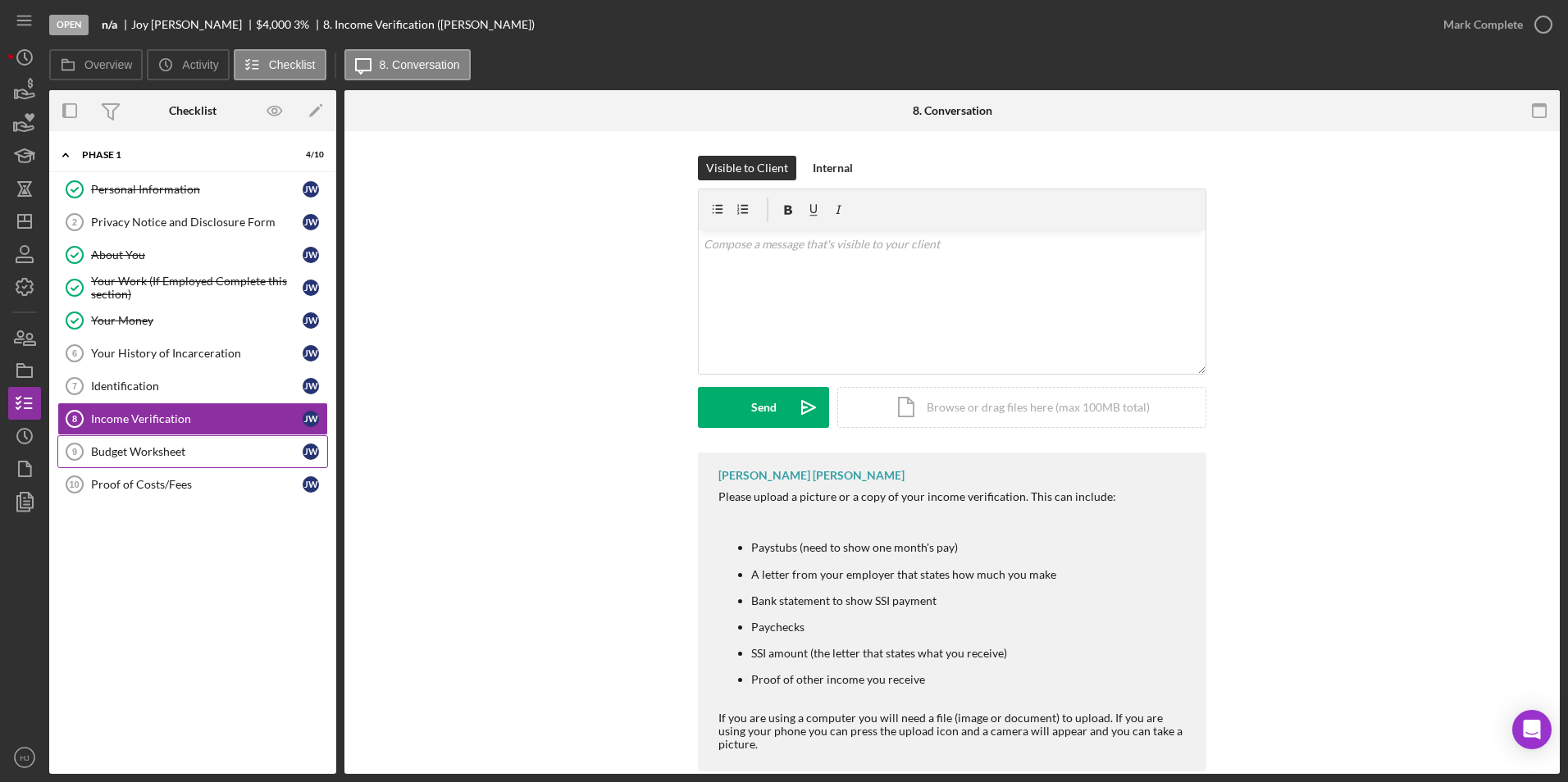
click at [146, 444] on link "Budget Worksheet 9 Budget Worksheet [PERSON_NAME]" at bounding box center [193, 451] width 270 height 33
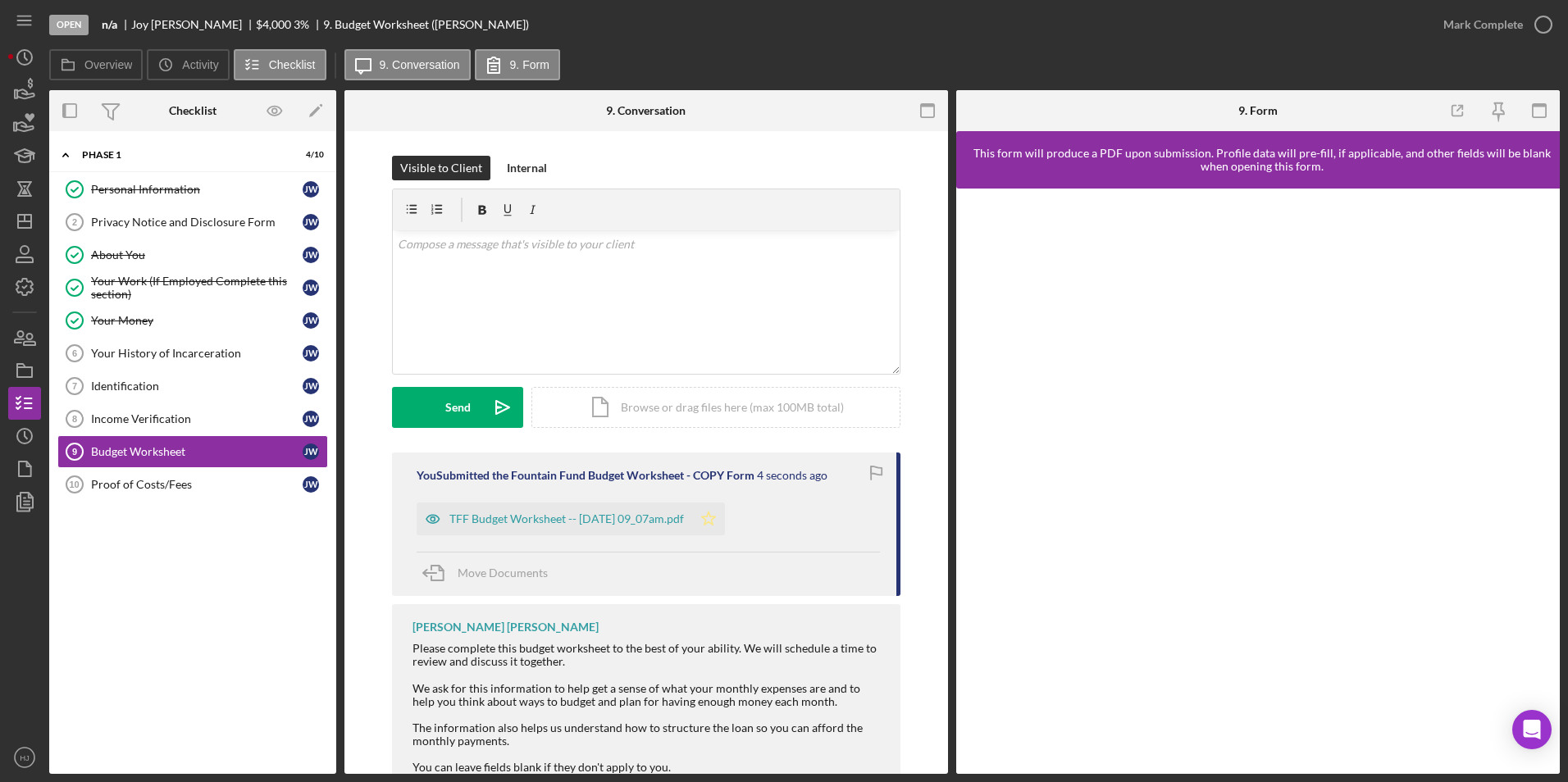
click at [724, 519] on icon "Icon/Star" at bounding box center [708, 518] width 33 height 33
click at [1514, 25] on div "Mark Complete" at bounding box center [1483, 25] width 79 height 33
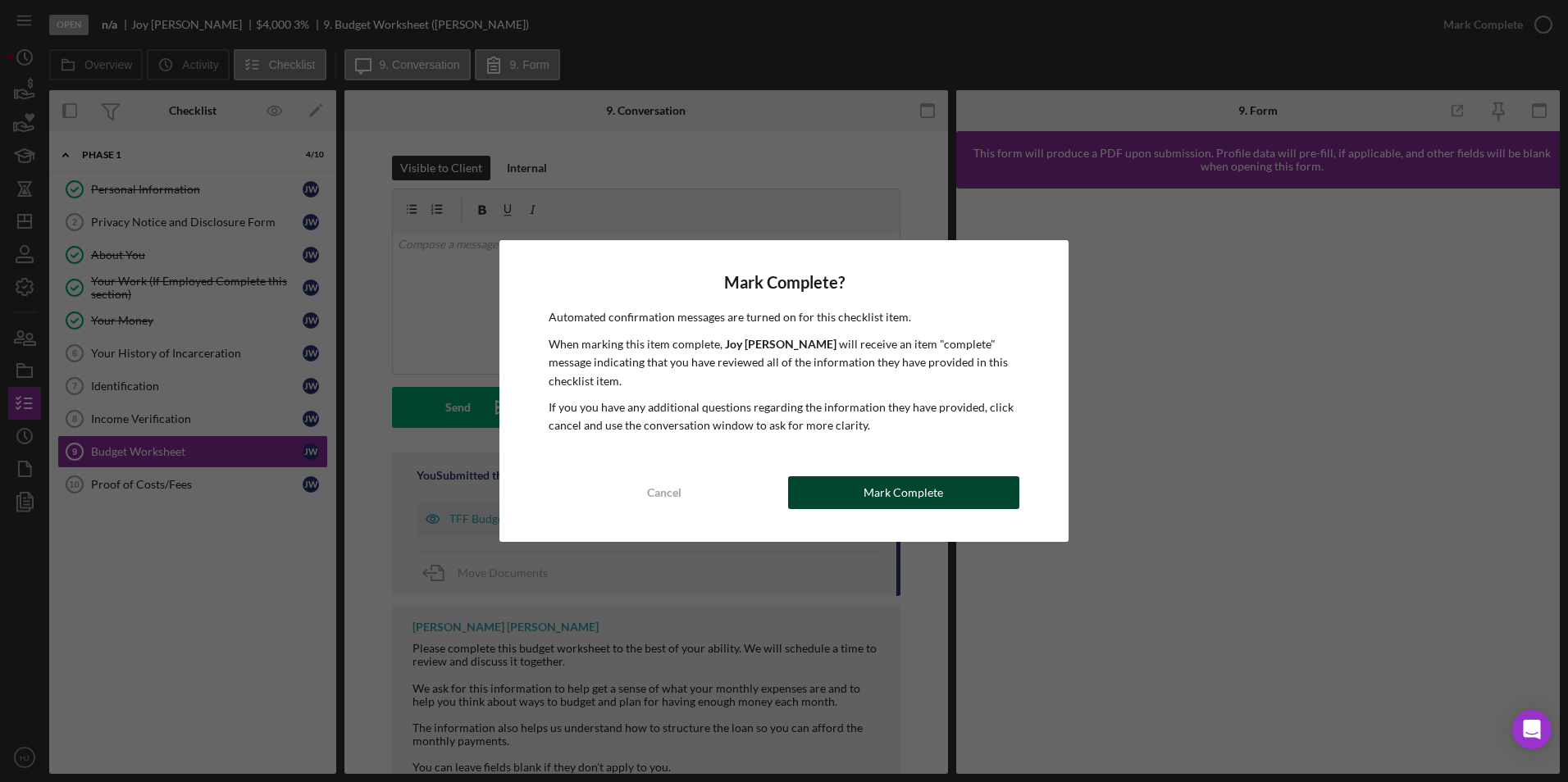
click at [939, 482] on div "Mark Complete" at bounding box center [903, 492] width 79 height 33
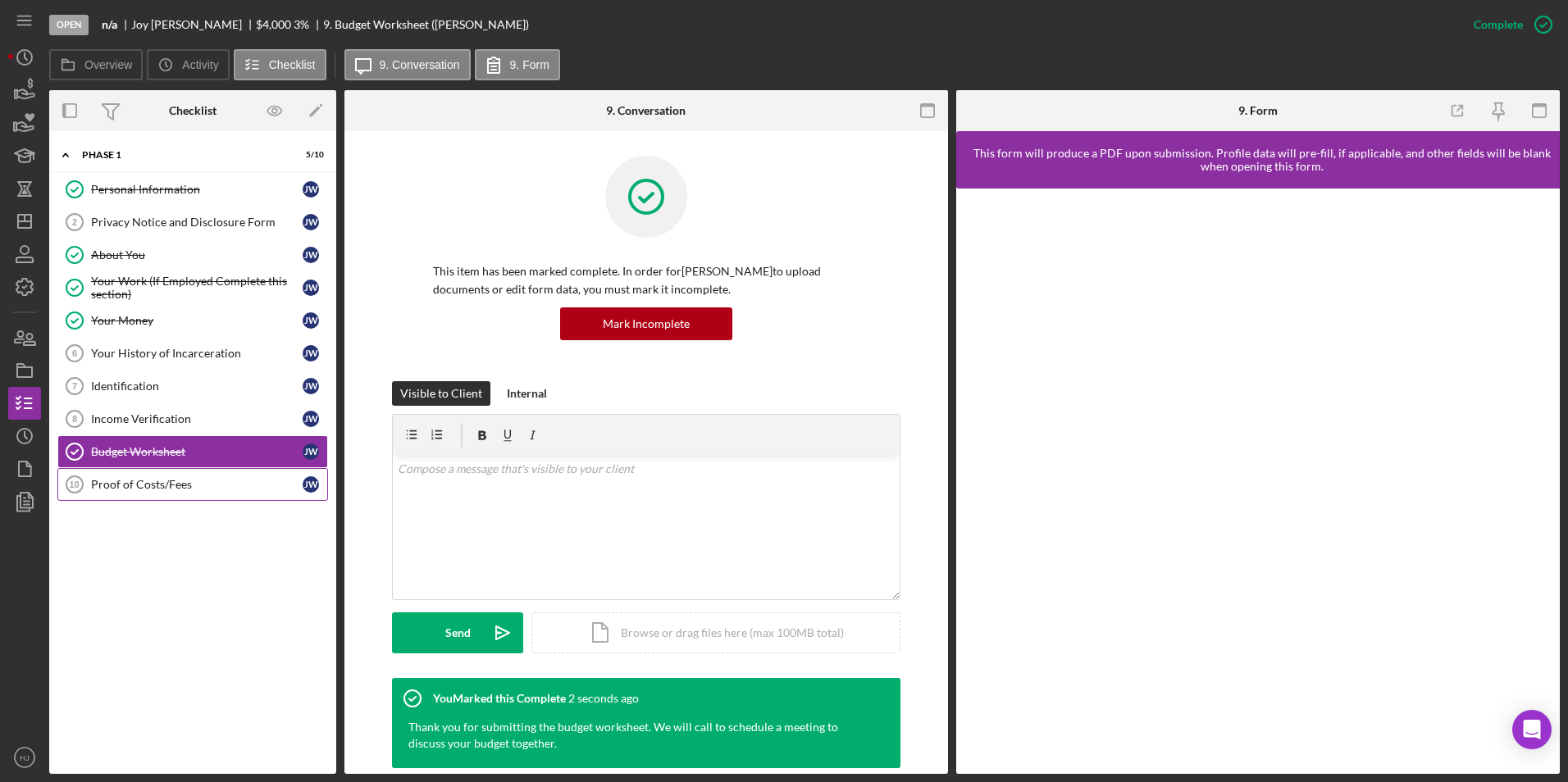
click at [128, 472] on link "Proof of Costs/Fees 10 Proof of Costs/Fees [PERSON_NAME]" at bounding box center [193, 484] width 270 height 33
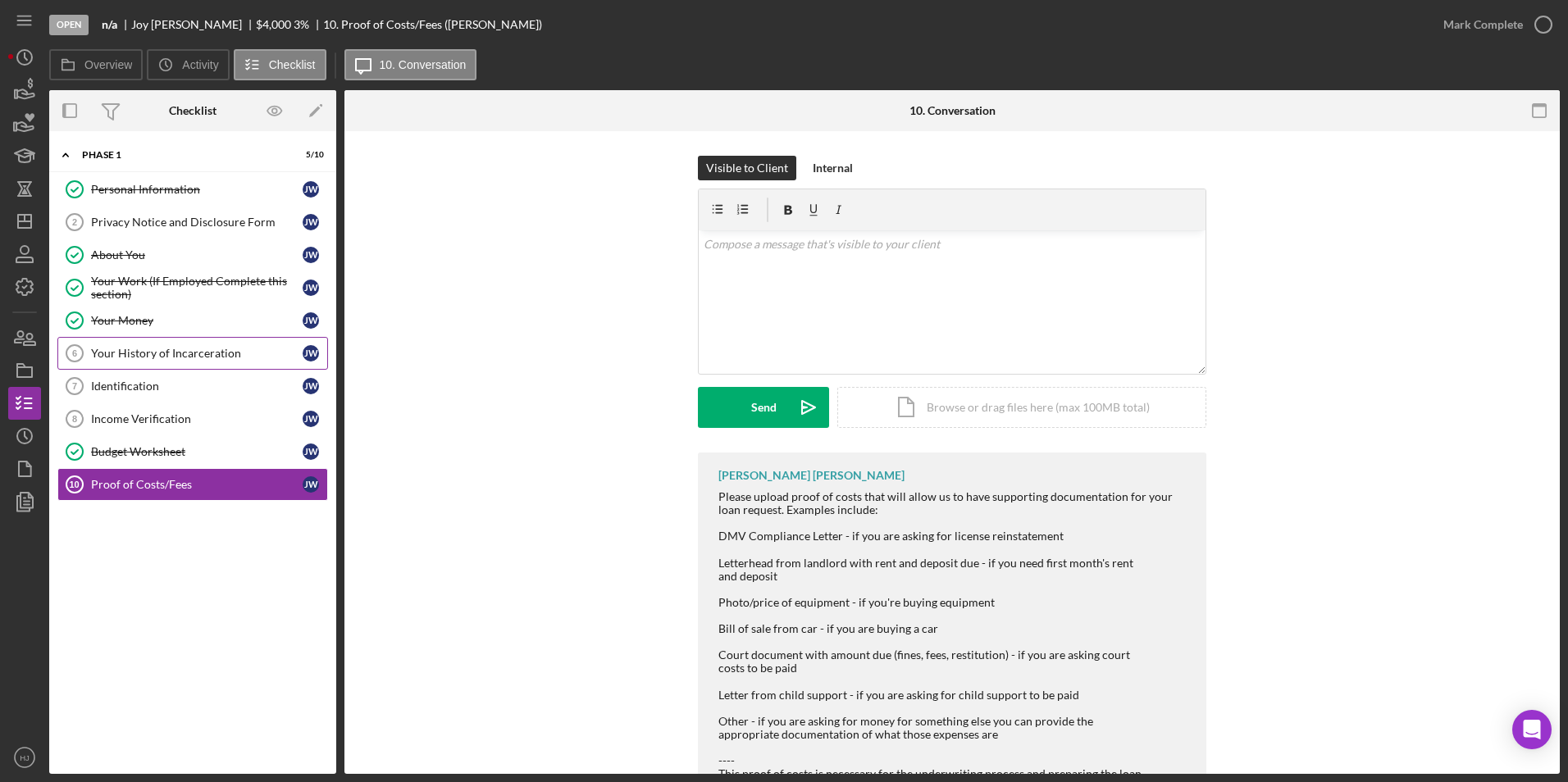
click at [154, 357] on div "Your History of Incarceration" at bounding box center [196, 353] width 212 height 13
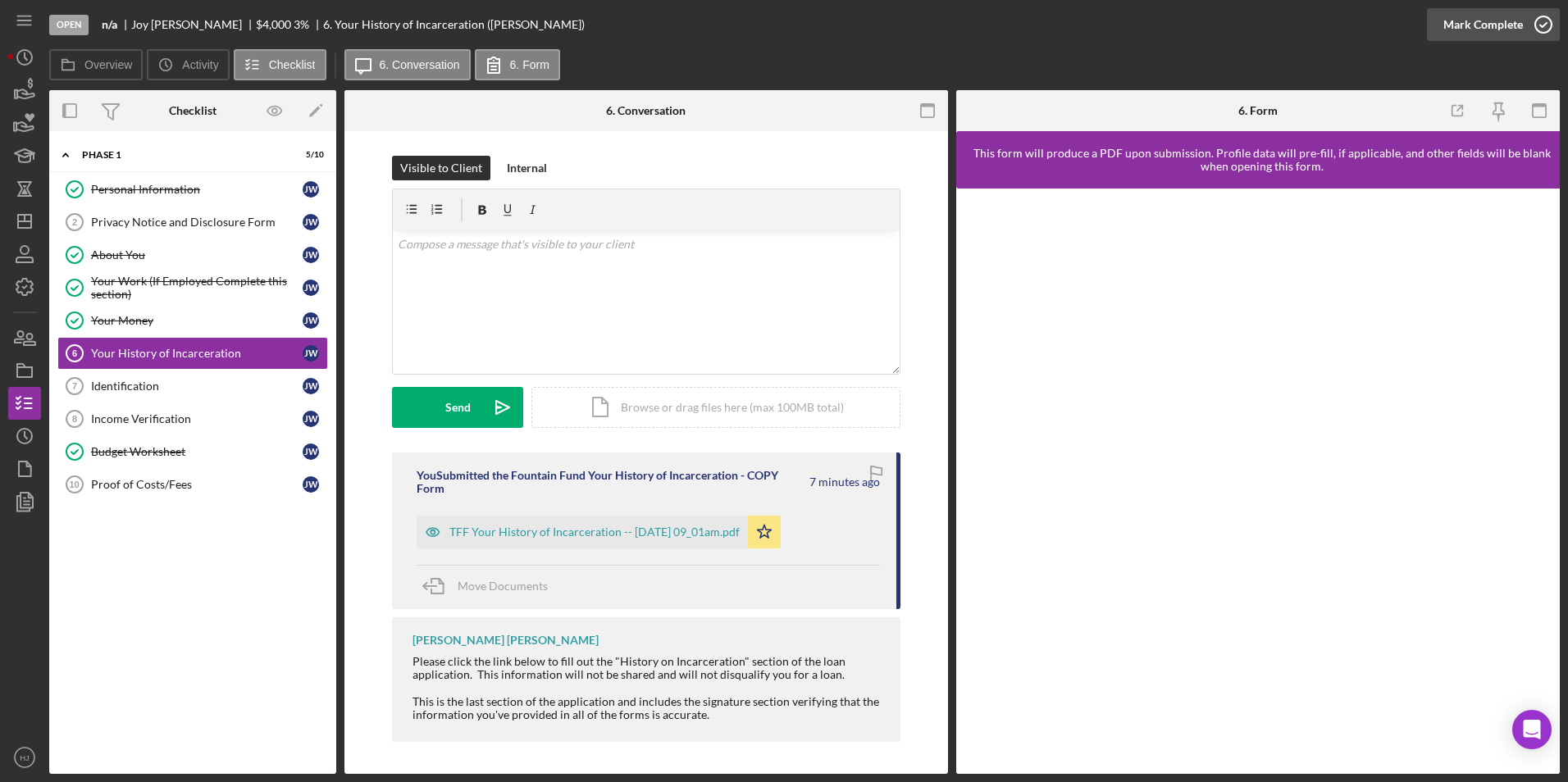
click at [1521, 22] on button "Mark Complete" at bounding box center [1492, 25] width 133 height 33
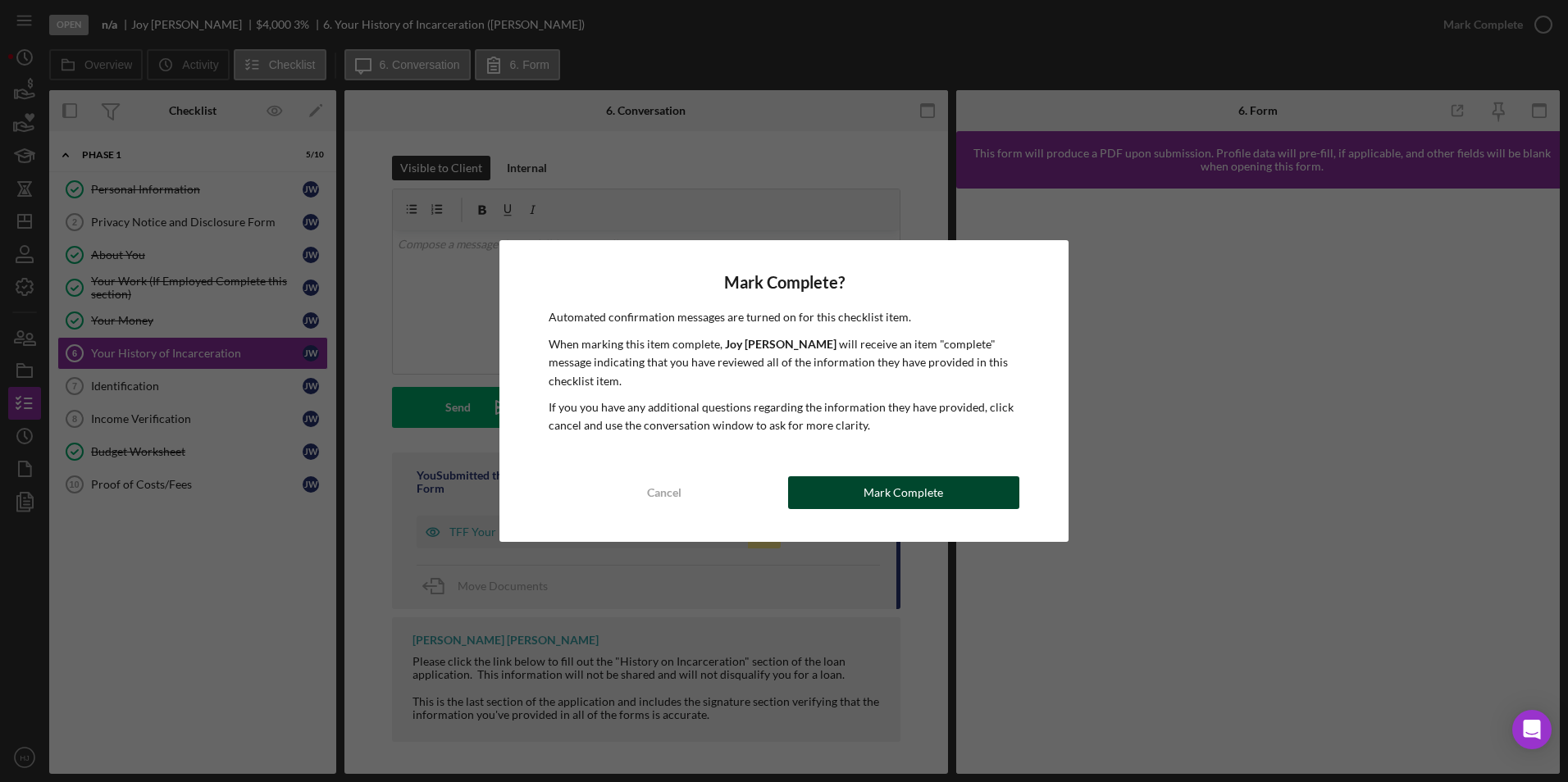
click at [902, 478] on div "Mark Complete" at bounding box center [903, 492] width 79 height 33
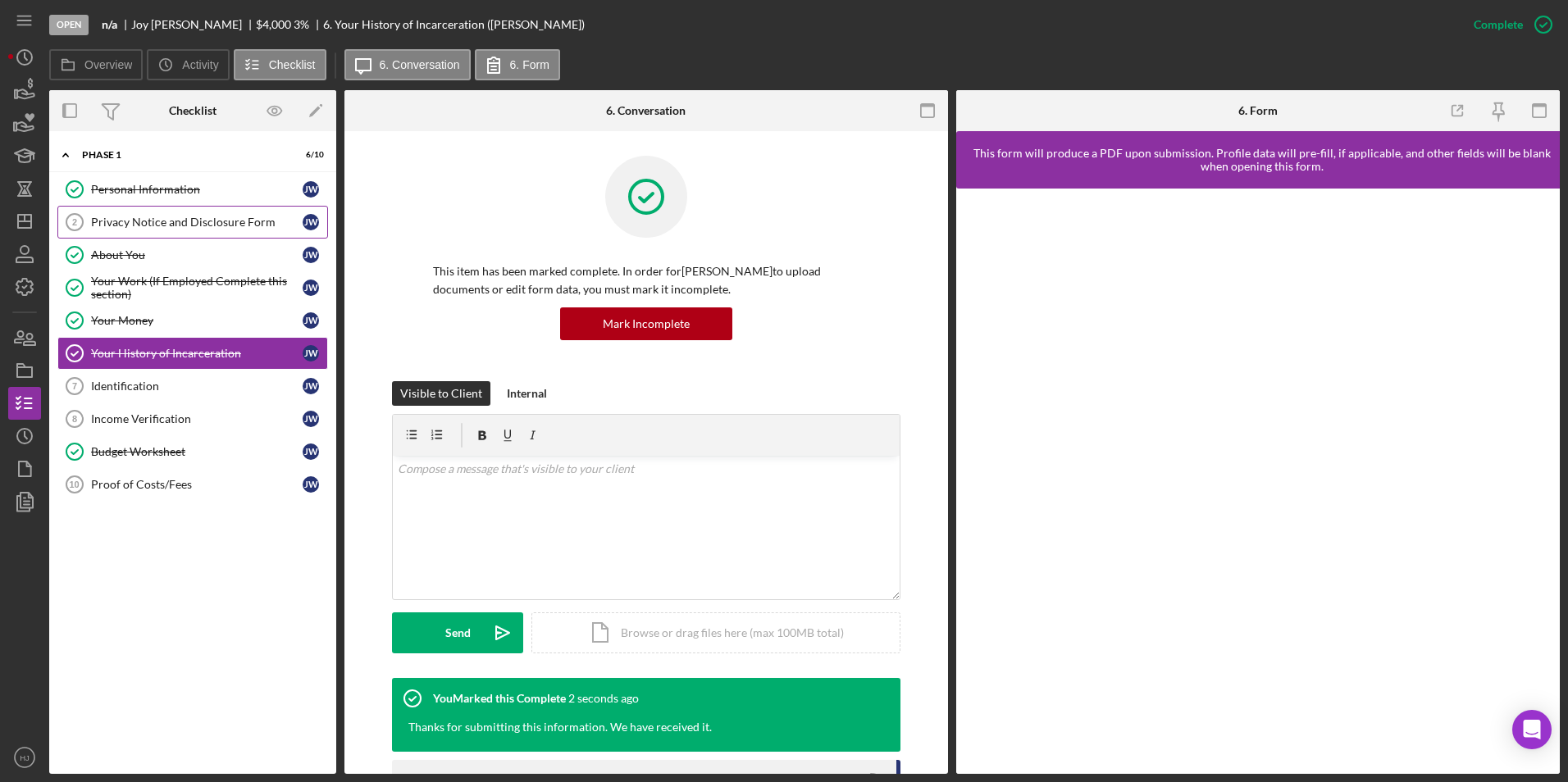
click at [159, 222] on div "Privacy Notice and Disclosure Form" at bounding box center [196, 222] width 212 height 13
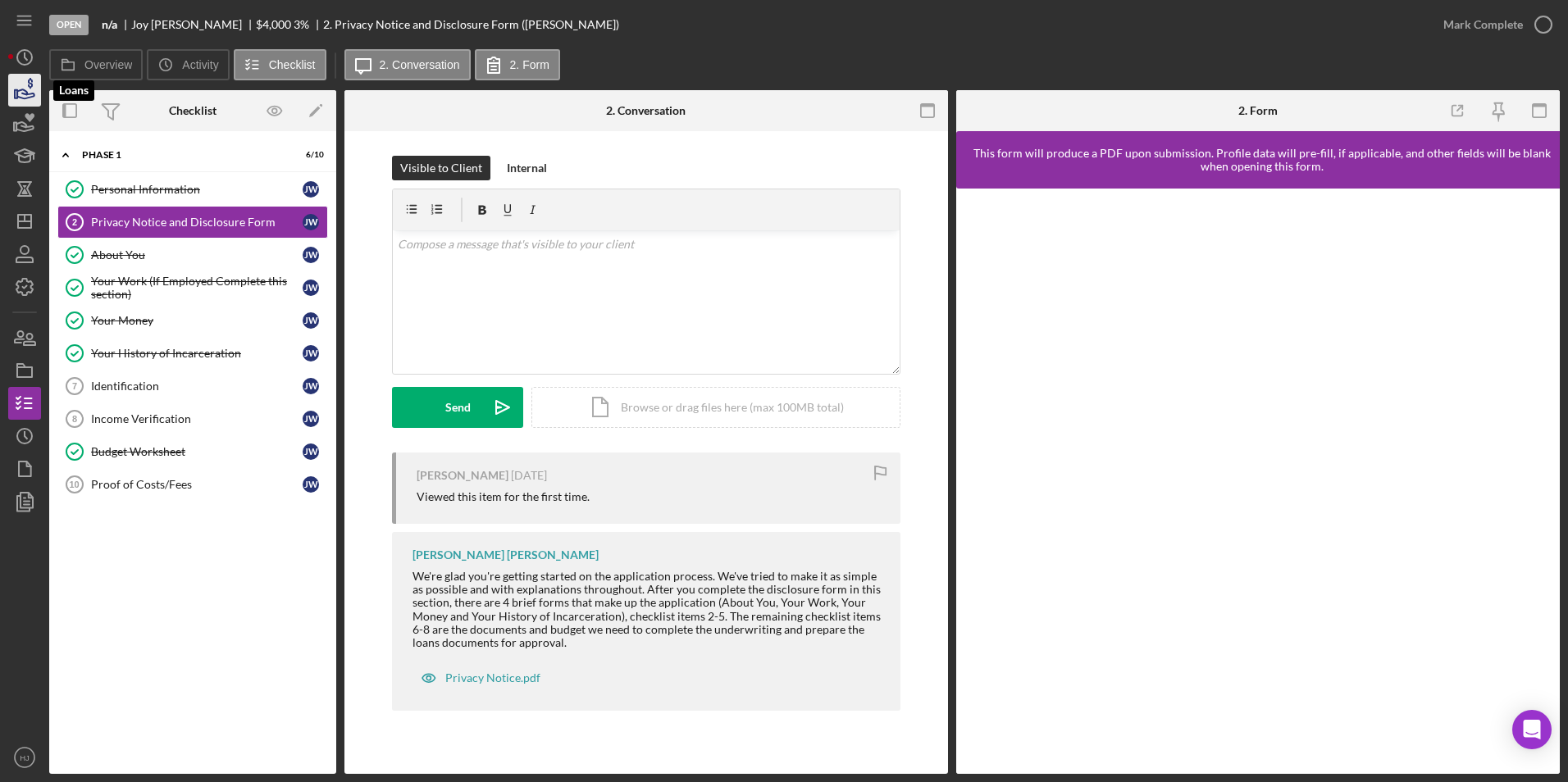
click at [20, 86] on icon "button" at bounding box center [24, 90] width 41 height 41
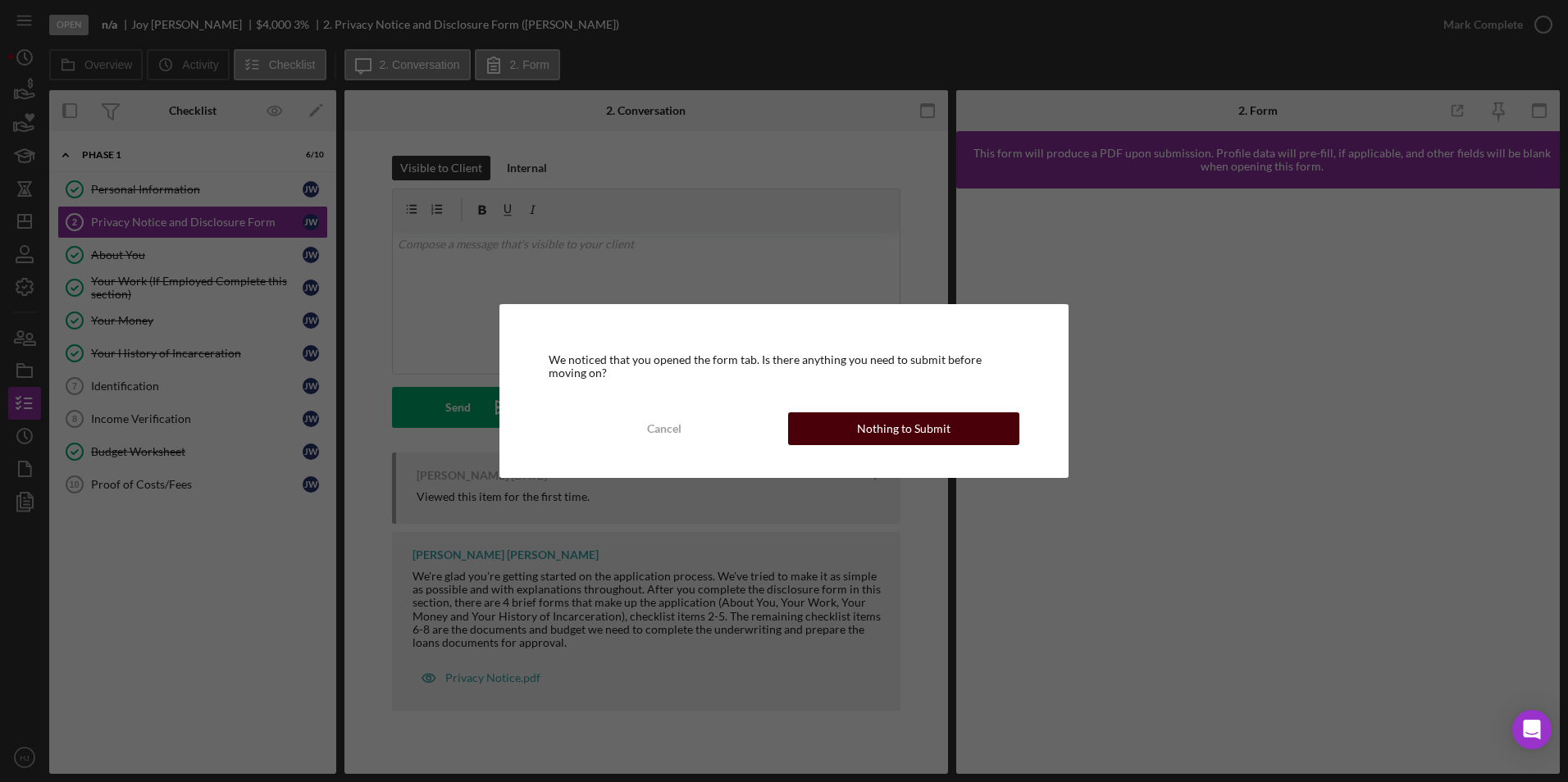
click at [902, 424] on div "Nothing to Submit" at bounding box center [903, 429] width 94 height 33
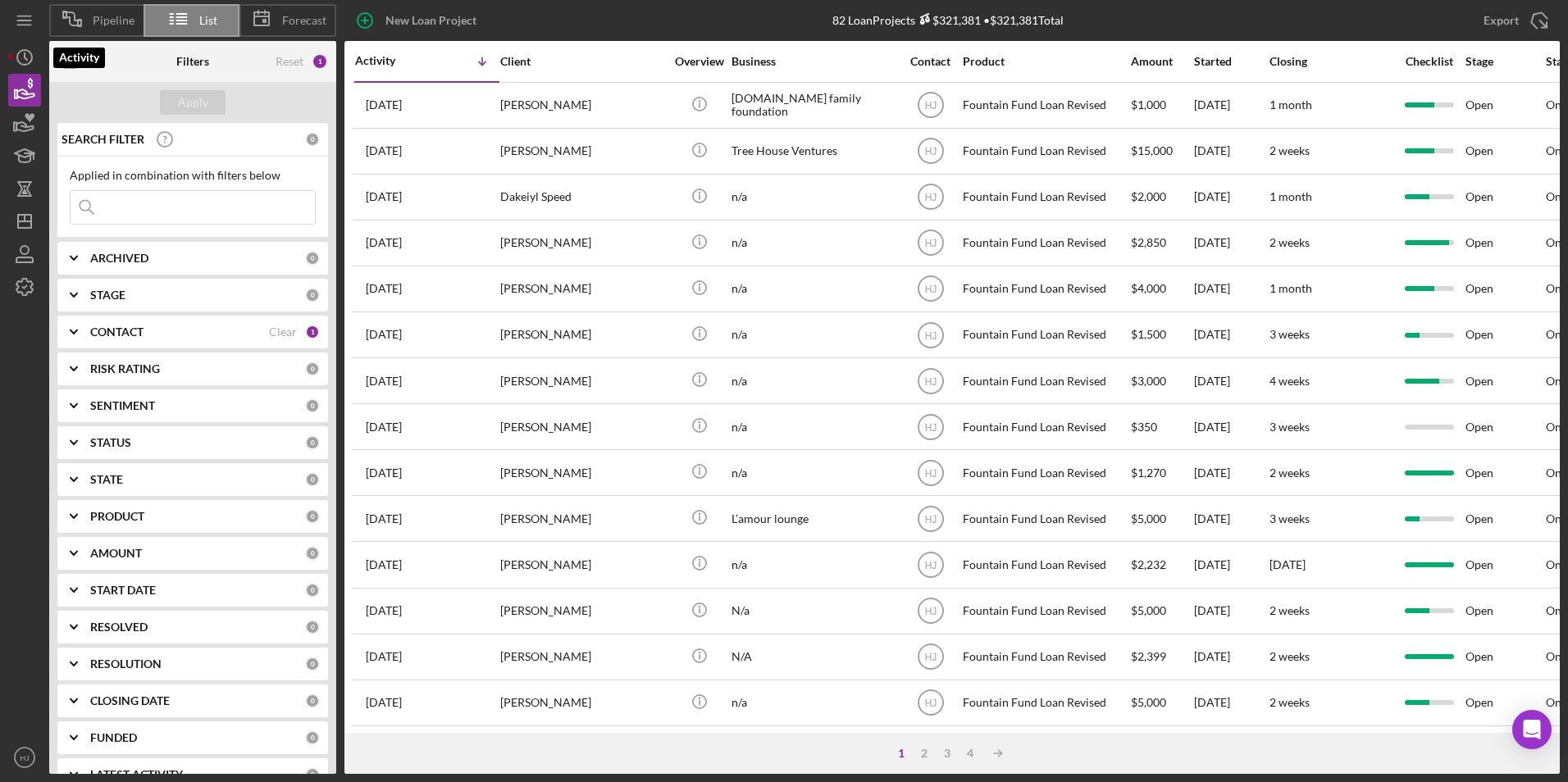
click at [21, 58] on icon "Icon/History" at bounding box center [24, 57] width 41 height 41
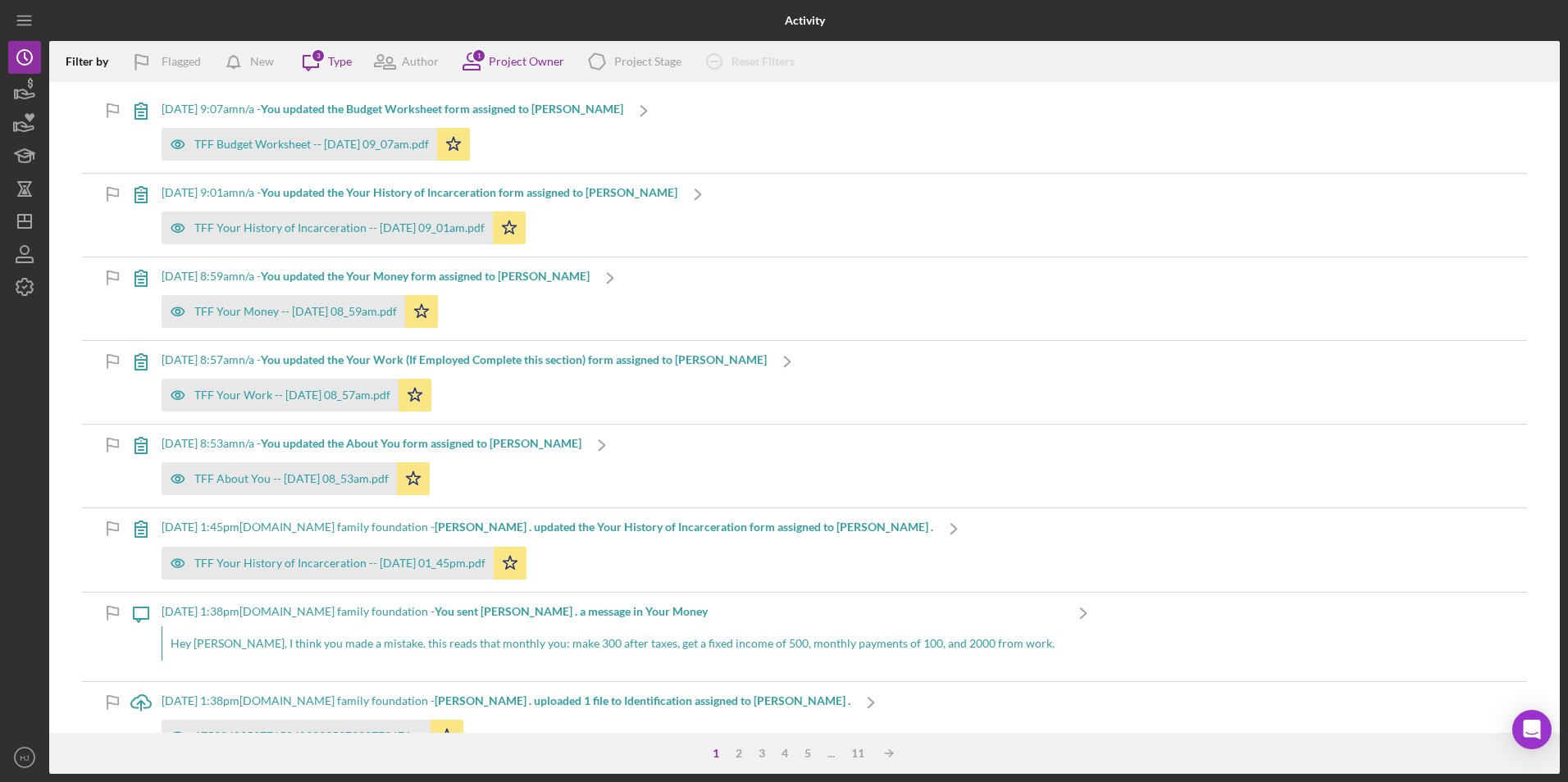
click at [4, 97] on div "Activity Filter by Flagged New Icon/Message 3 Type Author 1 Project Owner Icon/…" at bounding box center [784, 391] width 1568 height 782
click at [6, 96] on div "Activity Filter by Flagged New Icon/Message 3 Type Author 1 Project Owner Icon/…" at bounding box center [784, 391] width 1568 height 782
drag, startPoint x: 6, startPoint y: 96, endPoint x: 22, endPoint y: 87, distance: 18.4
click at [22, 87] on icon "button" at bounding box center [24, 90] width 41 height 41
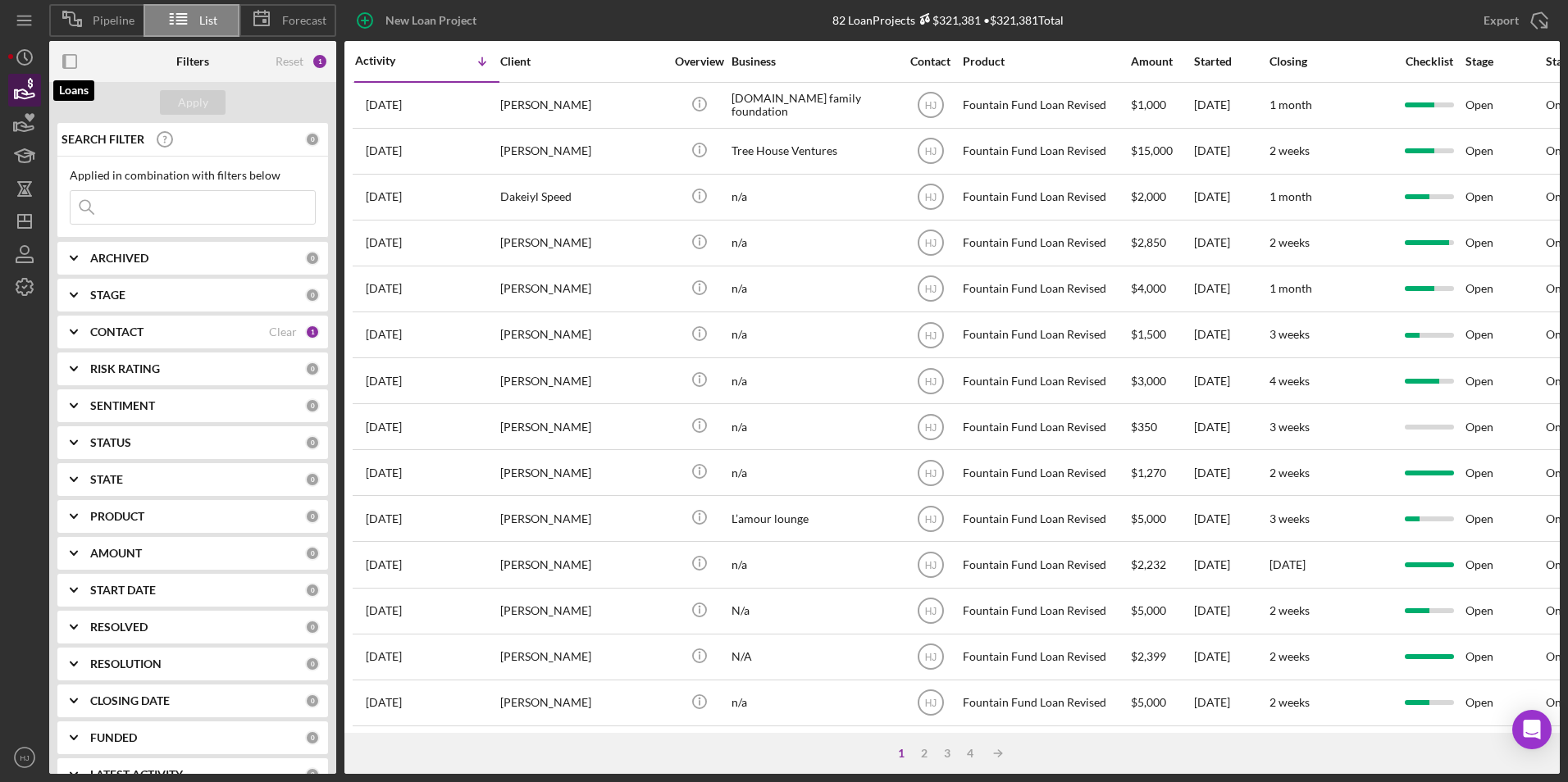
click at [27, 78] on icon "button" at bounding box center [24, 90] width 41 height 41
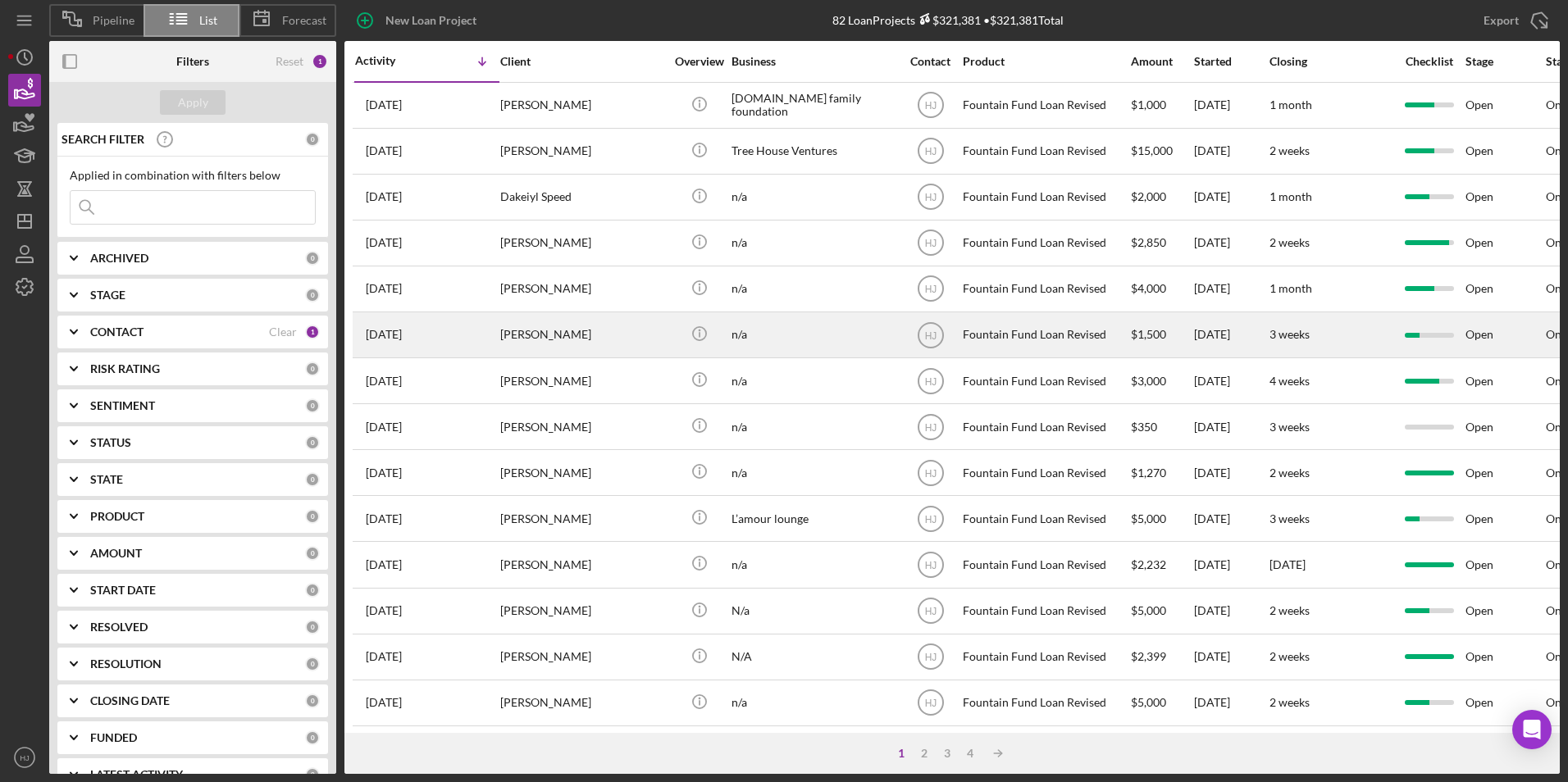
click at [624, 332] on div "[PERSON_NAME]" at bounding box center [583, 335] width 164 height 43
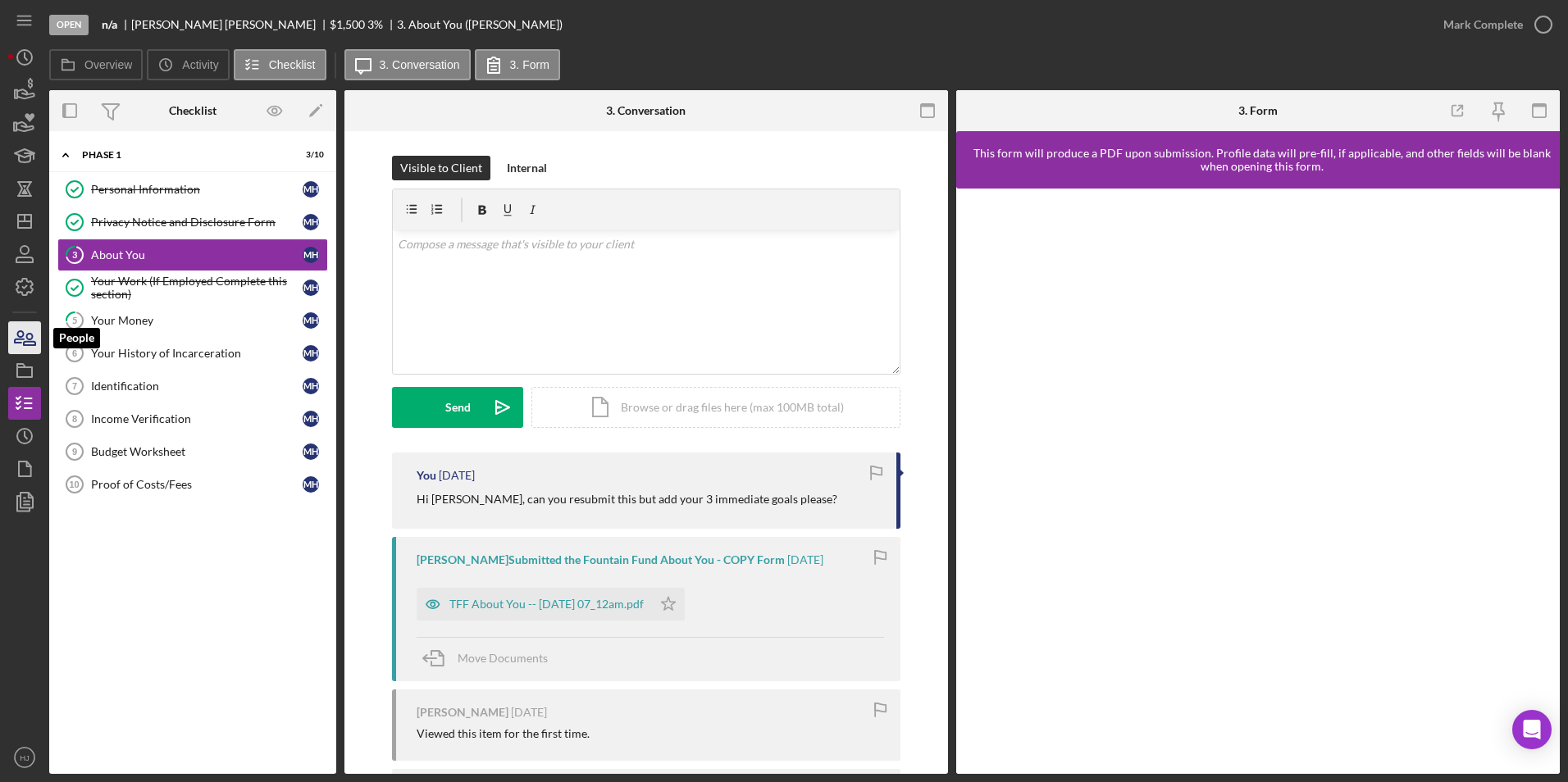
click at [22, 334] on icon "button" at bounding box center [24, 337] width 41 height 41
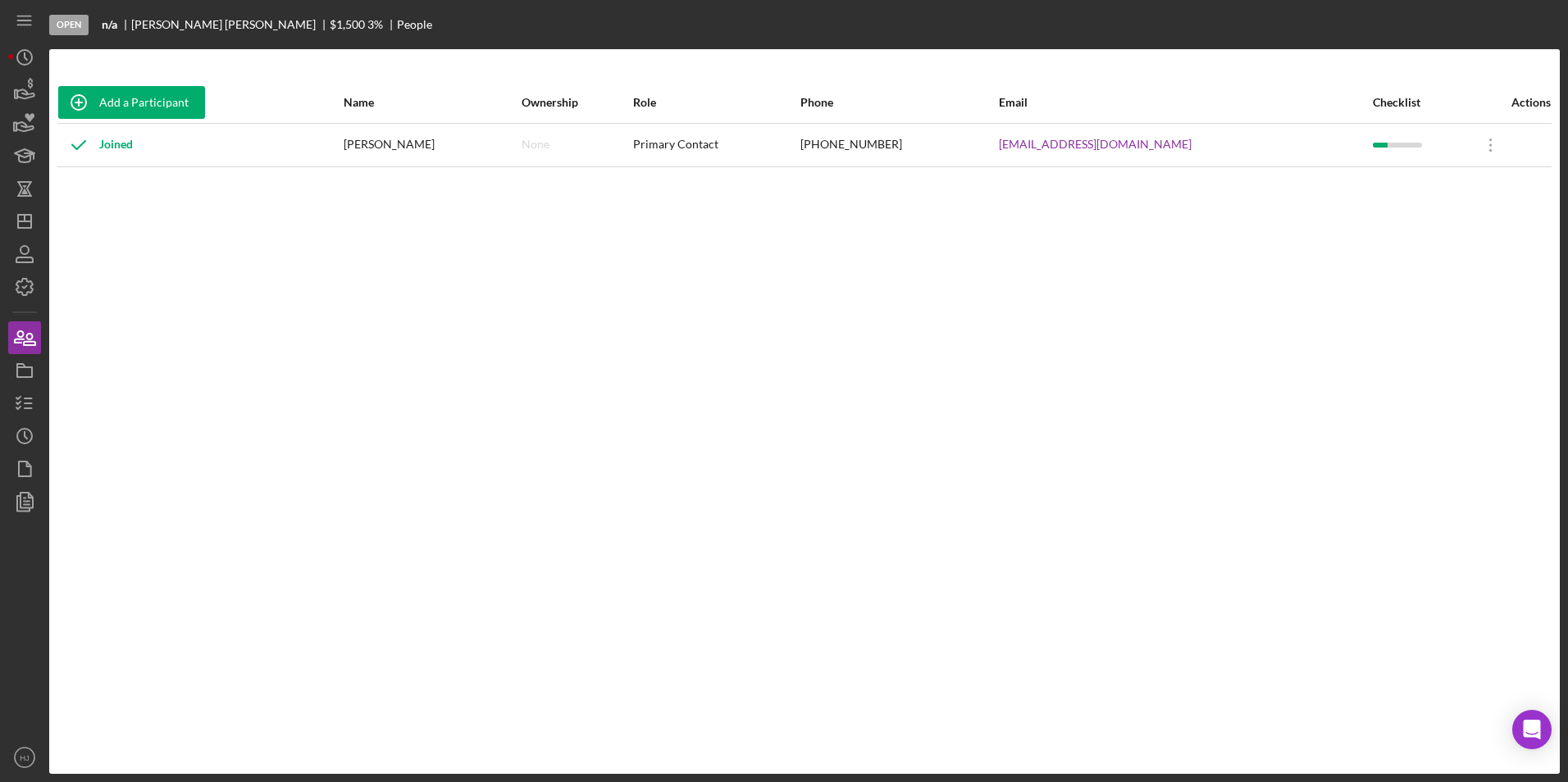
click at [44, 63] on nav "Icon/Menu Icon/Dashboard Dashboard Navigation Divider Mobile Checklist Icon/Ove…" at bounding box center [28, 386] width 41 height 774
click at [41, 62] on nav "Icon/Menu Icon/Dashboard Dashboard Navigation Divider Mobile Checklist Icon/Ove…" at bounding box center [28, 386] width 41 height 774
click at [37, 60] on icon "Icon/History" at bounding box center [24, 57] width 41 height 41
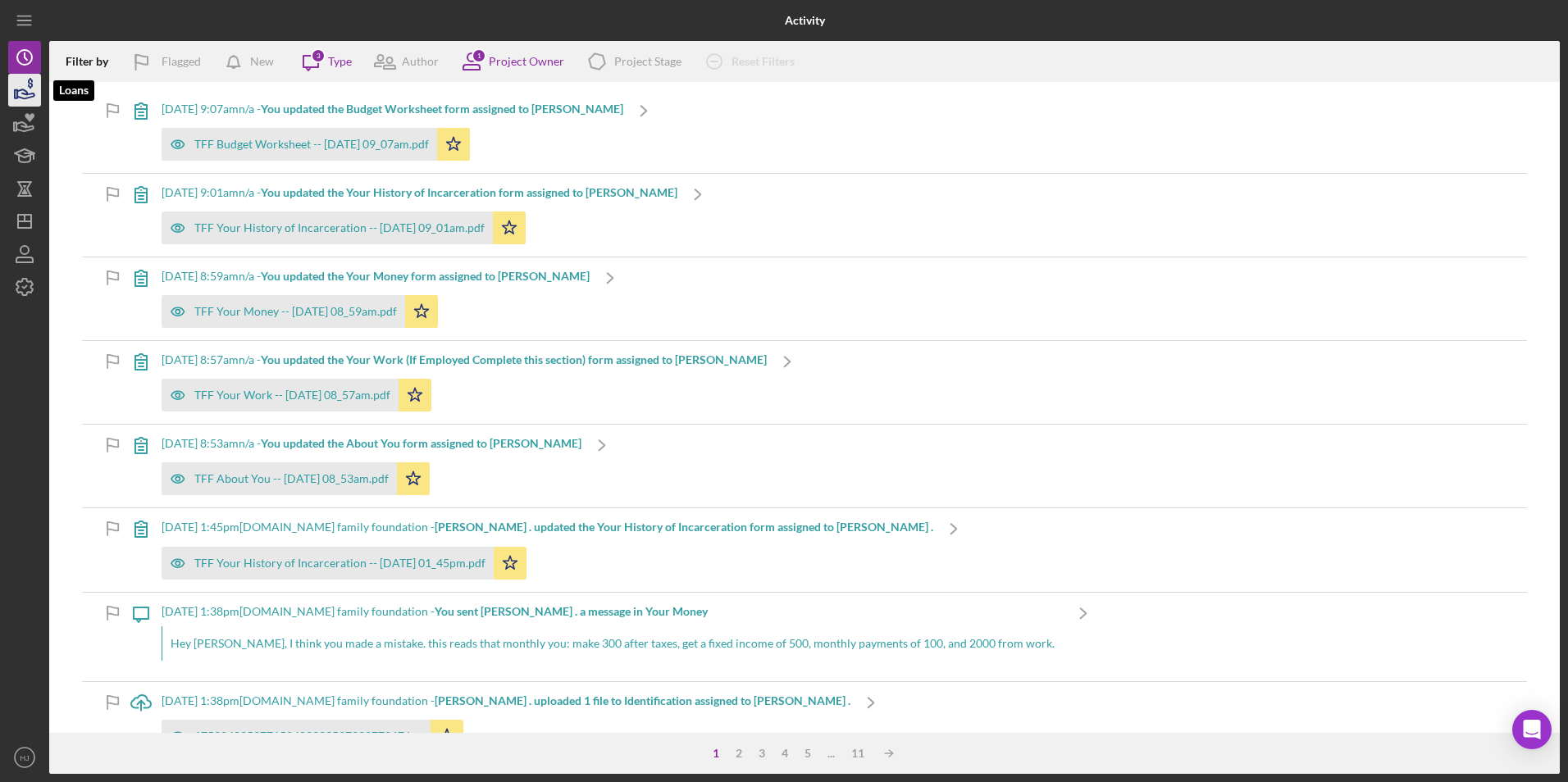
click at [27, 93] on icon "button" at bounding box center [26, 94] width 17 height 9
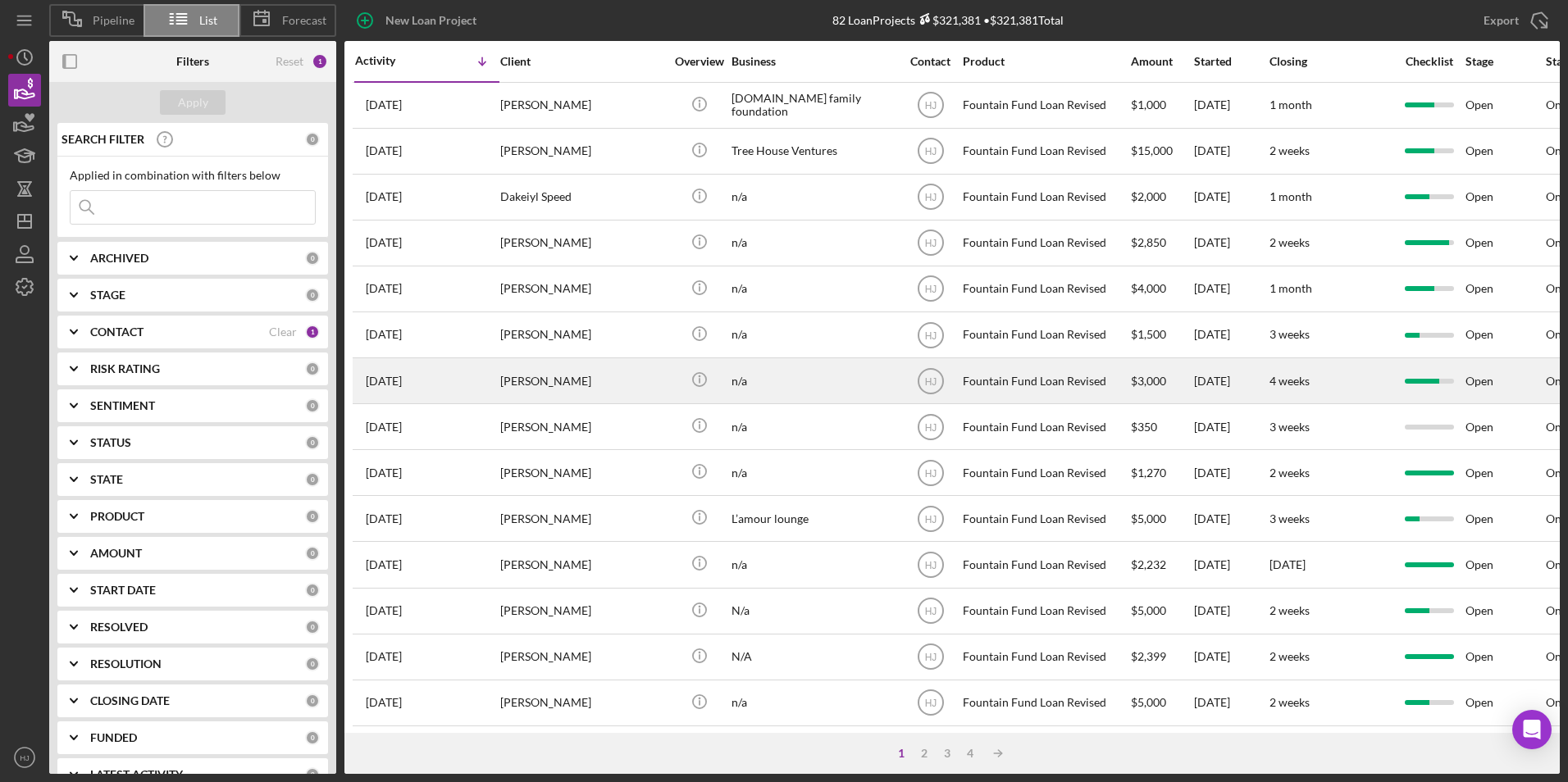
click at [643, 376] on div "[PERSON_NAME]" at bounding box center [583, 381] width 164 height 43
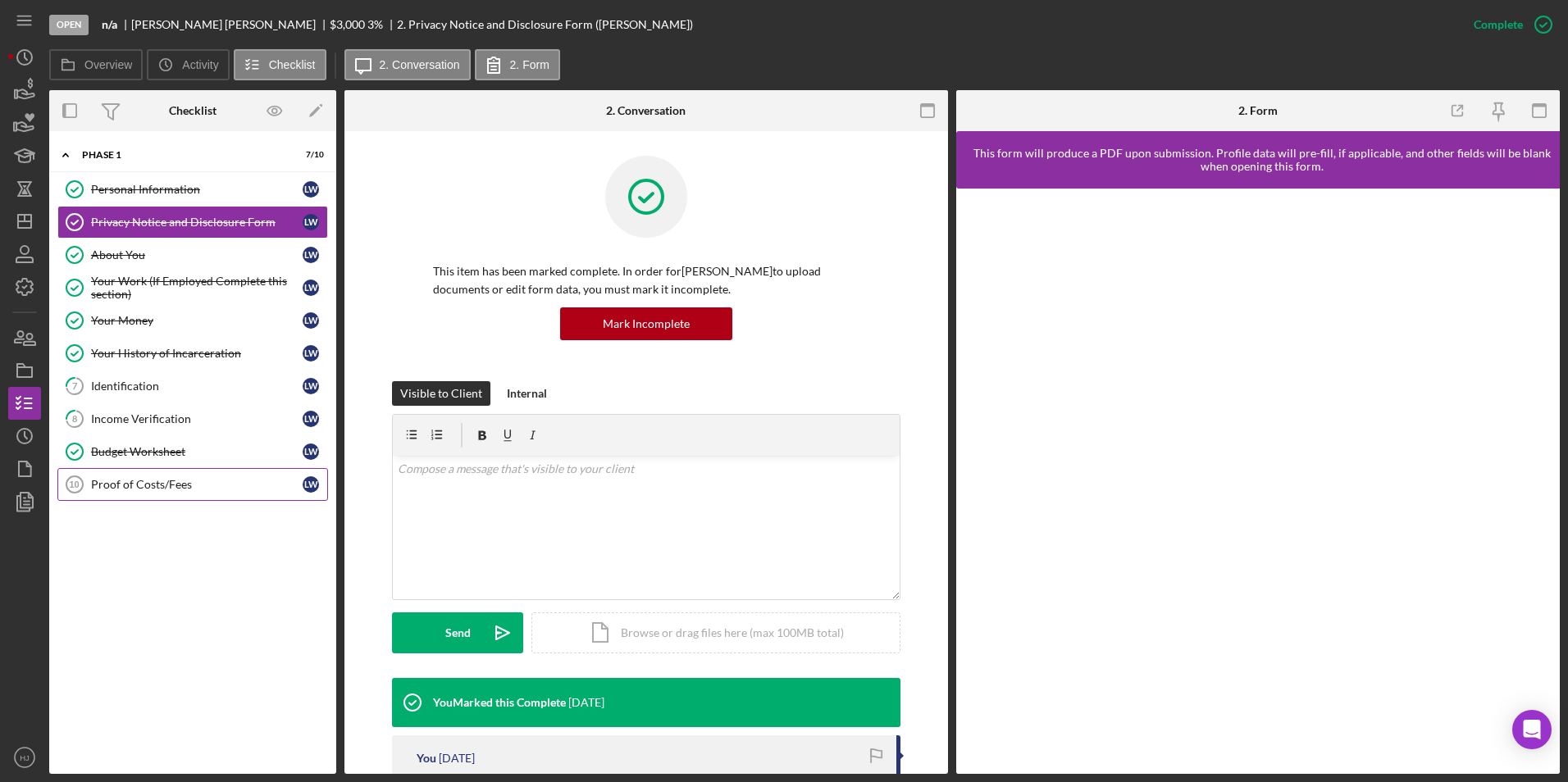
click at [197, 487] on div "Proof of Costs/Fees" at bounding box center [196, 484] width 212 height 13
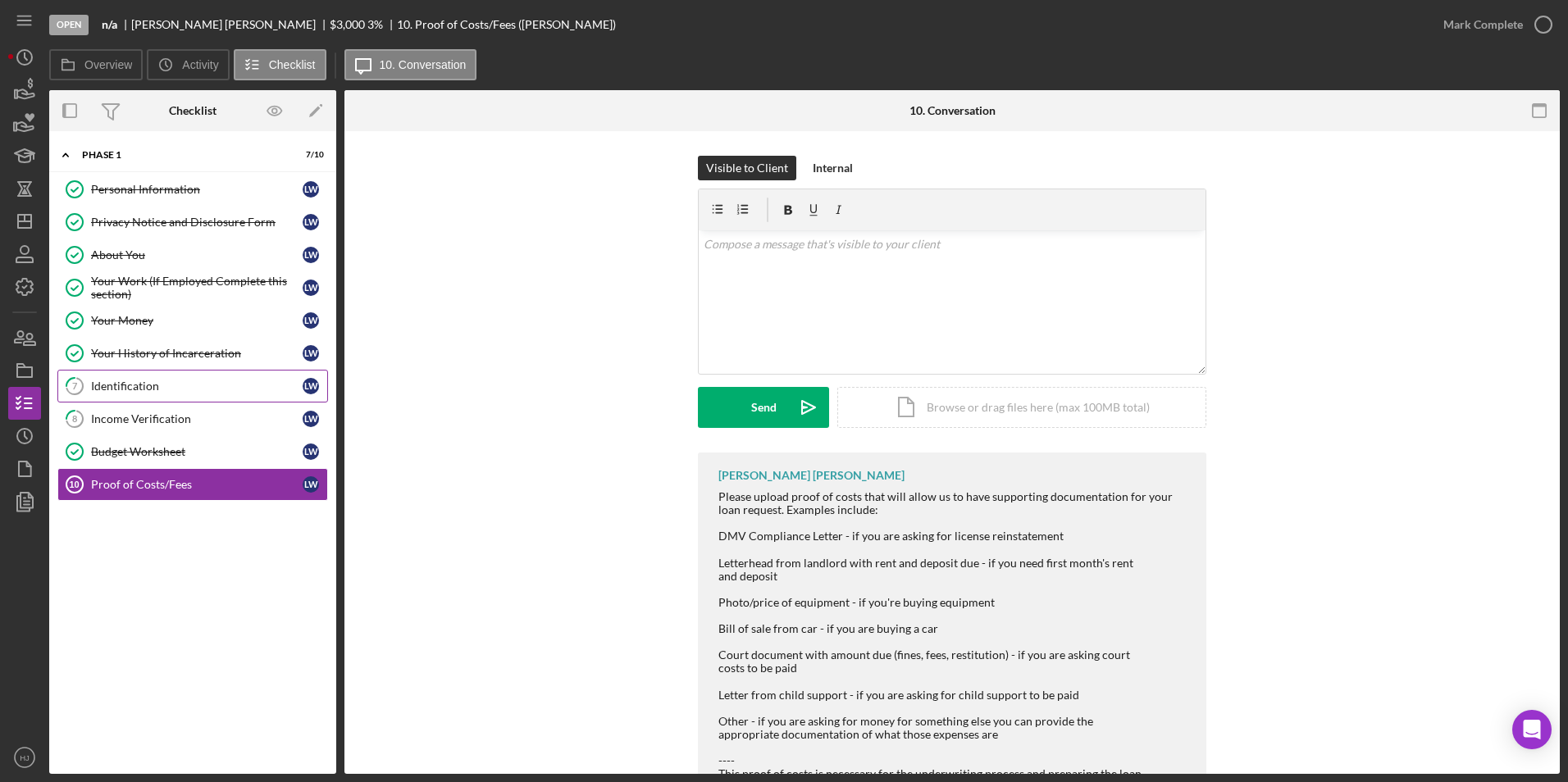
click at [115, 385] on div "Identification" at bounding box center [196, 386] width 212 height 13
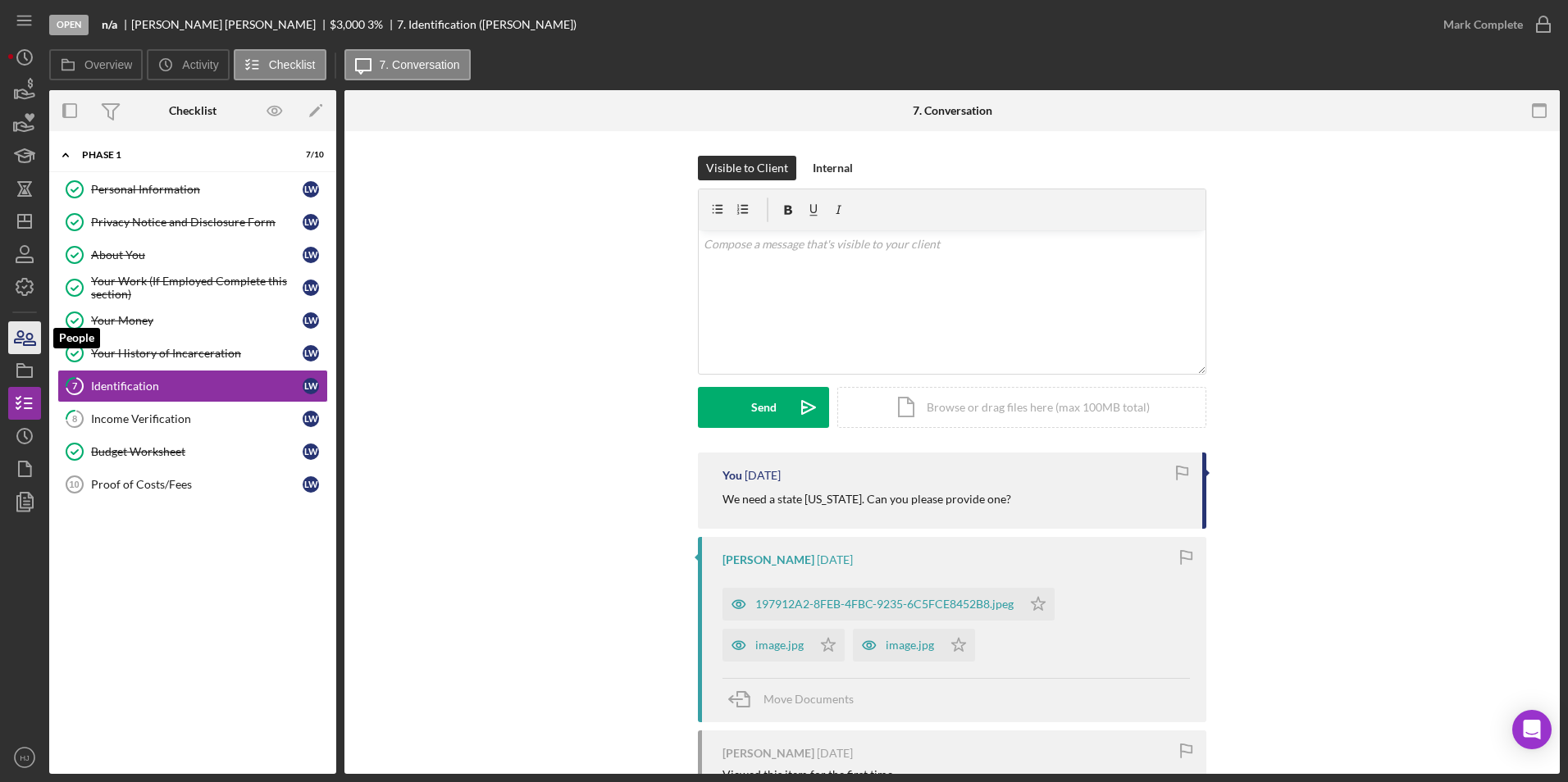
click at [28, 333] on icon "button" at bounding box center [29, 339] width 11 height 11
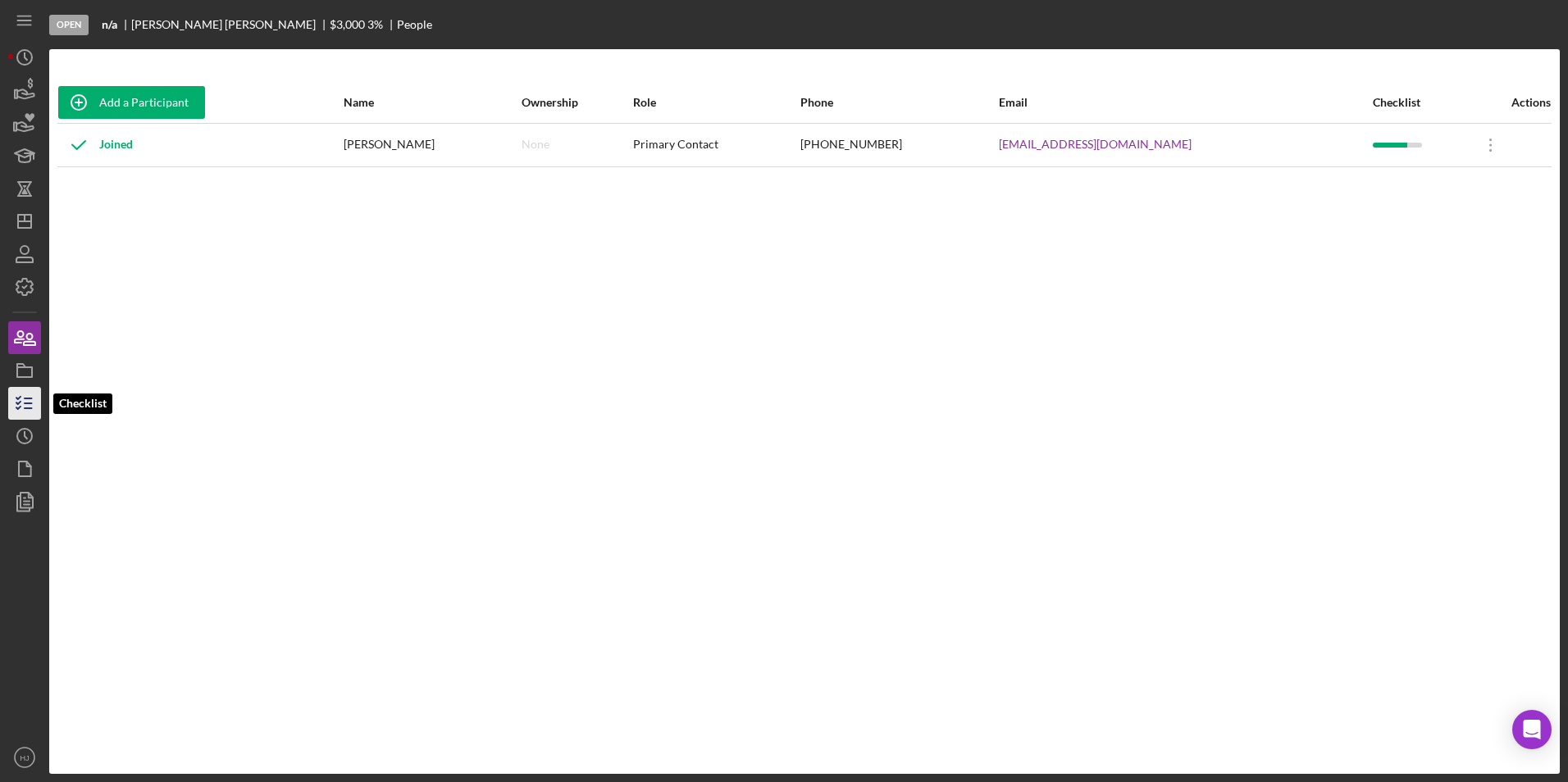
click at [18, 403] on polyline "button" at bounding box center [18, 402] width 4 height 3
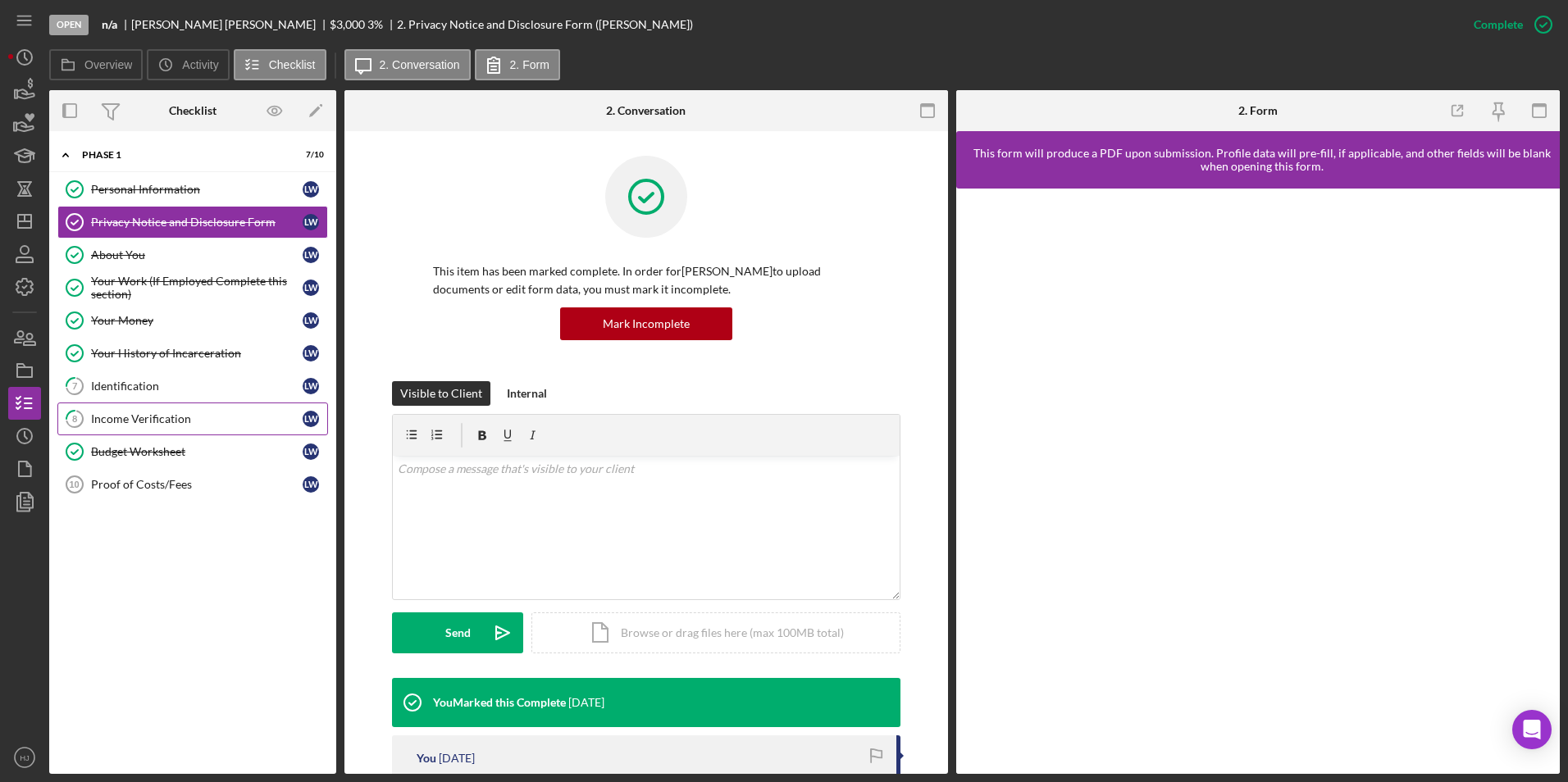
click at [142, 416] on div "Income Verification" at bounding box center [196, 419] width 212 height 13
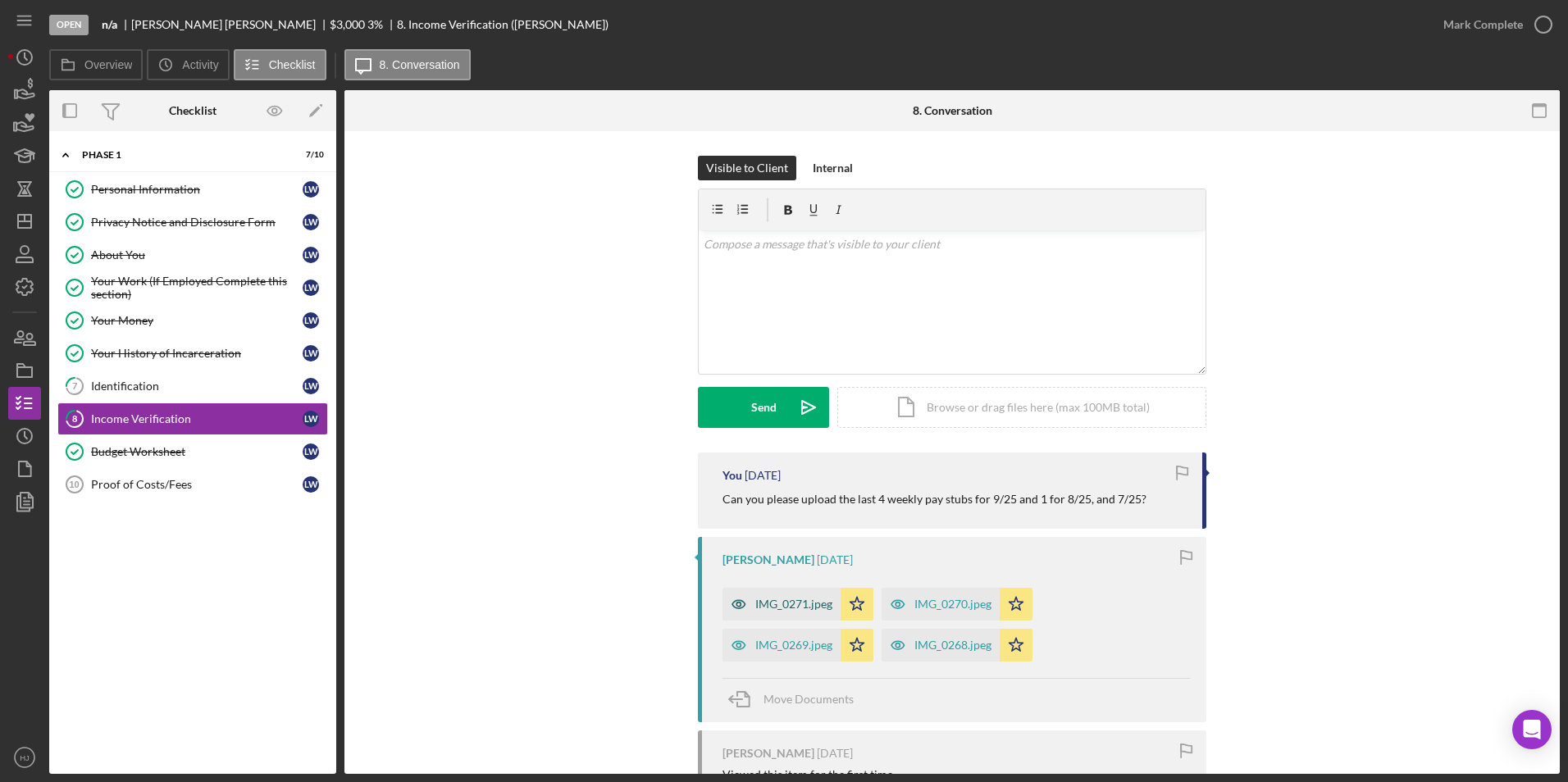
click at [794, 603] on div "IMG_0271.jpeg" at bounding box center [794, 604] width 77 height 13
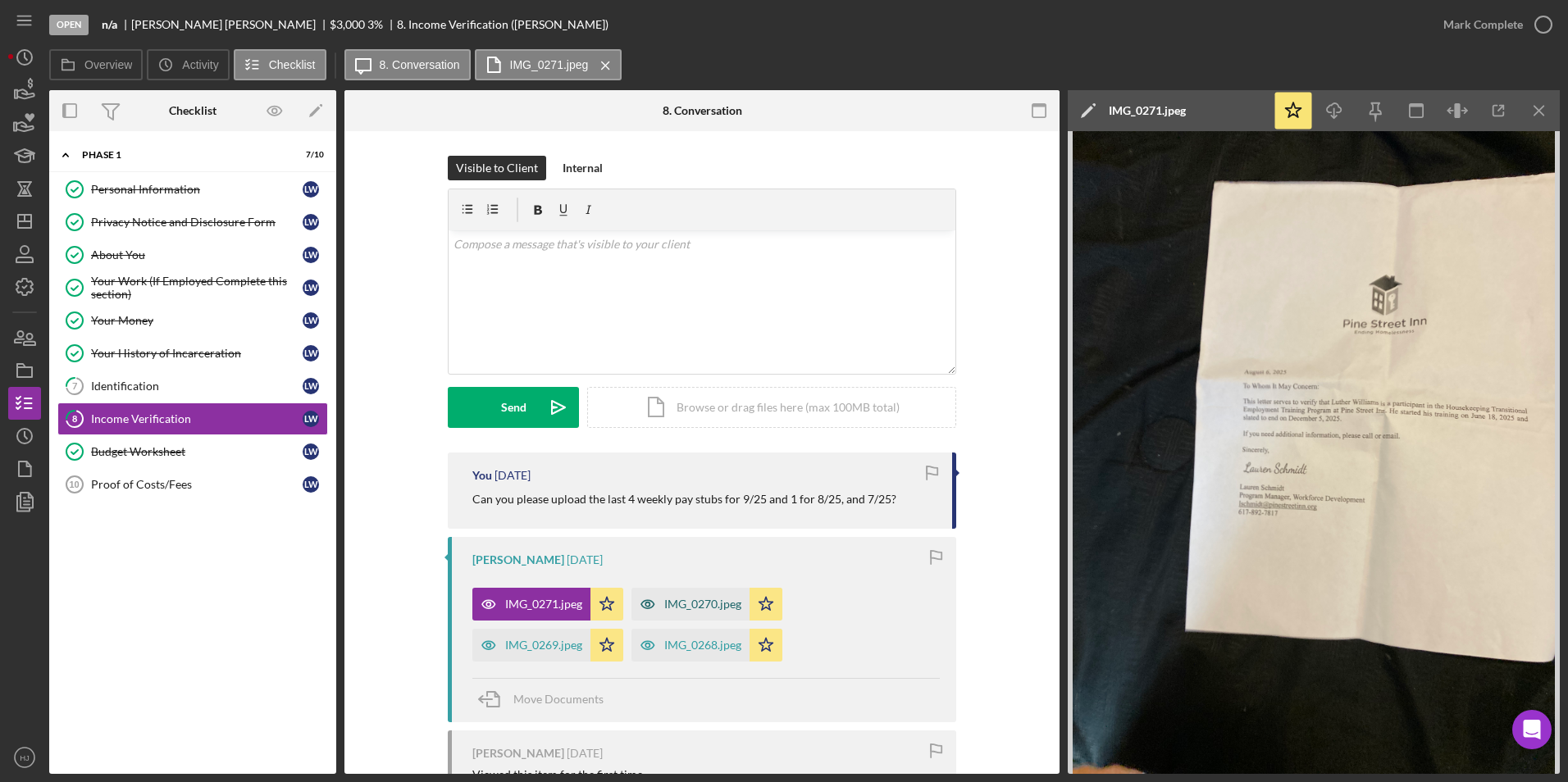
click at [727, 598] on div "IMG_0270.jpeg" at bounding box center [703, 604] width 77 height 13
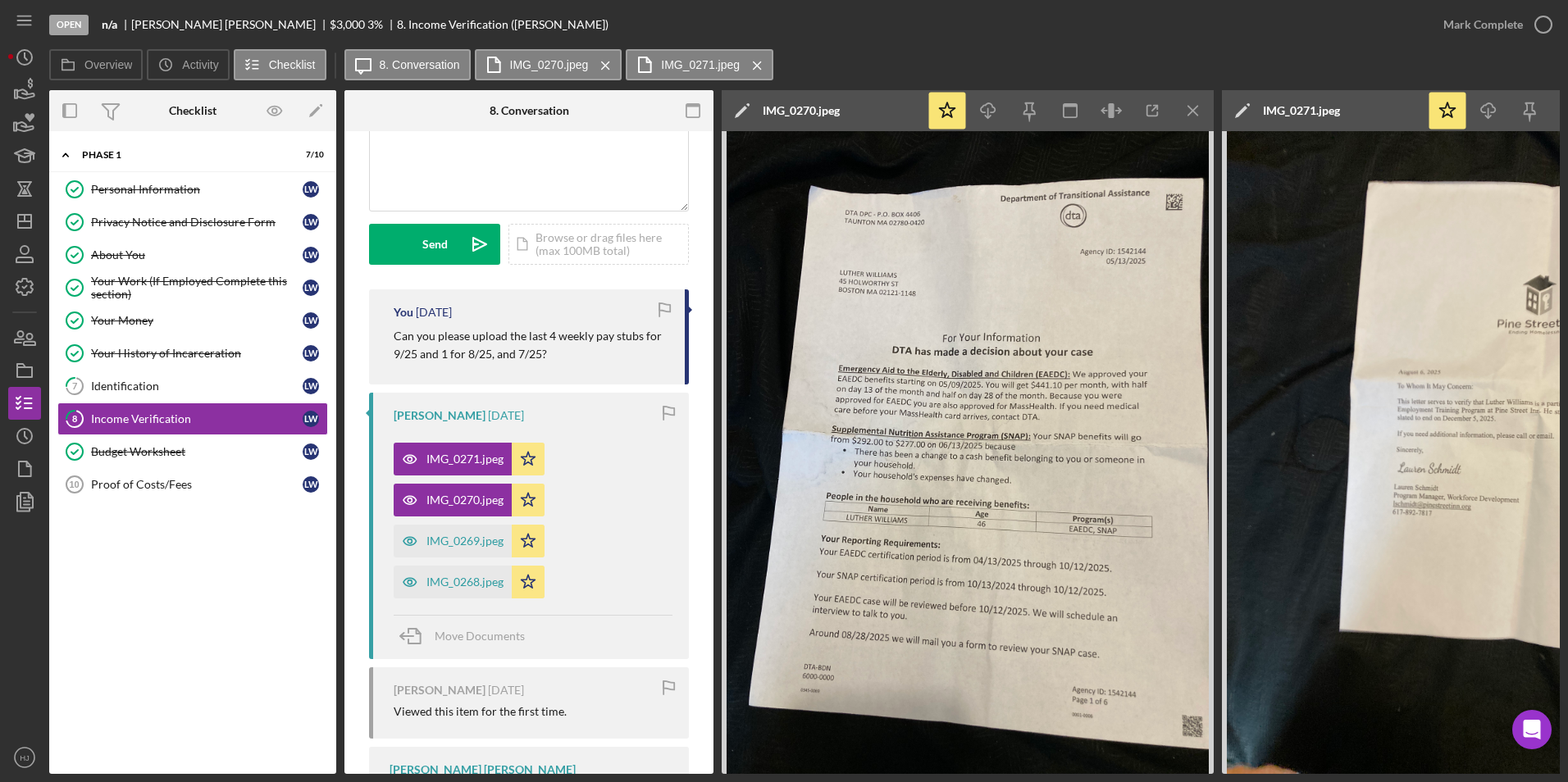
scroll to position [164, 0]
click at [467, 550] on div "IMG_0269.jpeg" at bounding box center [452, 540] width 118 height 33
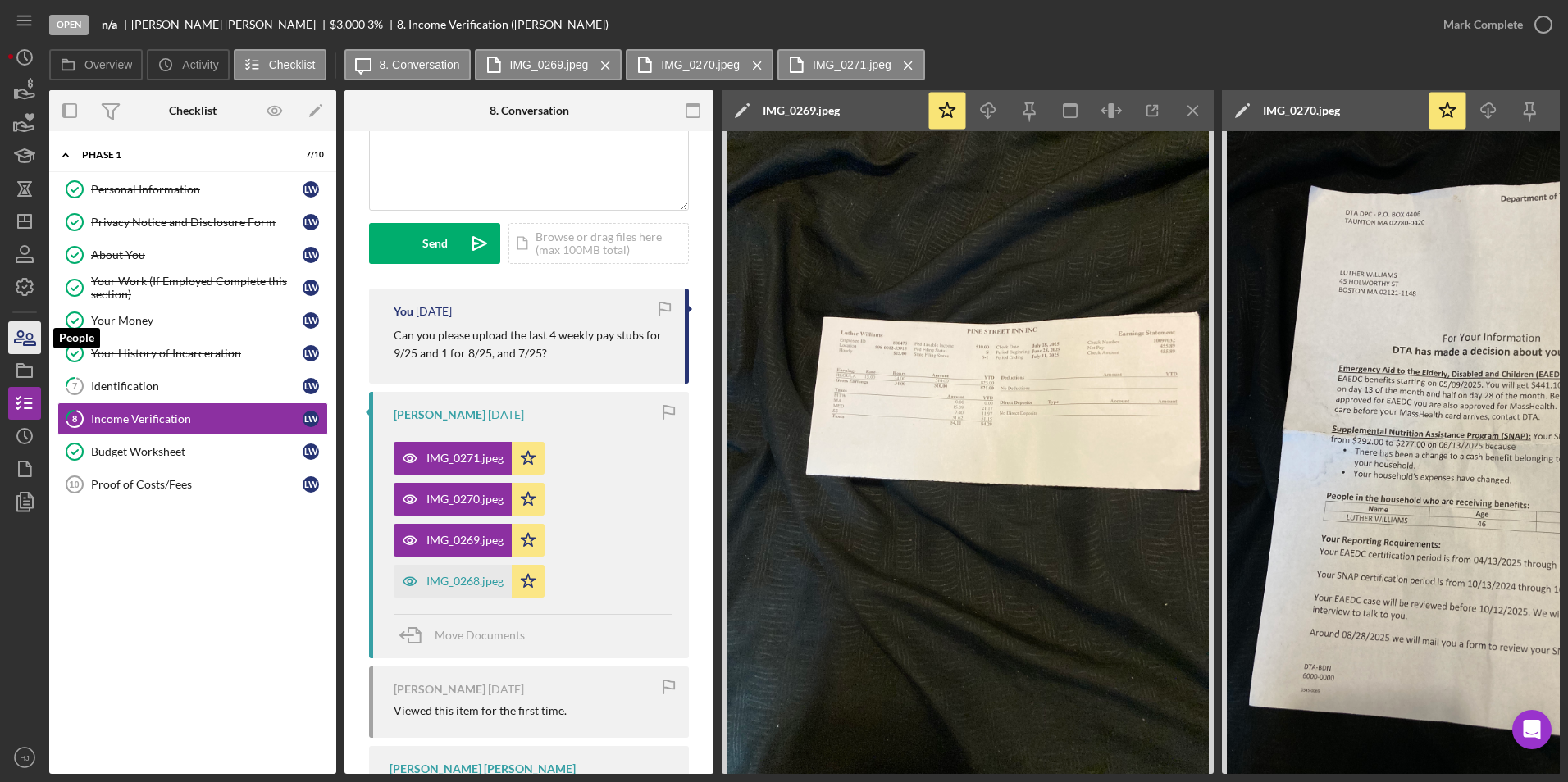
click at [26, 352] on icon "button" at bounding box center [24, 337] width 41 height 41
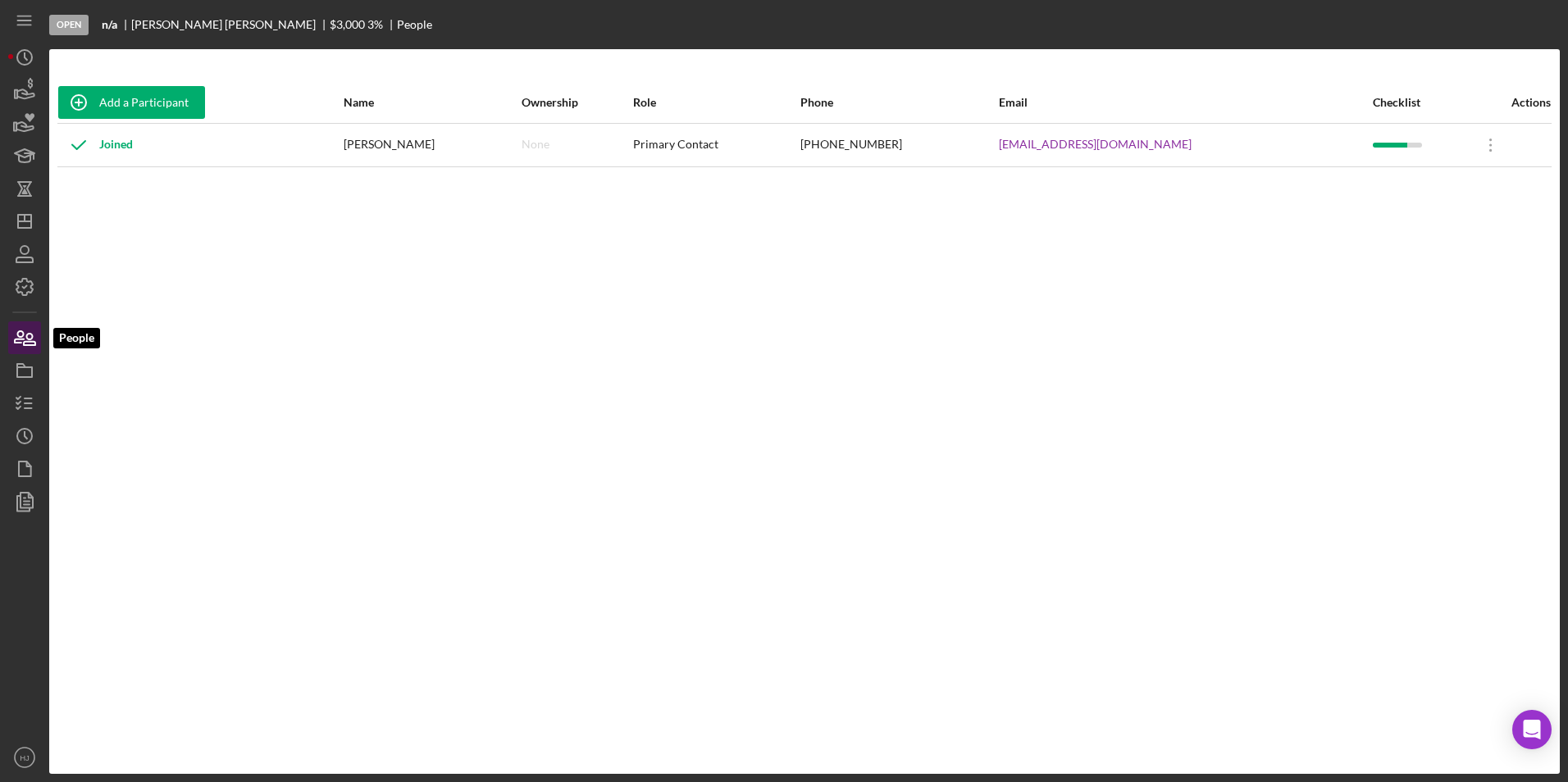
click at [26, 352] on icon "button" at bounding box center [24, 337] width 41 height 41
click at [19, 87] on icon "button" at bounding box center [24, 90] width 41 height 41
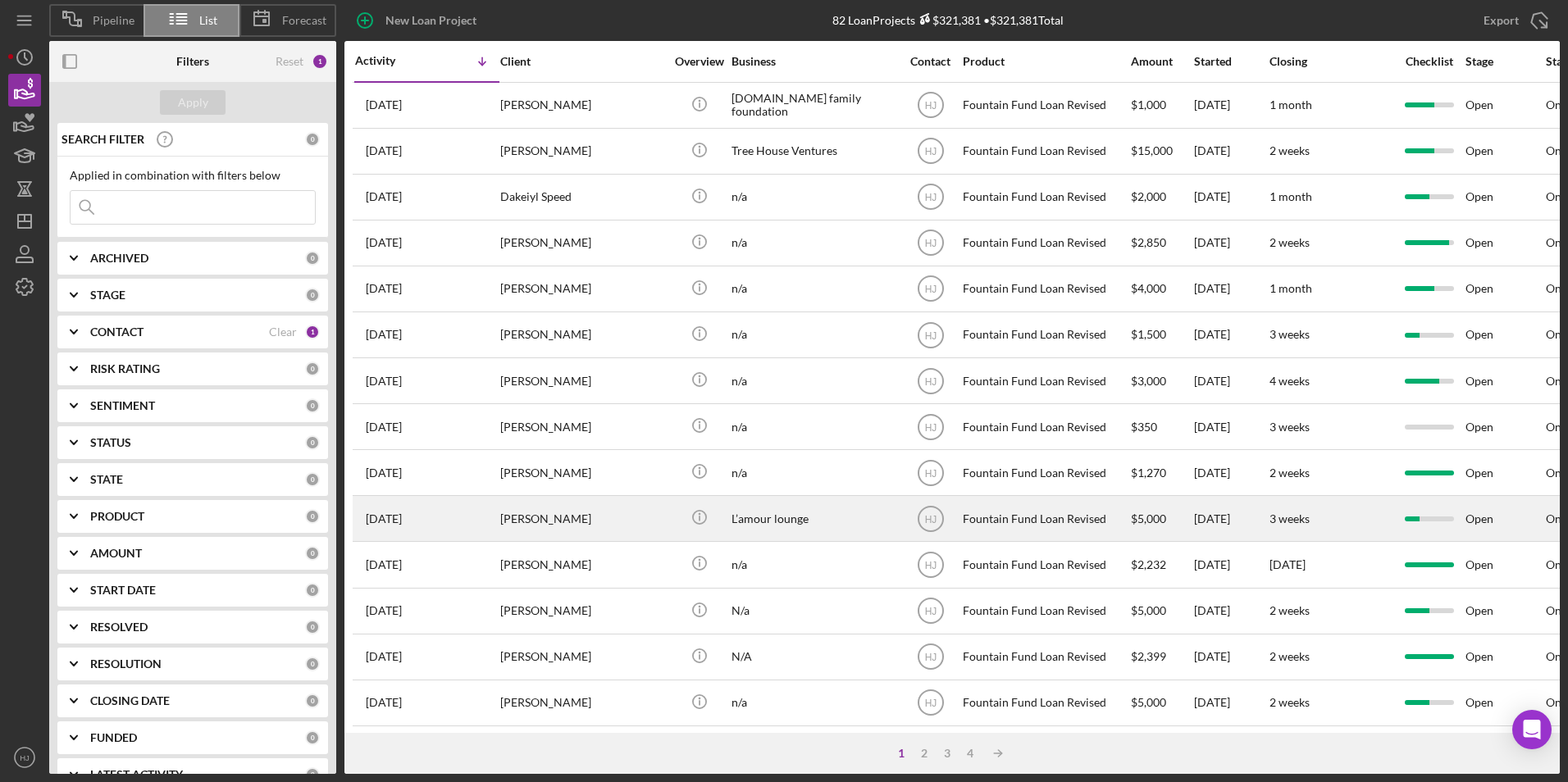
click at [593, 513] on div "[PERSON_NAME]" at bounding box center [583, 518] width 164 height 43
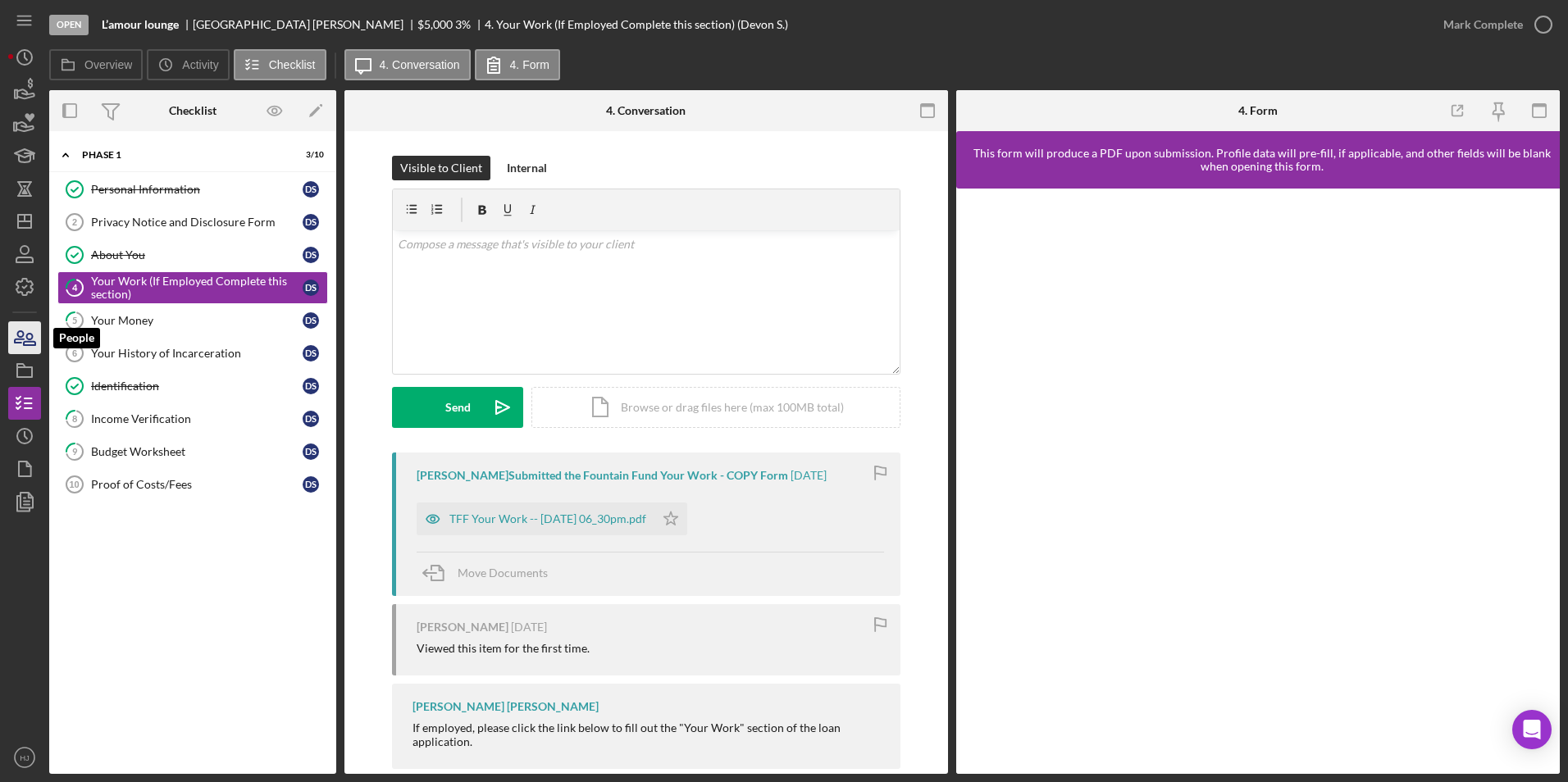
click at [34, 342] on icon "button" at bounding box center [29, 339] width 11 height 11
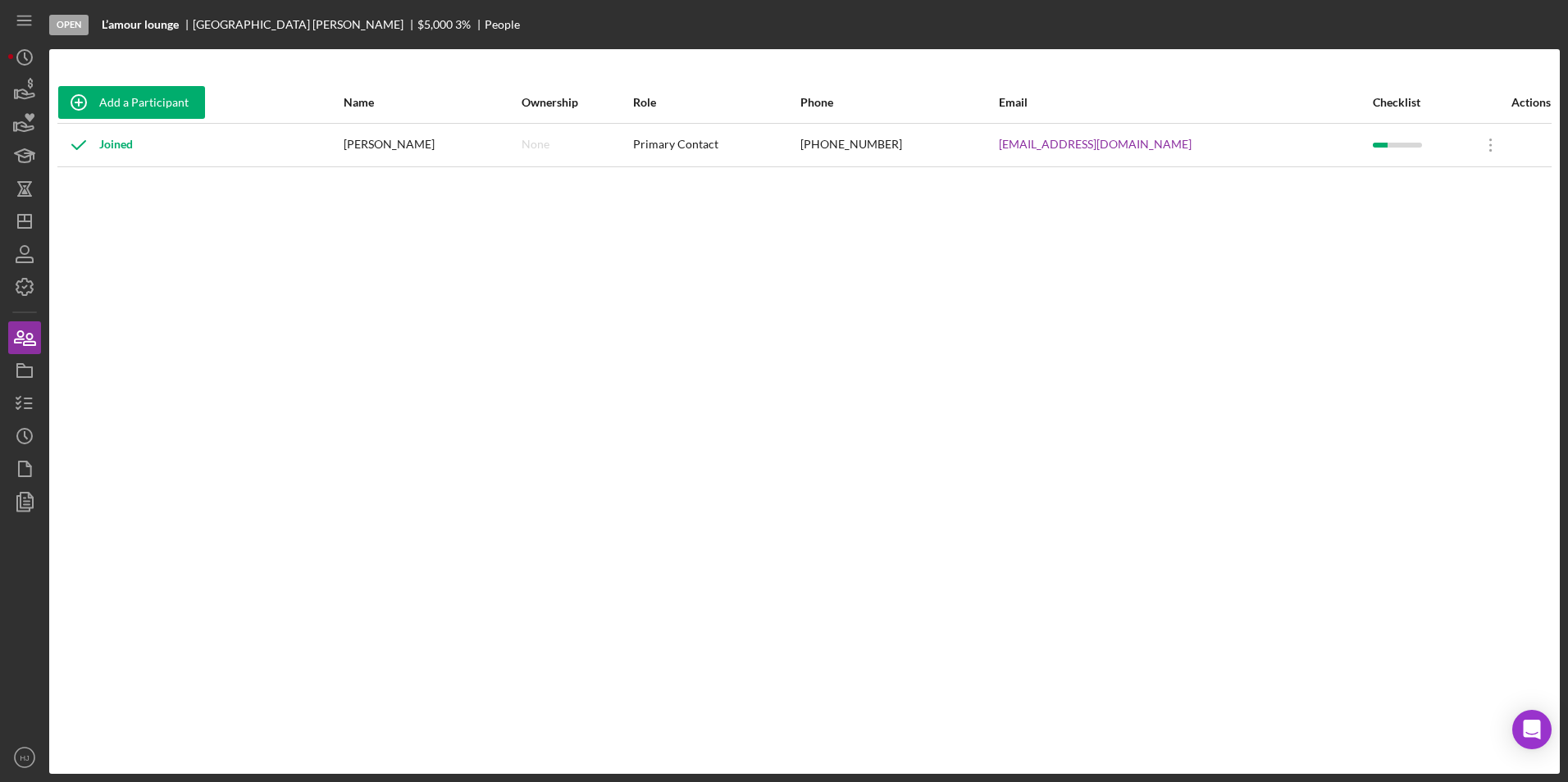
click at [41, 87] on nav "Icon/Menu Icon/Dashboard Dashboard Navigation Divider Mobile Checklist Icon/Ove…" at bounding box center [28, 386] width 41 height 774
click at [38, 88] on icon "button" at bounding box center [24, 90] width 41 height 41
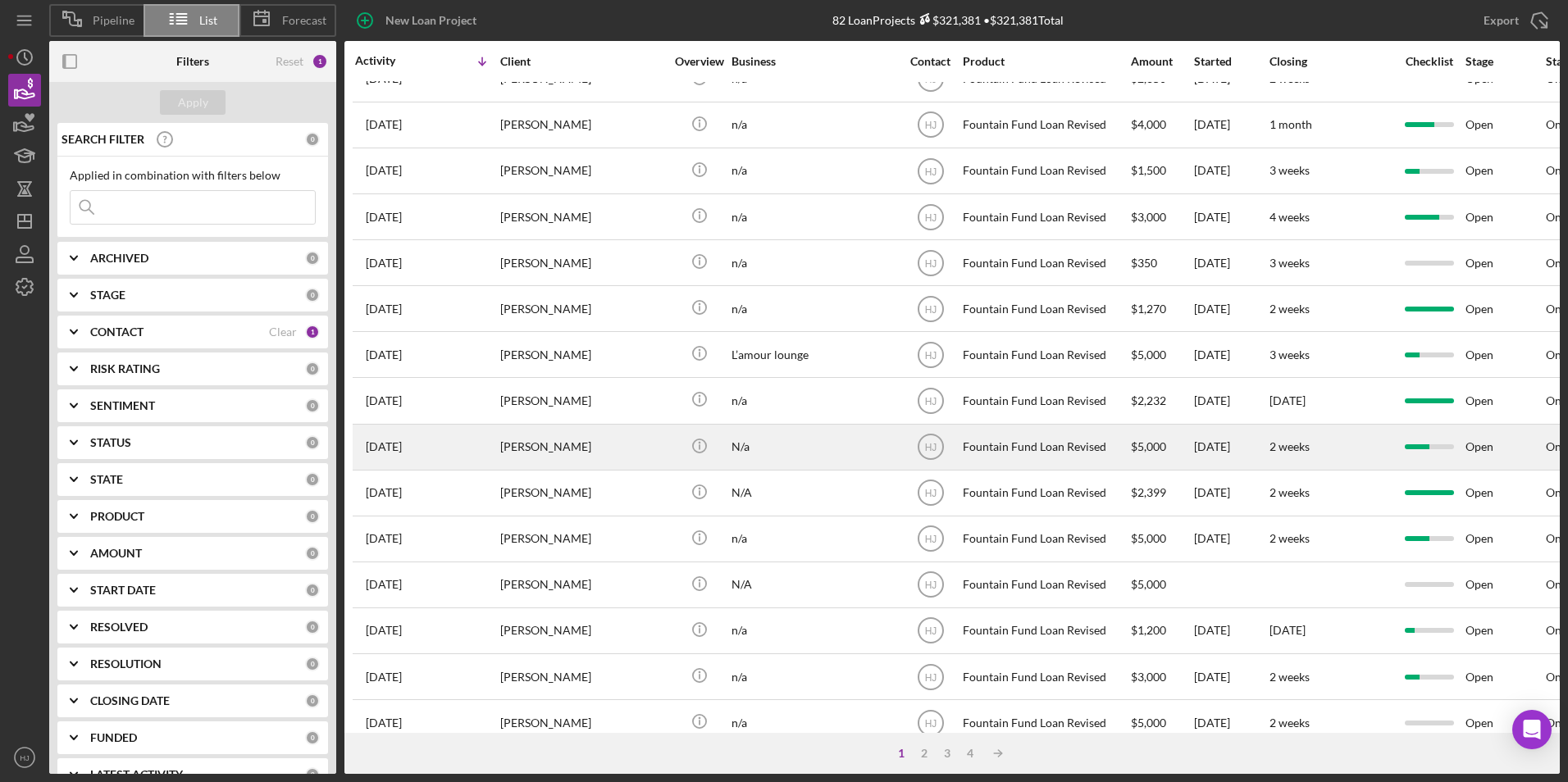
scroll to position [246, 0]
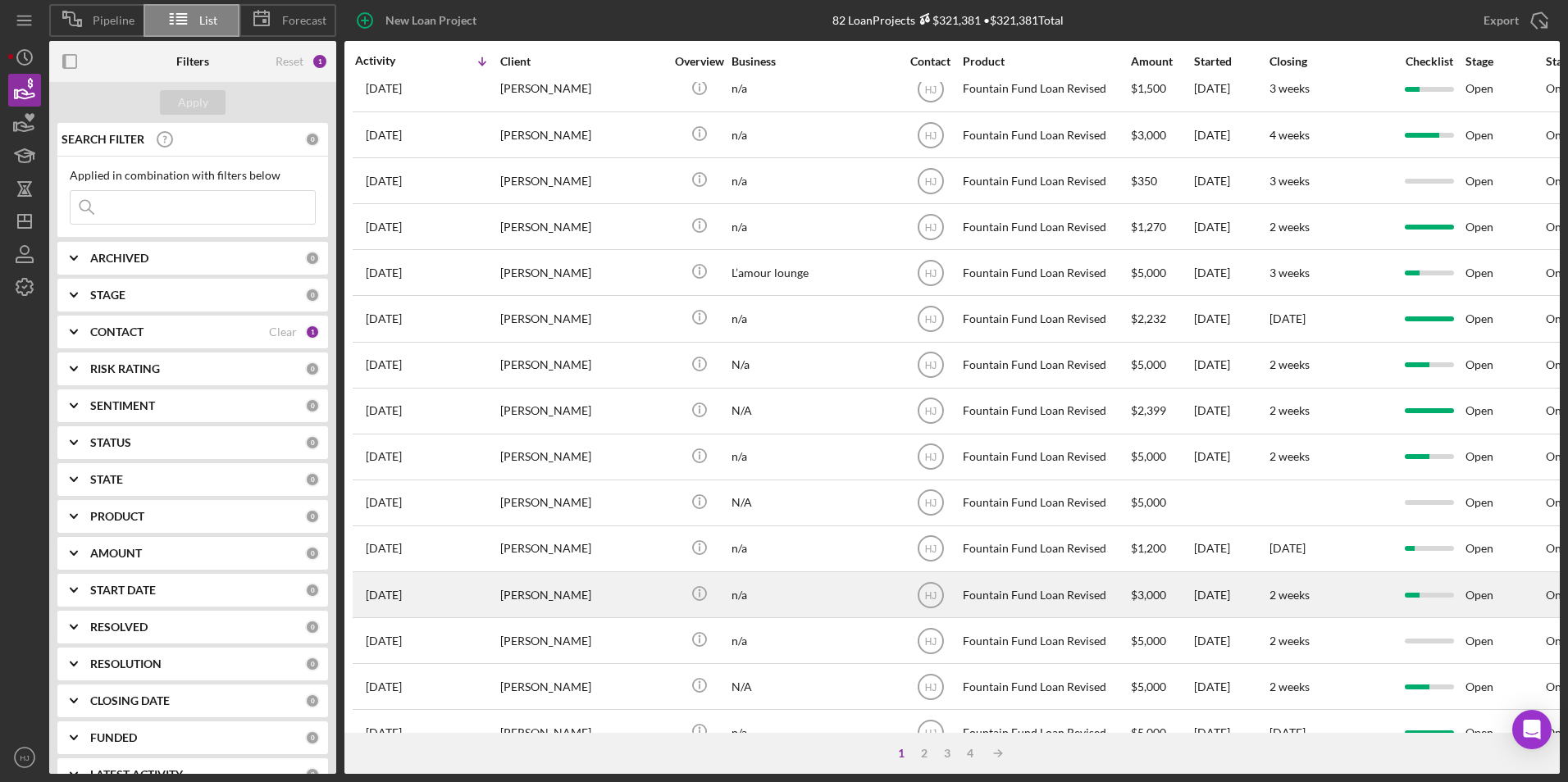
click at [551, 589] on div "[PERSON_NAME]" at bounding box center [583, 595] width 164 height 43
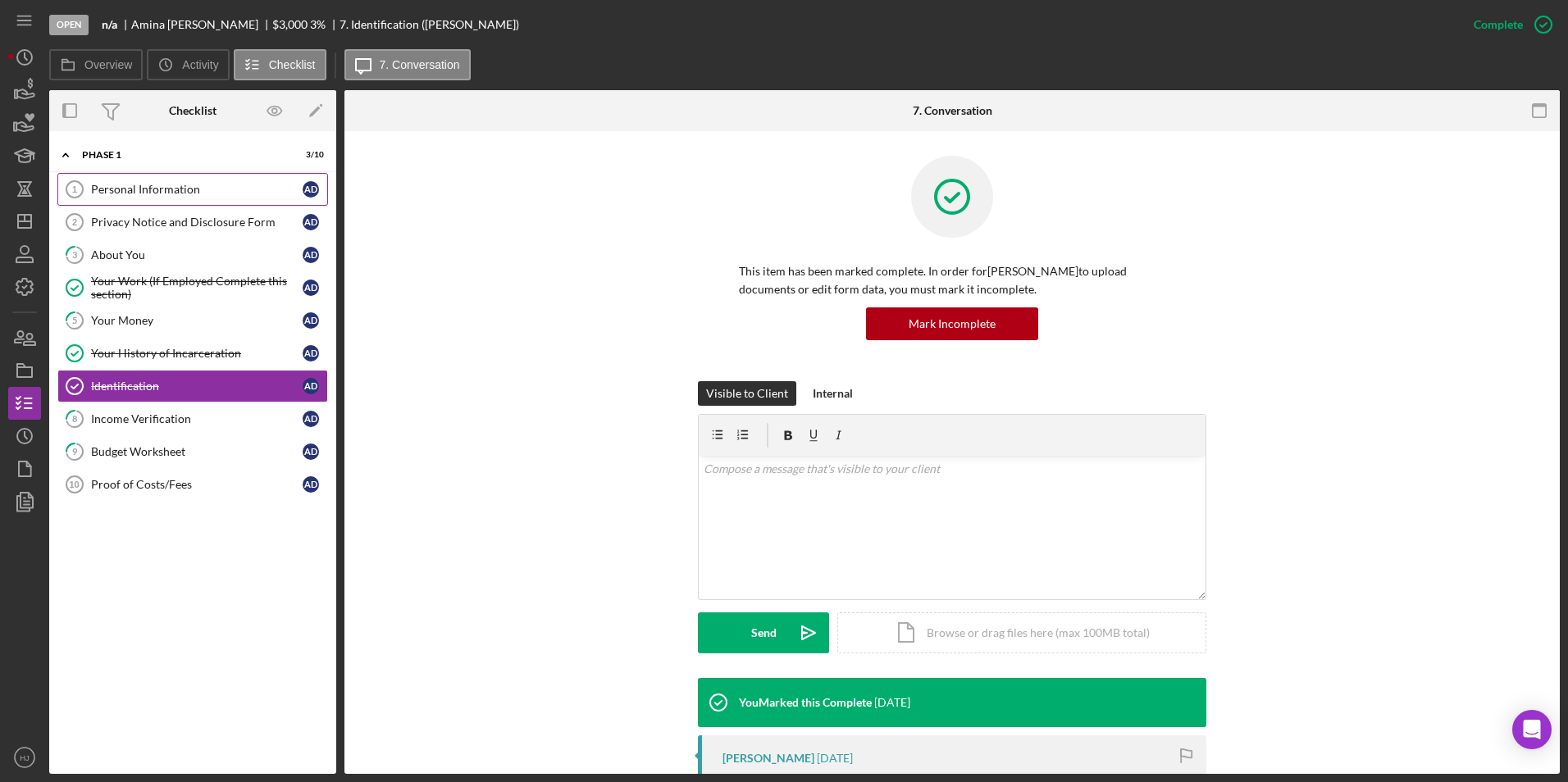
click at [185, 188] on div "Personal Information" at bounding box center [196, 190] width 212 height 13
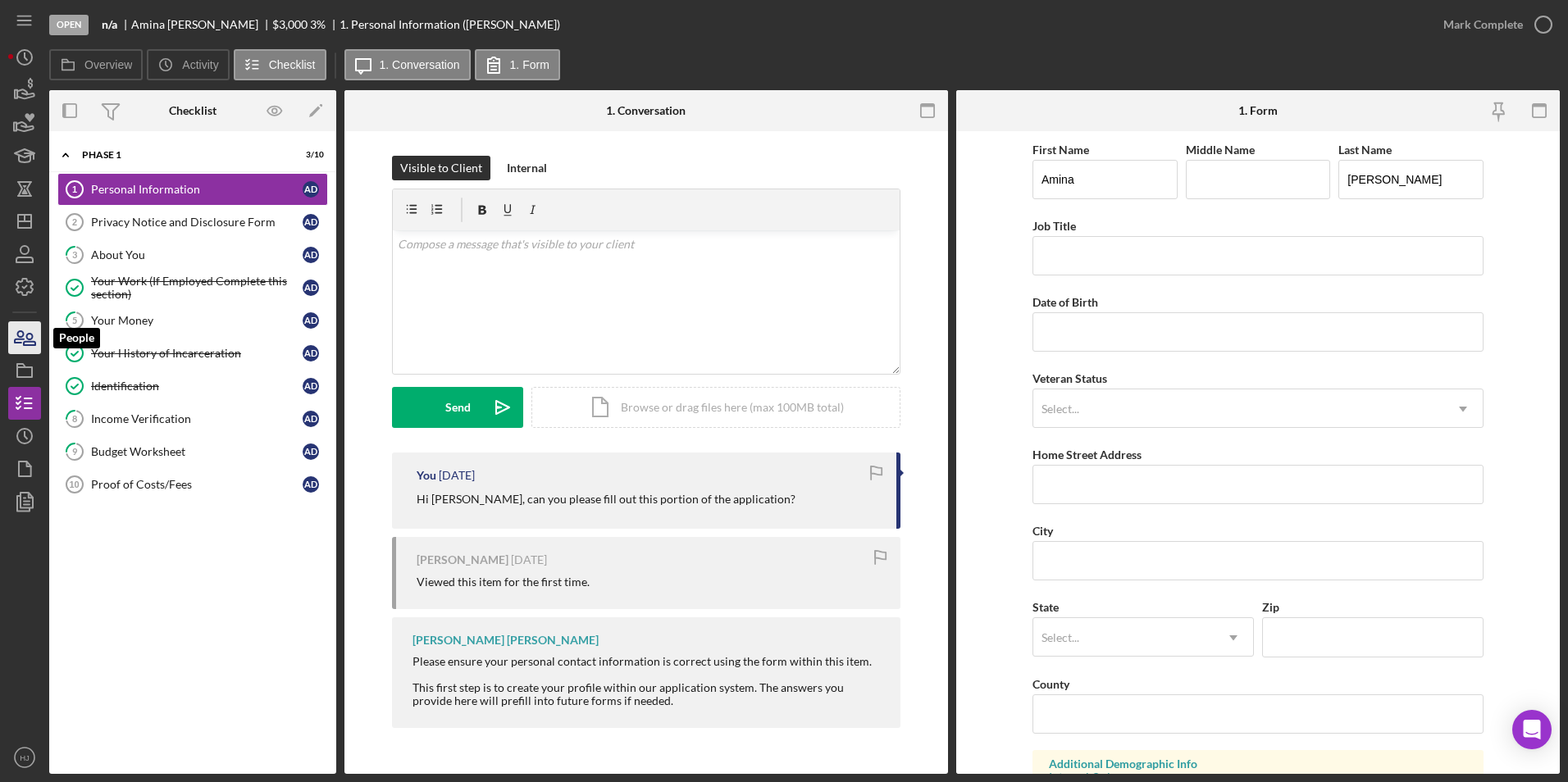
click at [28, 334] on icon "button" at bounding box center [29, 339] width 11 height 11
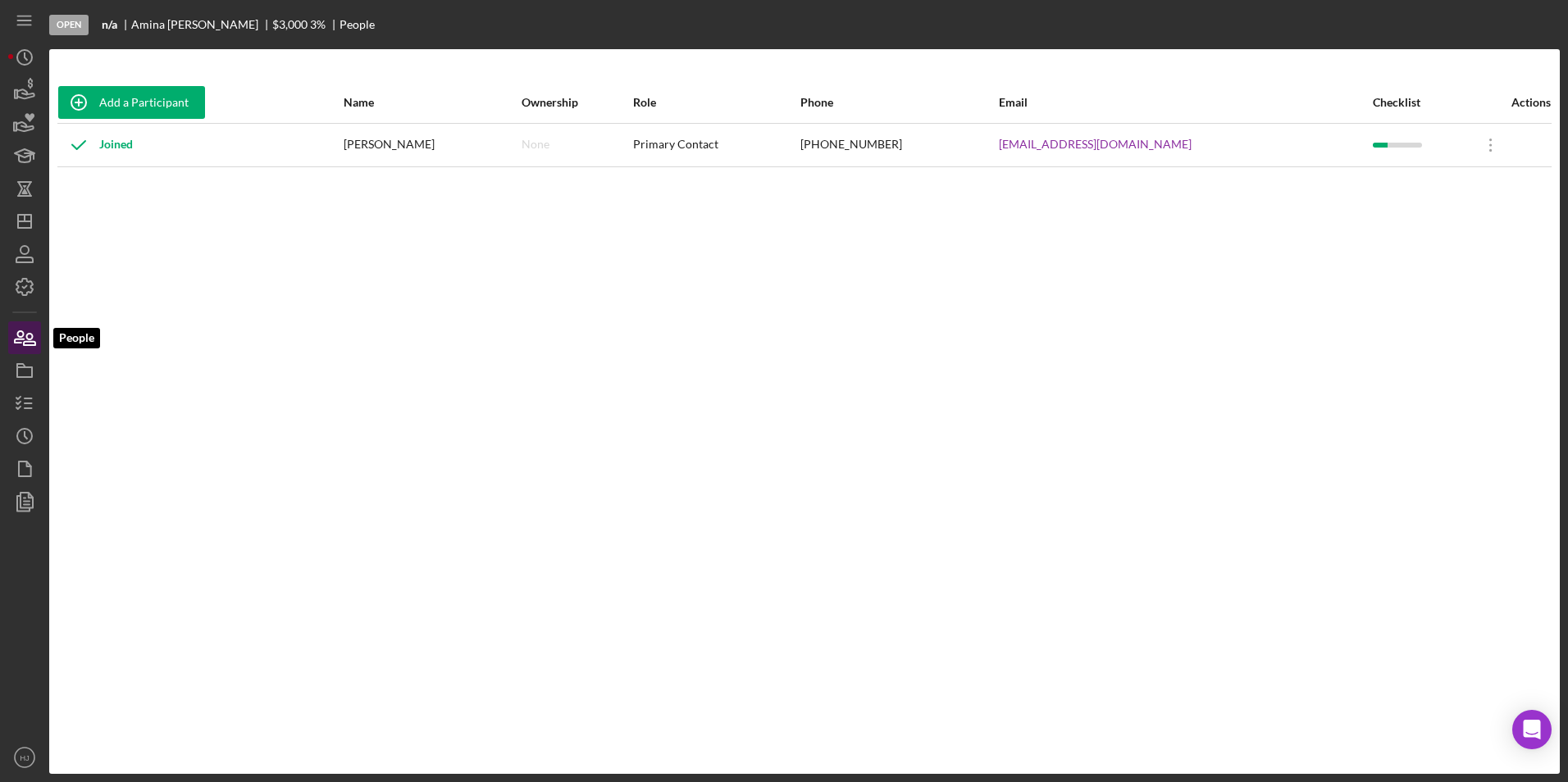
click at [26, 334] on icon "button" at bounding box center [24, 337] width 41 height 41
click at [28, 97] on icon "button" at bounding box center [26, 94] width 17 height 9
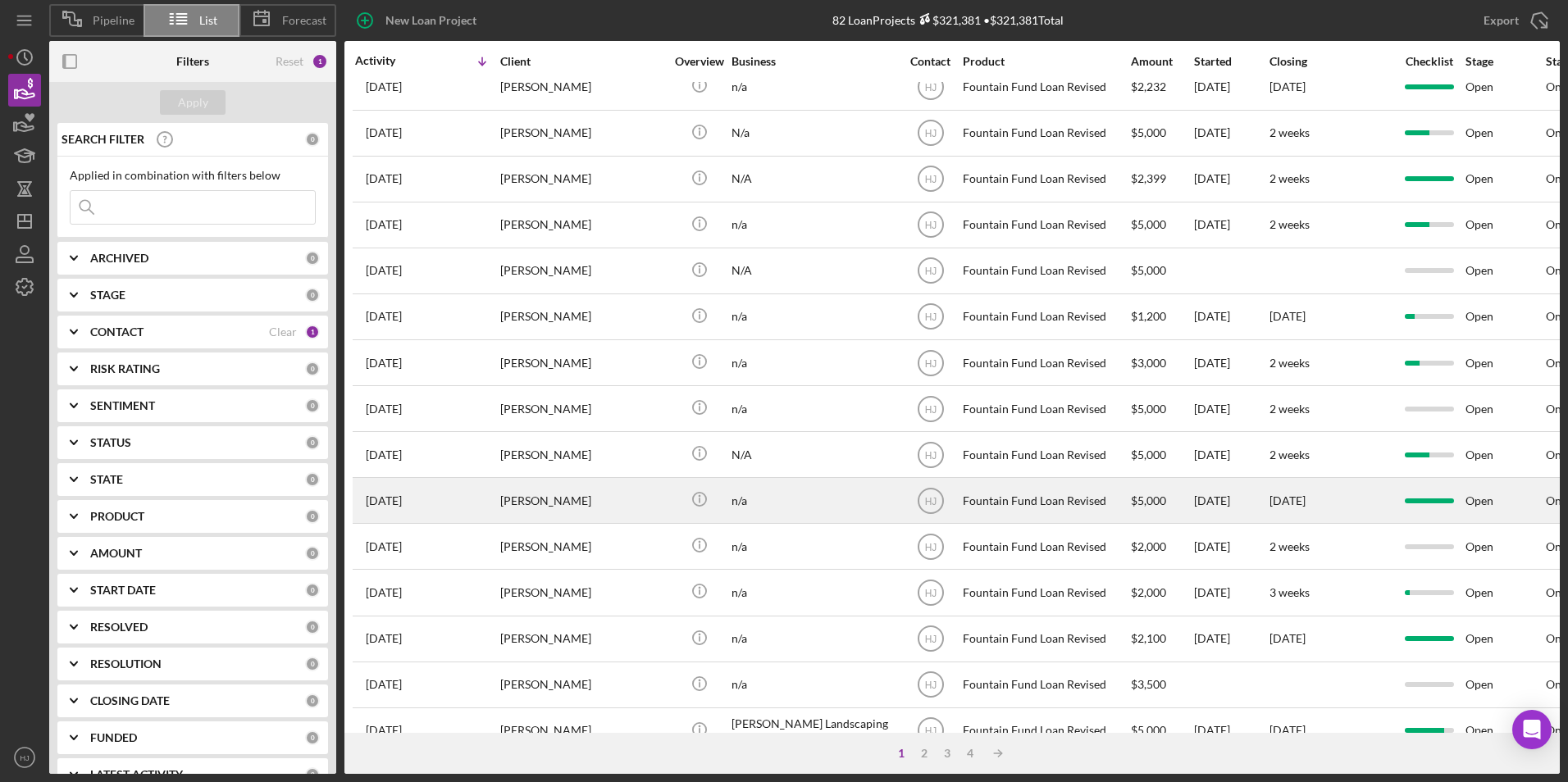
scroll to position [492, 0]
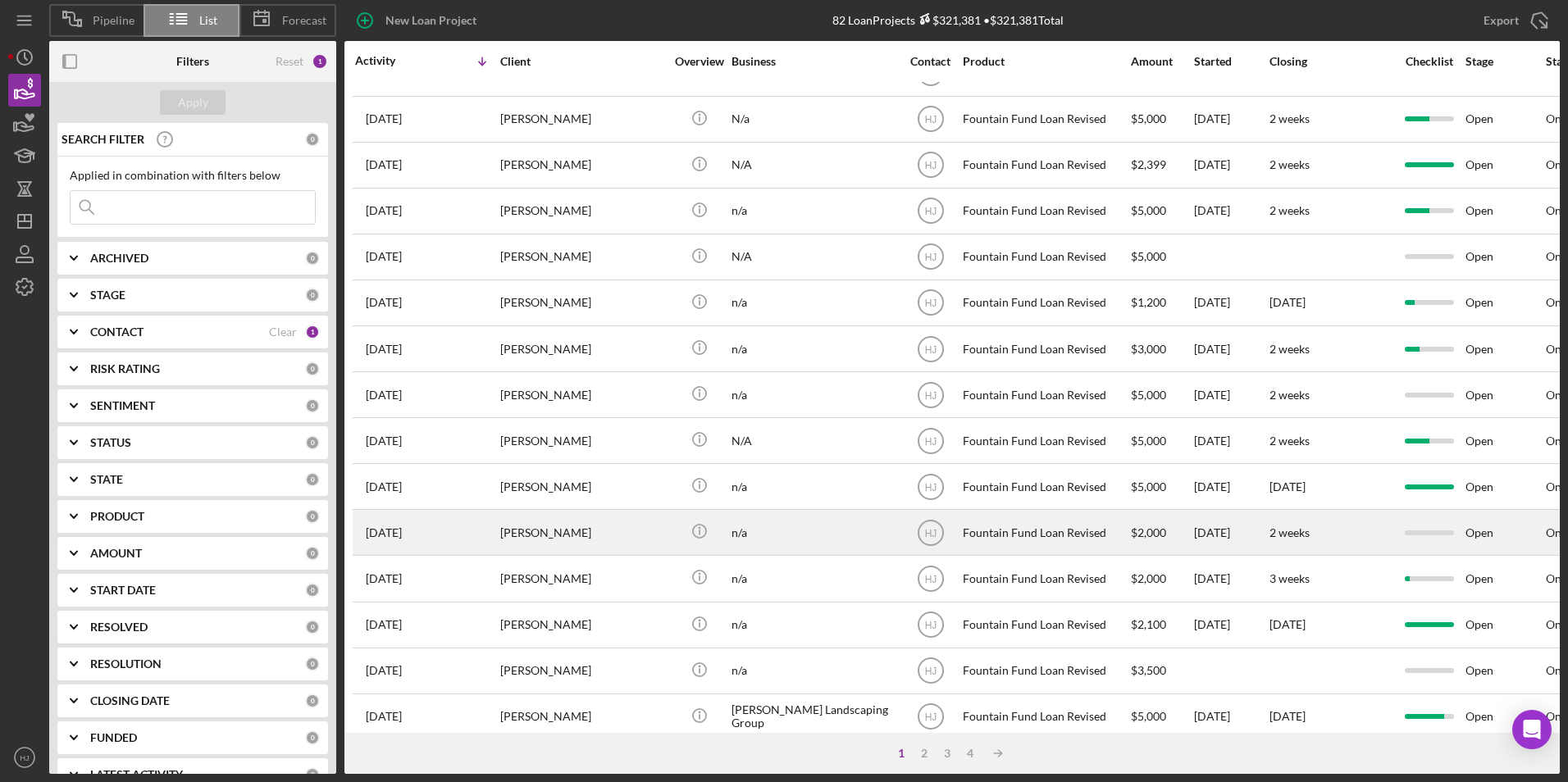
click at [556, 522] on div "[PERSON_NAME]" at bounding box center [583, 533] width 164 height 43
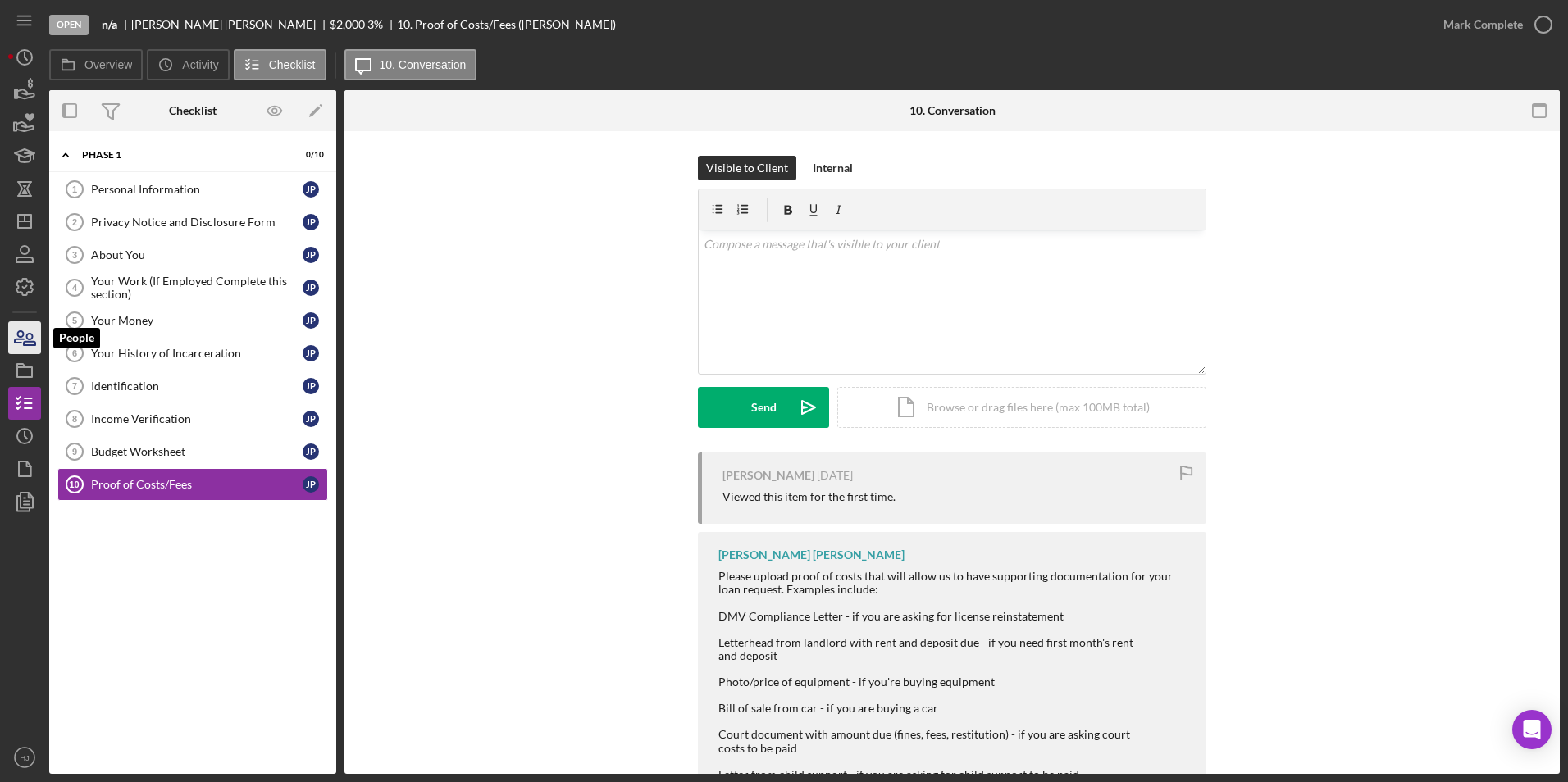
click at [31, 326] on icon "button" at bounding box center [24, 337] width 41 height 41
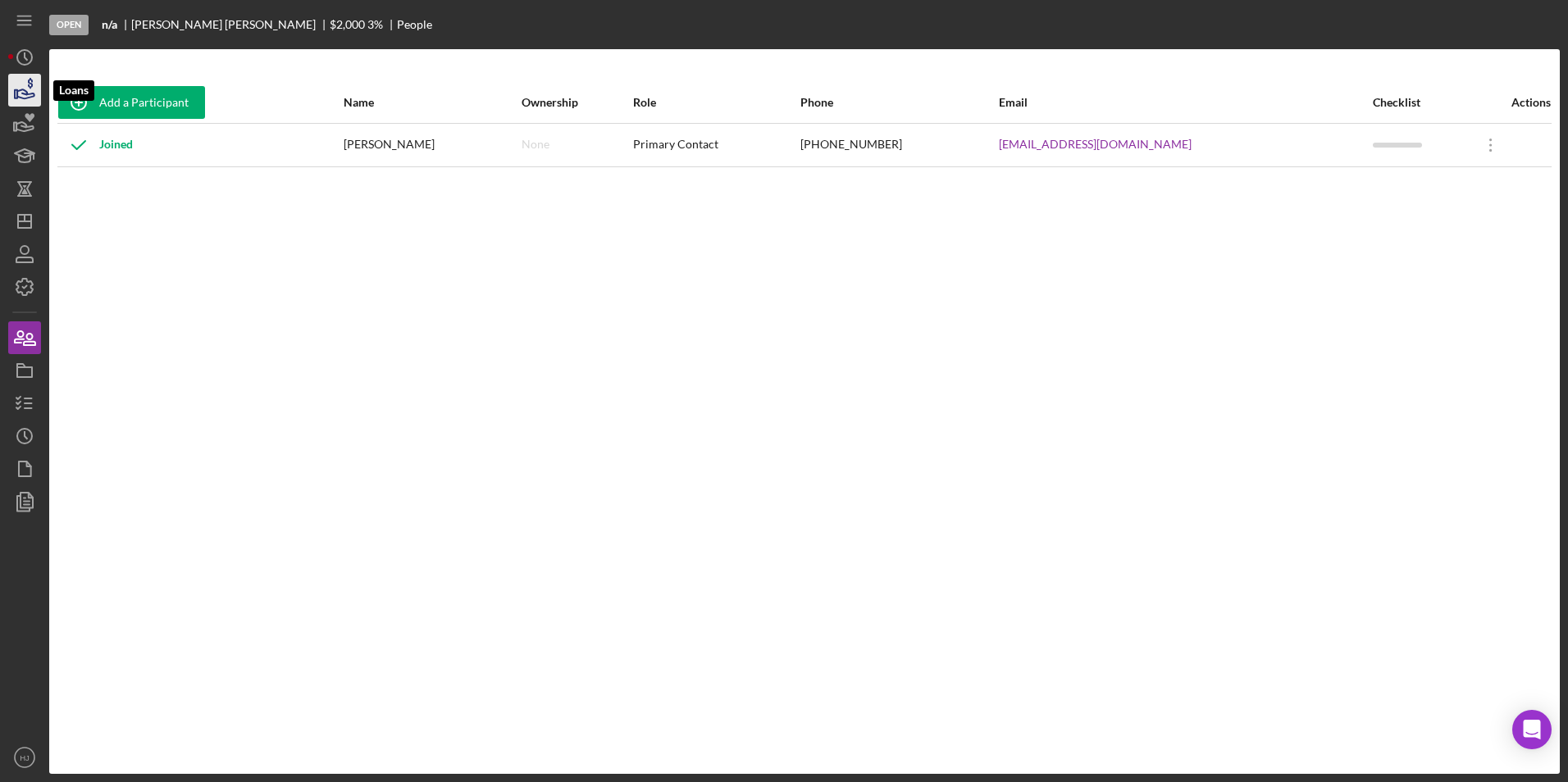
click at [20, 90] on icon "button" at bounding box center [26, 94] width 17 height 9
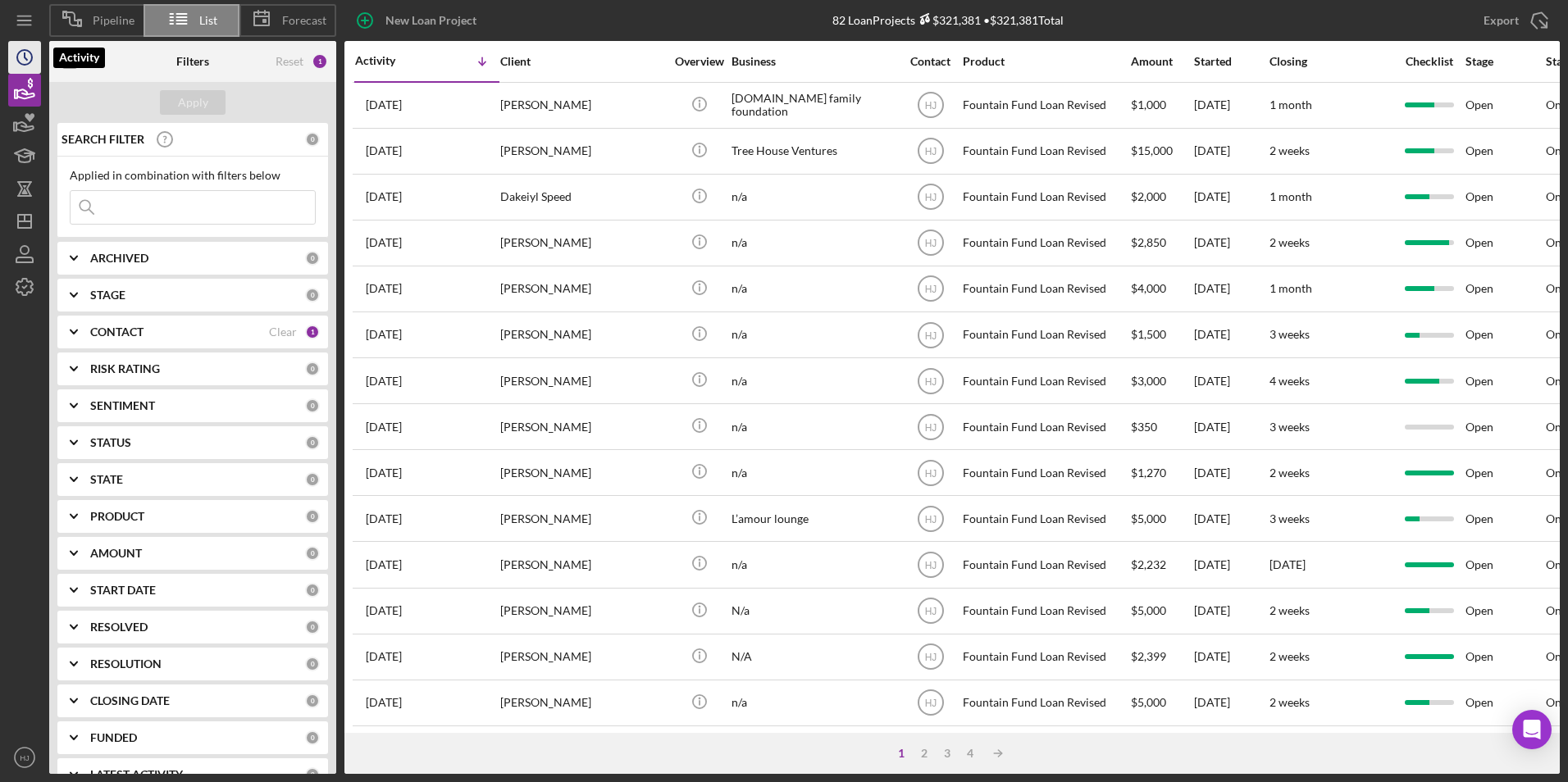
click at [34, 42] on icon "Icon/History" at bounding box center [24, 57] width 41 height 41
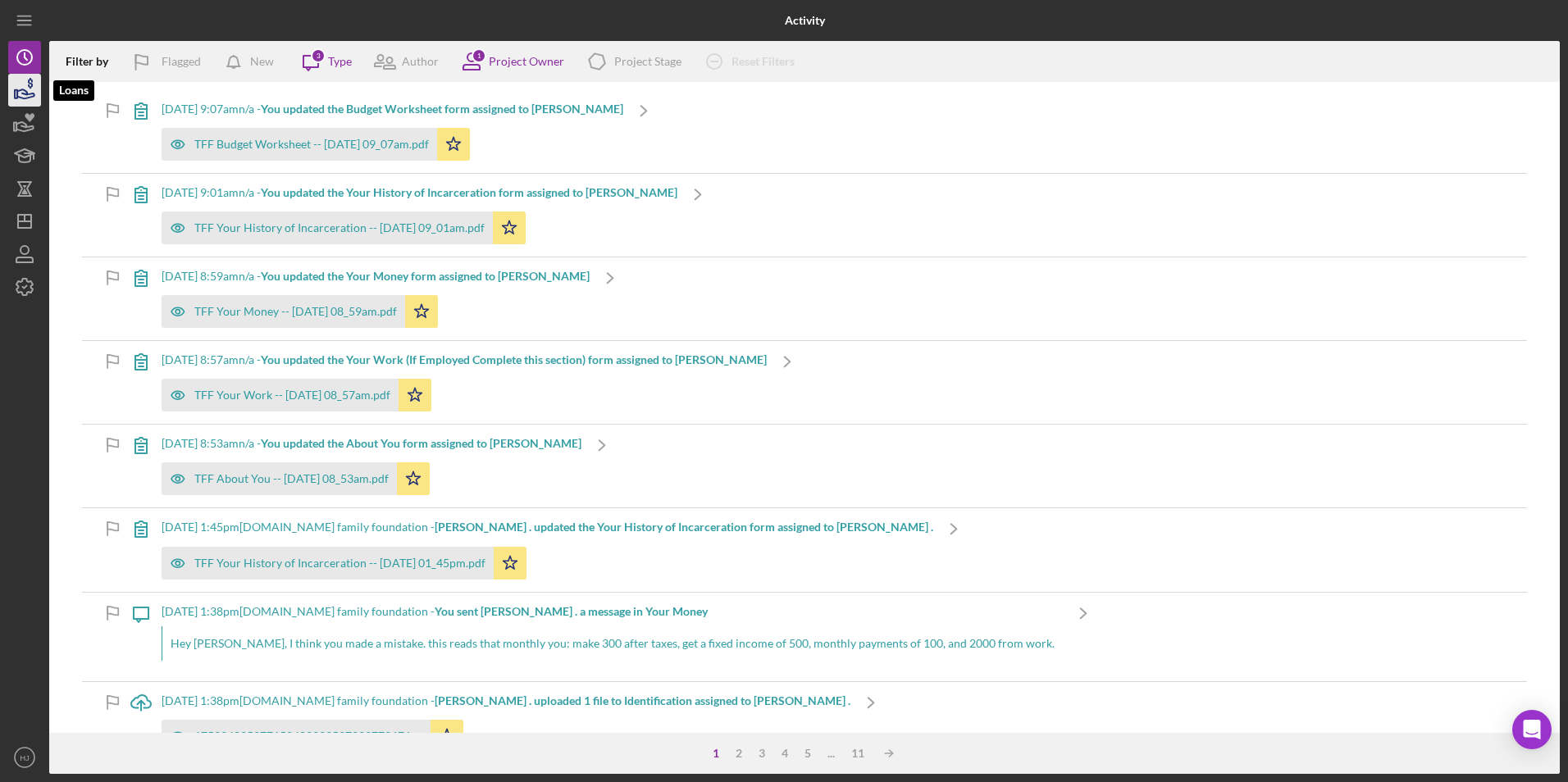
click at [18, 80] on icon "button" at bounding box center [24, 90] width 41 height 41
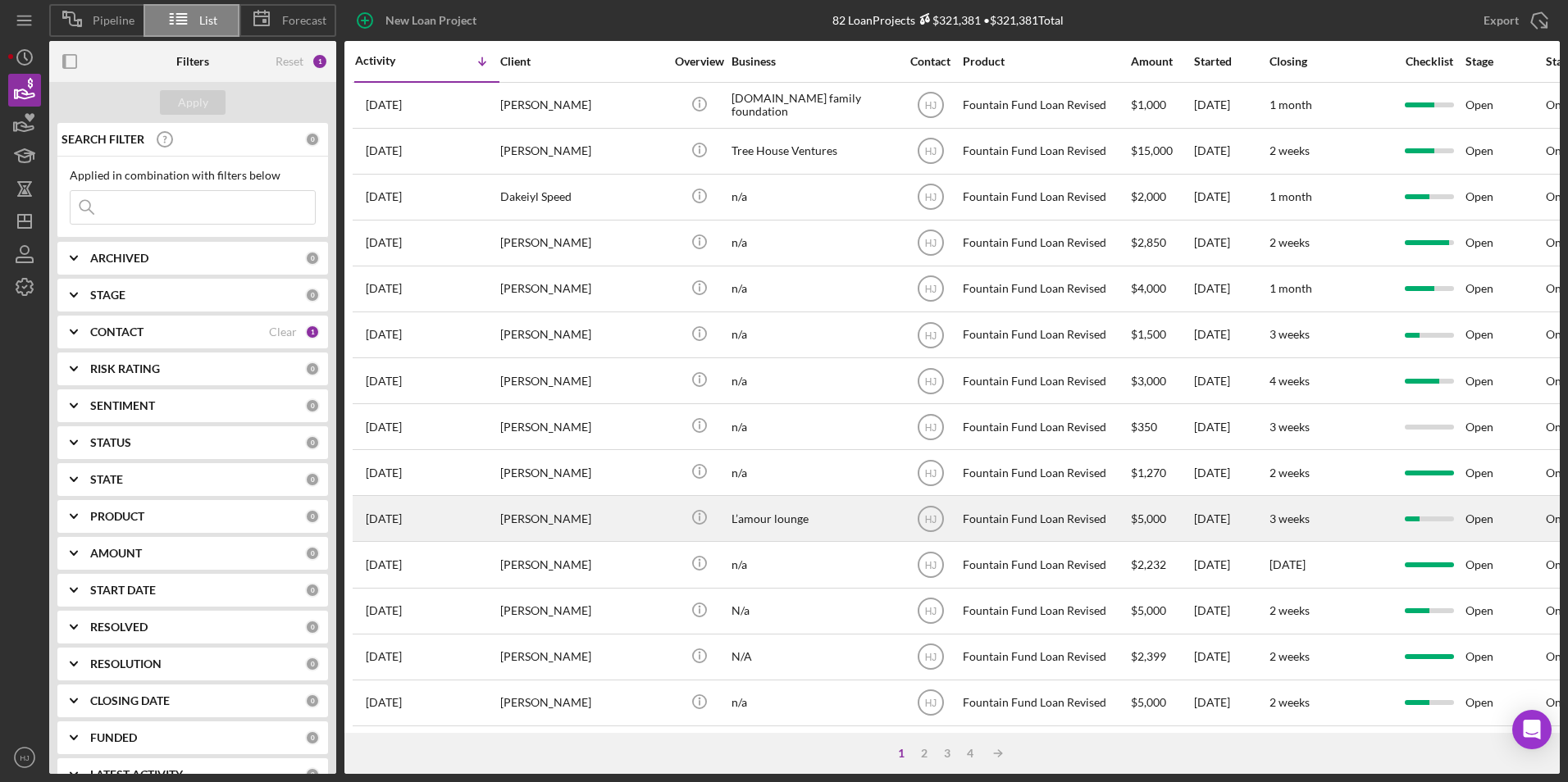
click at [497, 525] on div "[DATE] [PERSON_NAME]" at bounding box center [427, 518] width 144 height 43
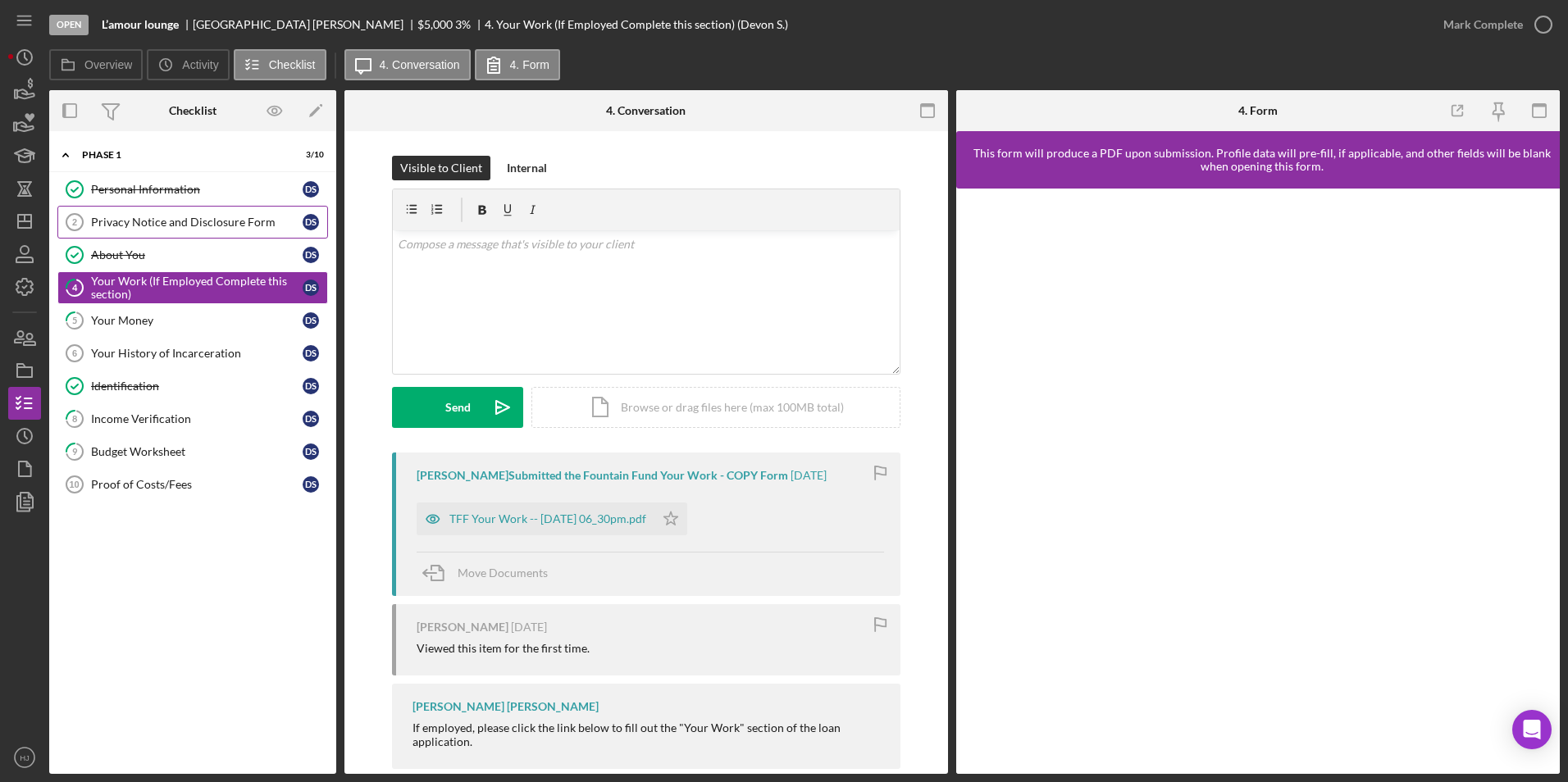
click at [181, 220] on div "Privacy Notice and Disclosure Form" at bounding box center [196, 222] width 212 height 13
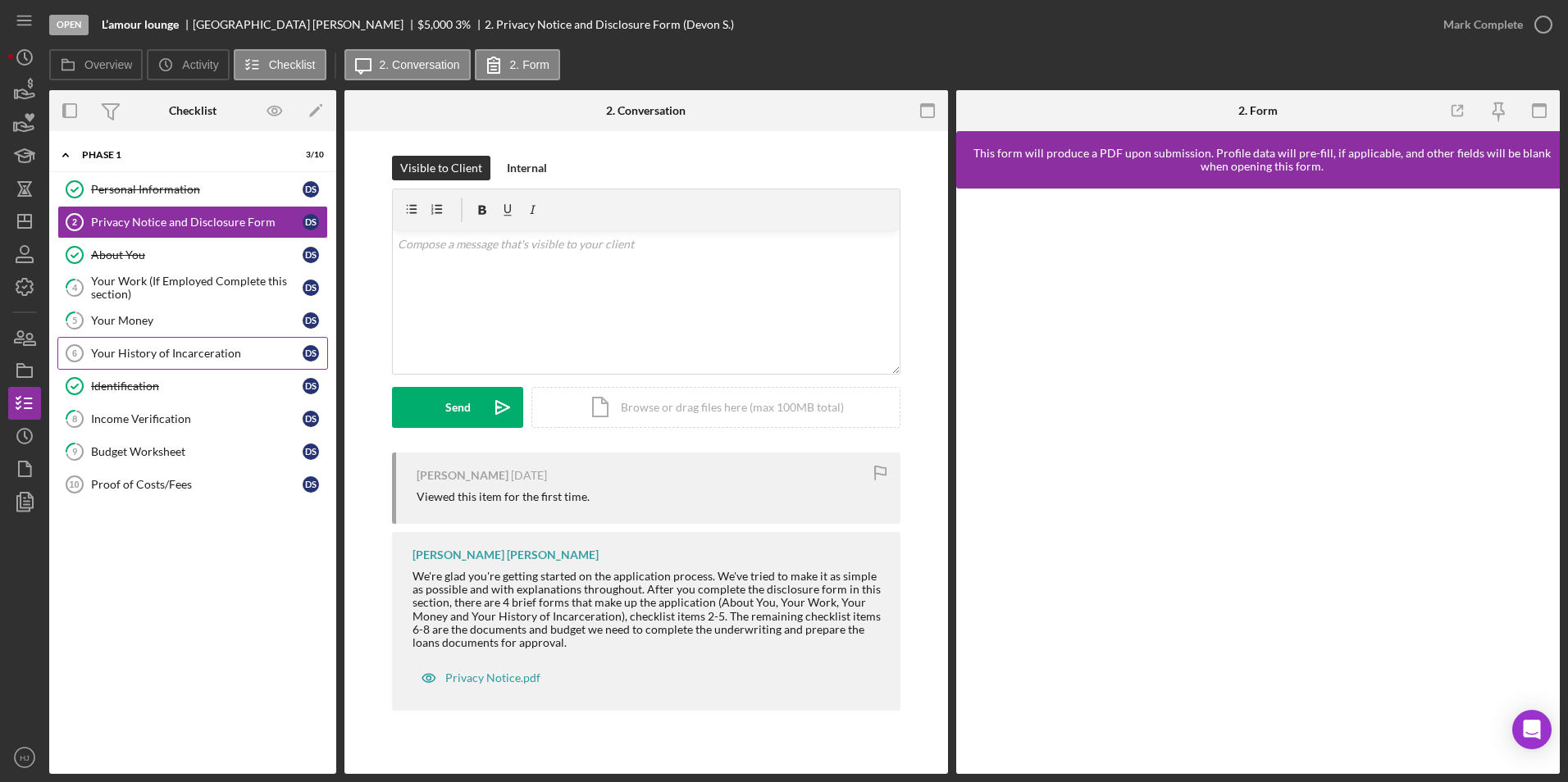
click at [162, 347] on div "Your History of Incarceration" at bounding box center [196, 353] width 212 height 13
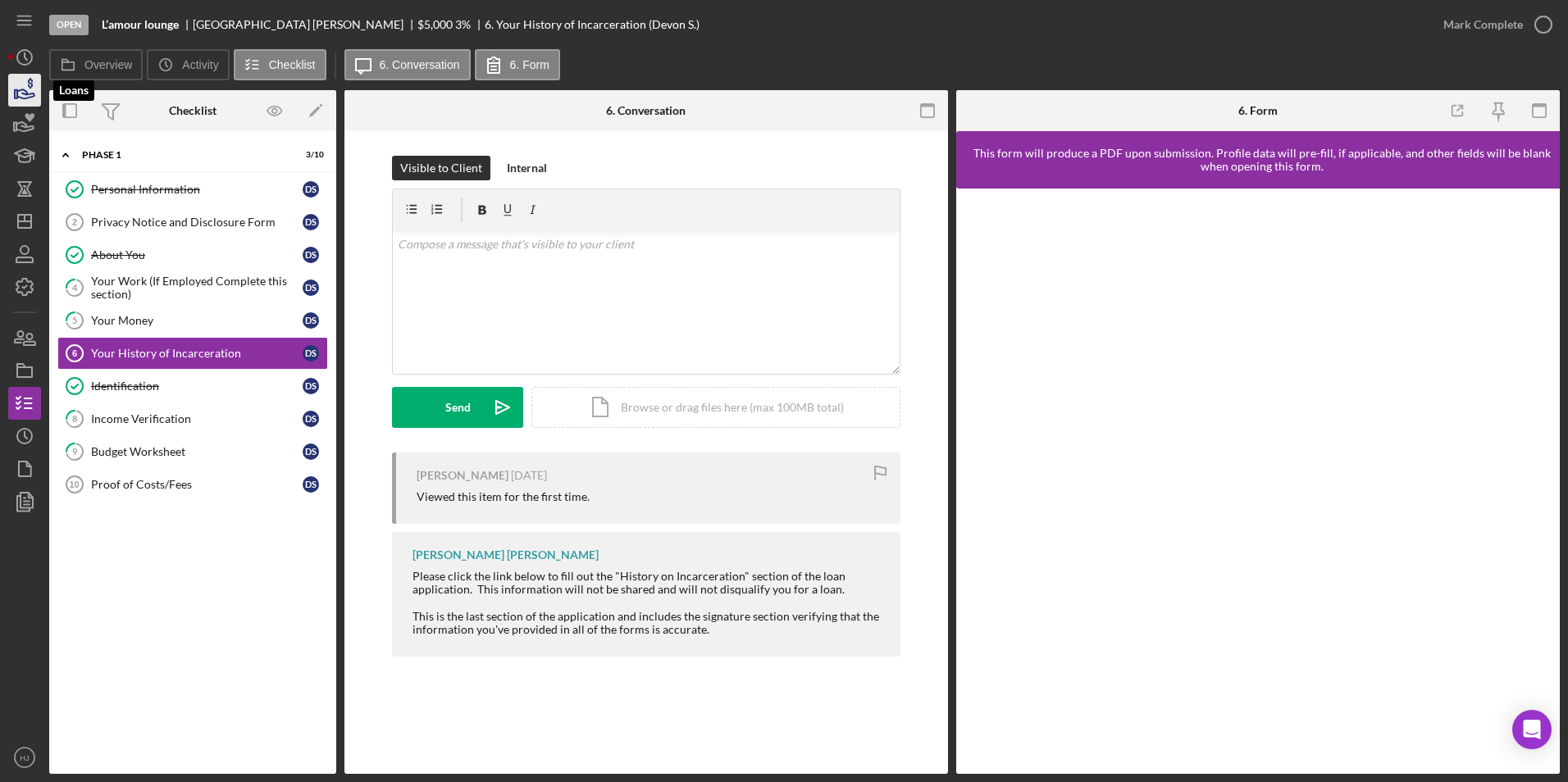
click at [23, 96] on icon "button" at bounding box center [24, 90] width 41 height 41
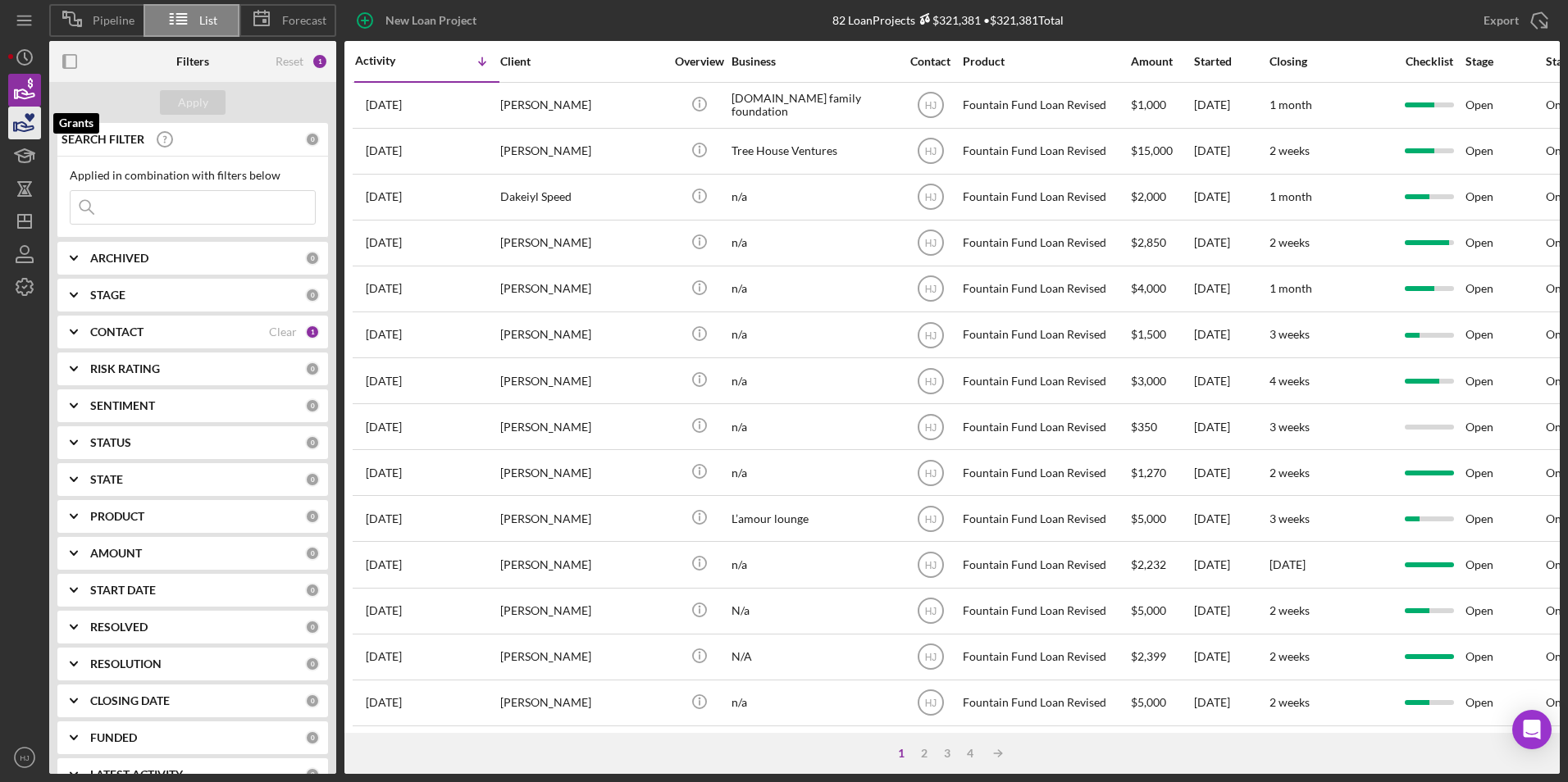
click at [21, 117] on icon "button" at bounding box center [24, 123] width 41 height 41
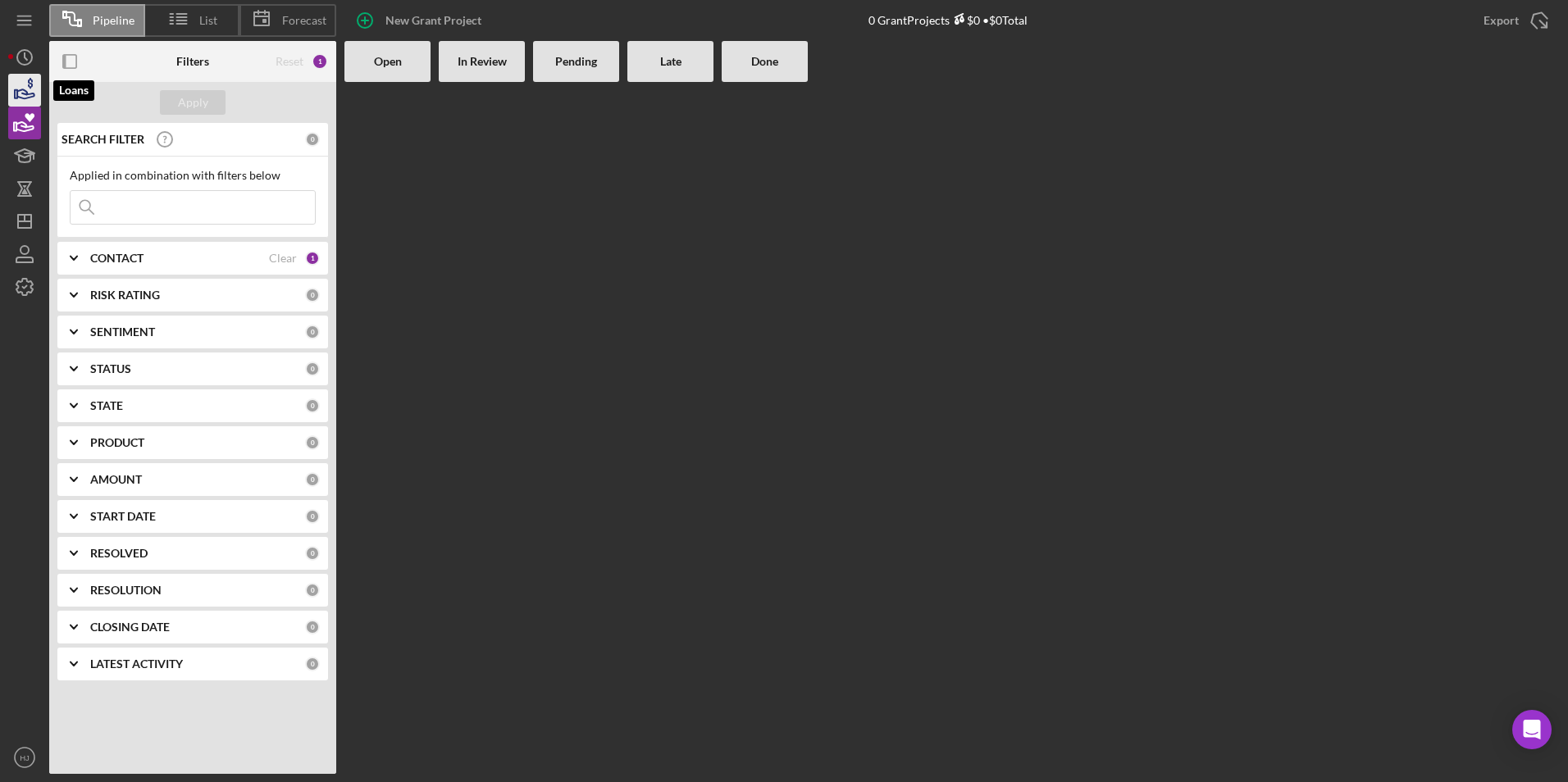
click at [31, 98] on icon "button" at bounding box center [24, 90] width 41 height 41
